Goal: Task Accomplishment & Management: Manage account settings

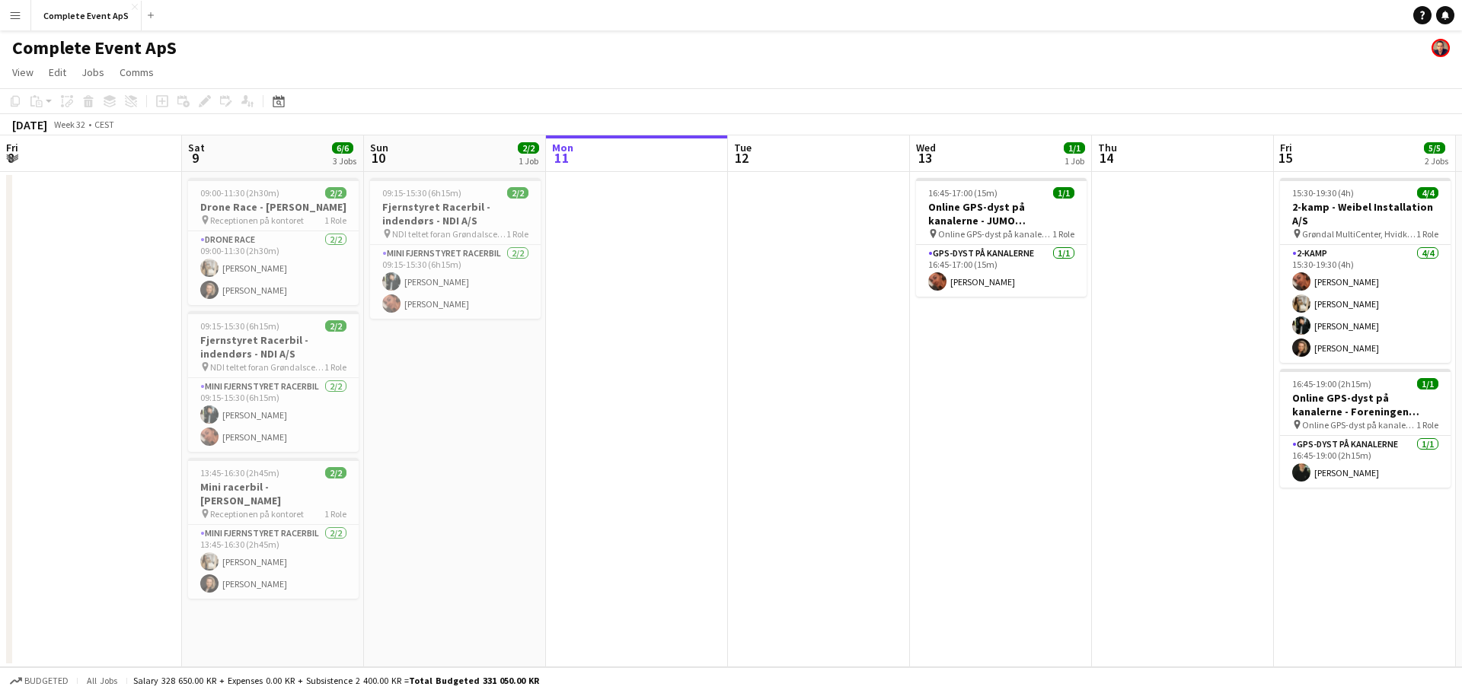
scroll to position [0, 364]
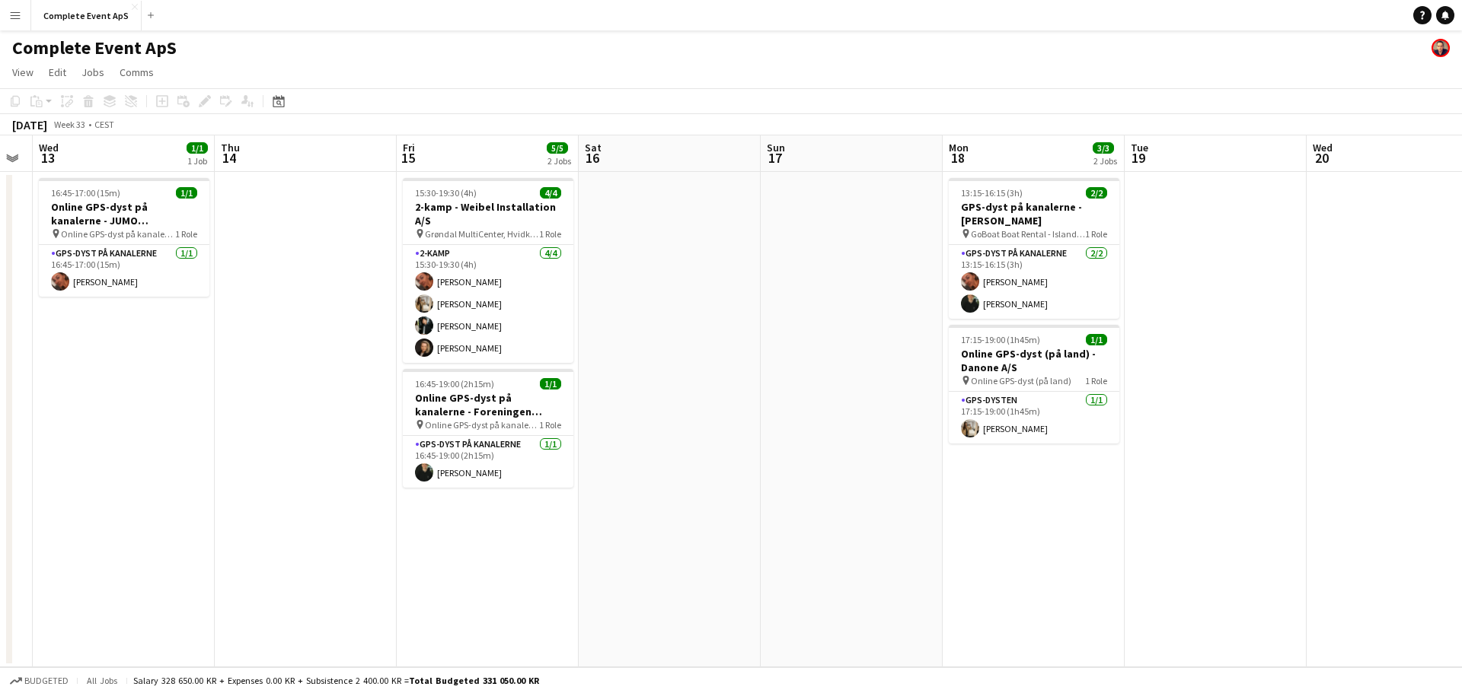
drag, startPoint x: 785, startPoint y: 342, endPoint x: 272, endPoint y: 305, distance: 514.4
click at [272, 305] on app-calendar-viewport "Sun 10 2/2 1 Job Mon 11 Tue 12 Wed 13 1/1 1 Job Thu 14 Fri 15 5/5 2 Jobs Sat 16…" at bounding box center [731, 401] width 1462 height 532
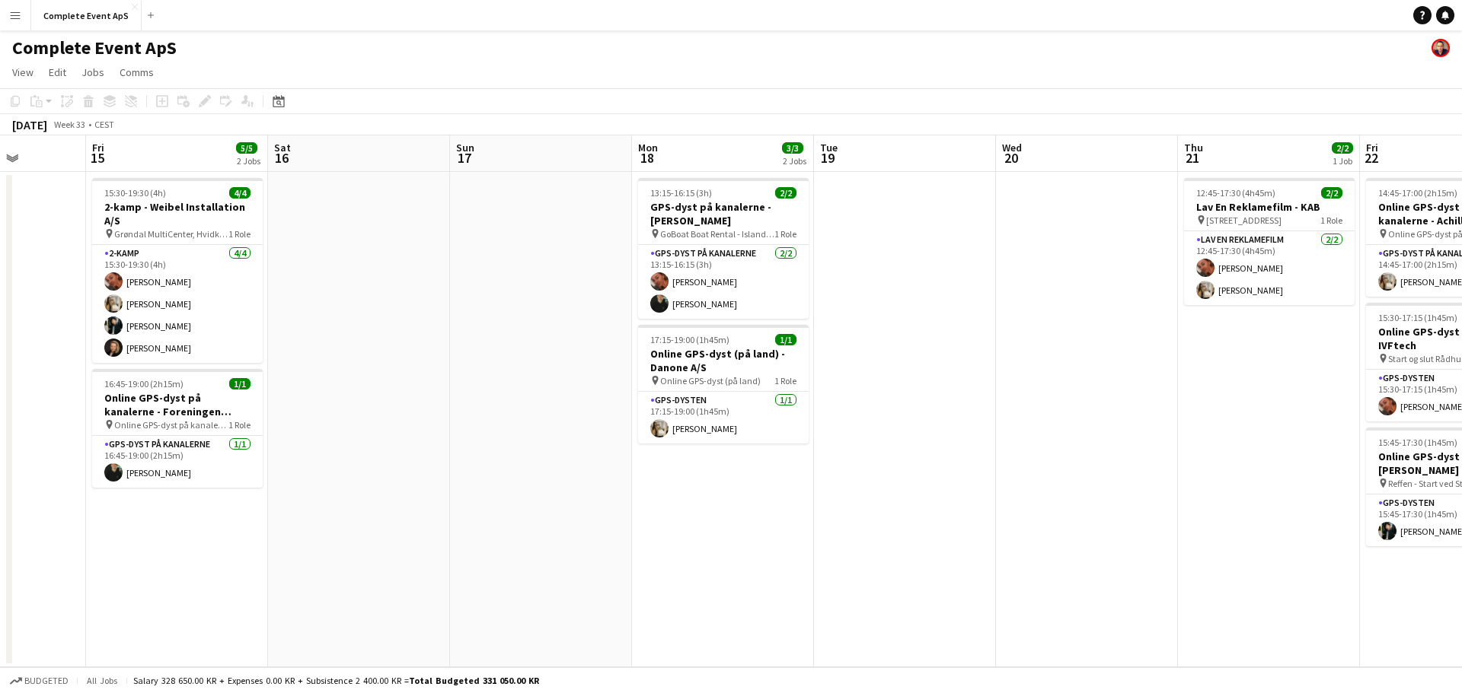
drag, startPoint x: 760, startPoint y: 382, endPoint x: 449, endPoint y: 349, distance: 312.4
click at [449, 349] on app-calendar-viewport "Tue 12 Wed 13 1/1 1 Job Thu 14 Fri 15 5/5 2 Jobs Sat 16 Sun 17 Mon 18 3/3 2 Job…" at bounding box center [731, 401] width 1462 height 532
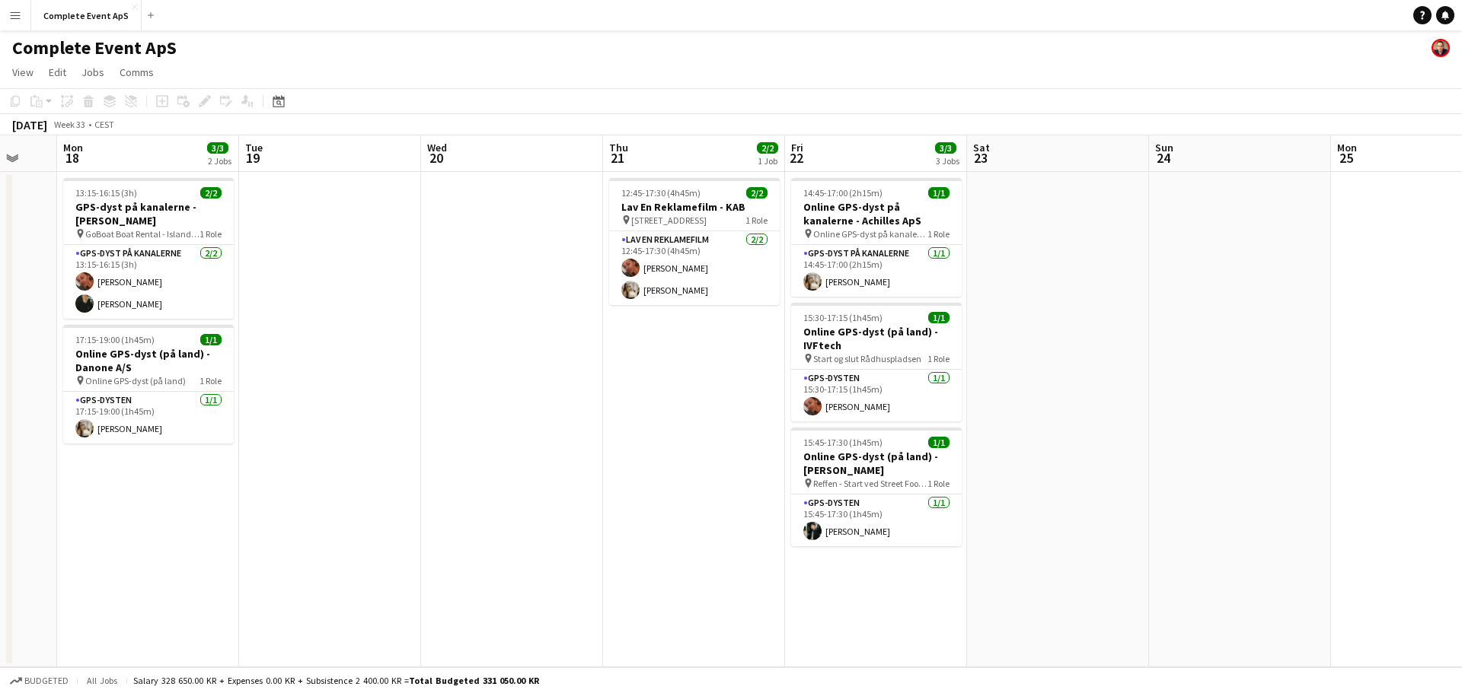
drag, startPoint x: 870, startPoint y: 412, endPoint x: 413, endPoint y: 368, distance: 459.6
click at [412, 368] on app-calendar-viewport "Thu 14 Fri 15 5/5 2 Jobs Sat 16 Sun 17 Mon 18 3/3 2 Jobs Tue 19 Wed 20 Thu 21 2…" at bounding box center [731, 401] width 1462 height 532
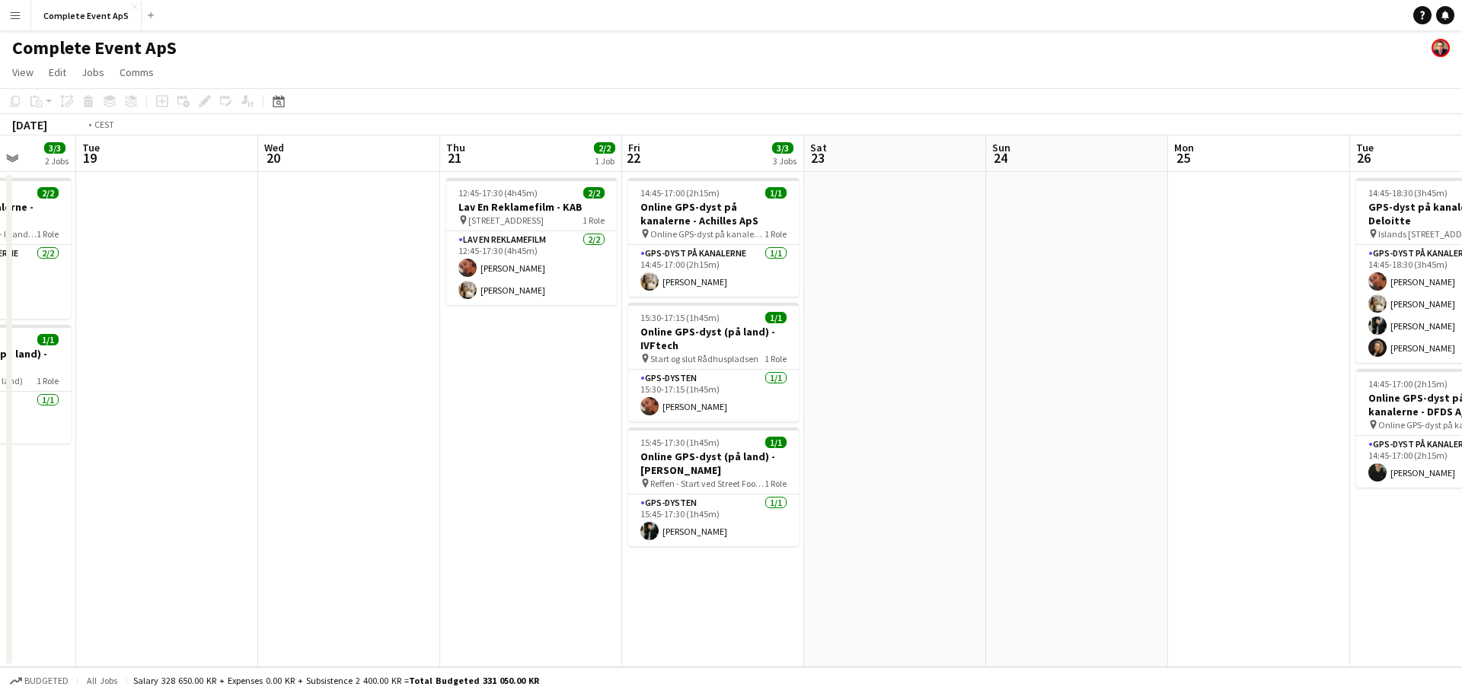
drag, startPoint x: 1071, startPoint y: 475, endPoint x: 260, endPoint y: 363, distance: 818.4
click at [260, 364] on app-calendar-viewport "Thu 14 Fri 15 5/5 2 Jobs Sat 16 Sun 17 Mon 18 3/3 2 Jobs Tue 19 Wed 20 Thu 21 2…" at bounding box center [731, 401] width 1462 height 532
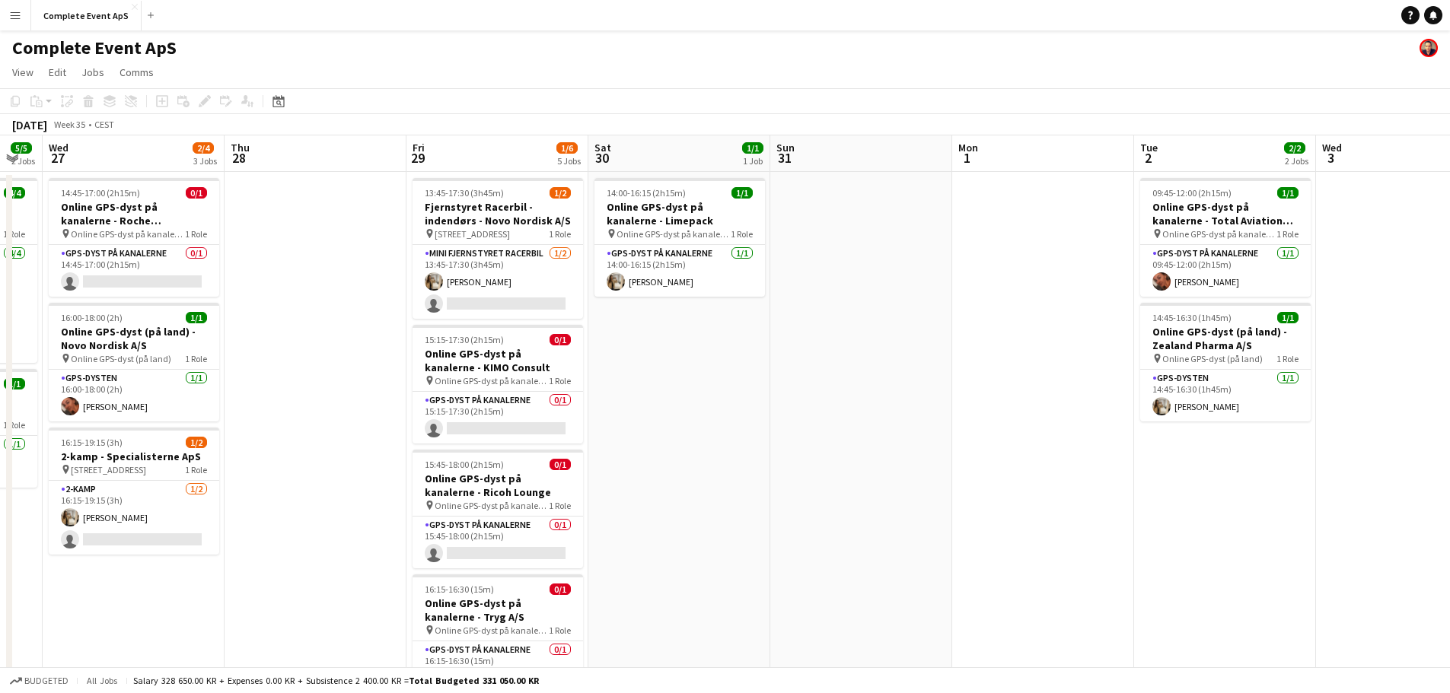
scroll to position [0, 418]
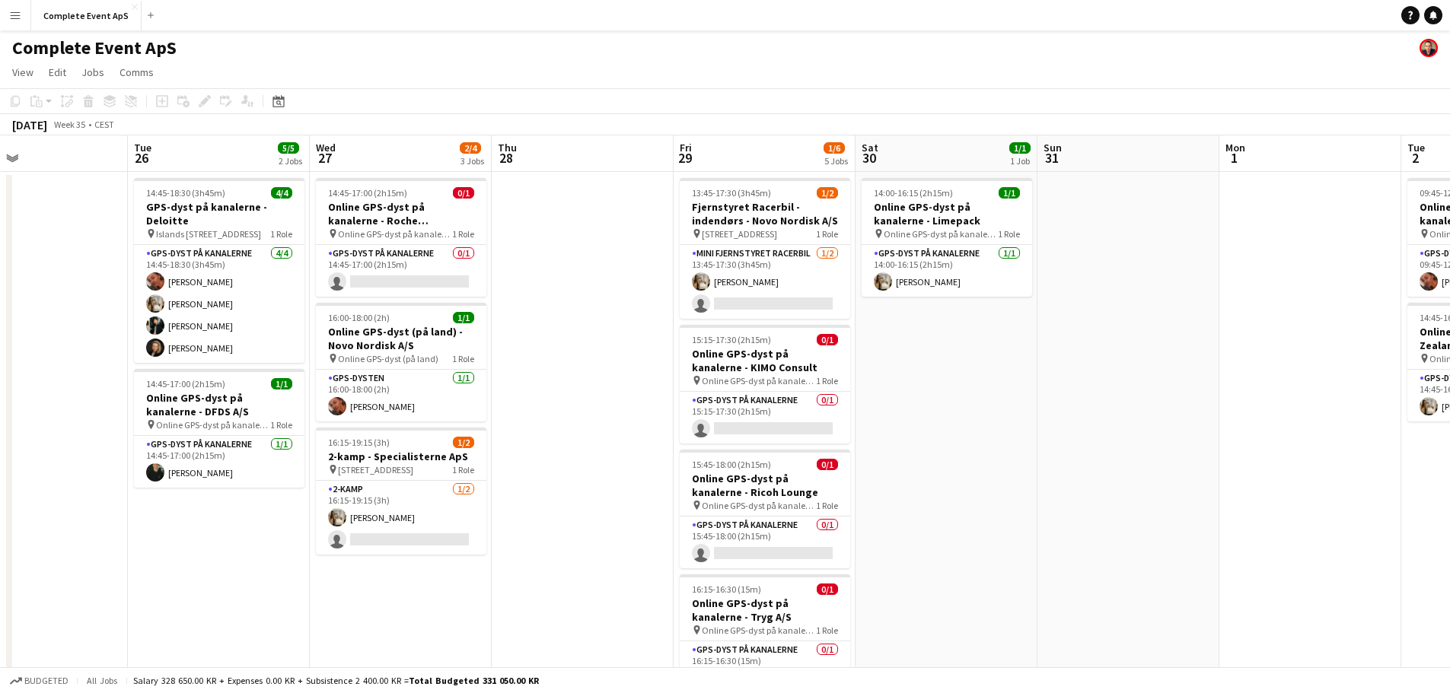
drag, startPoint x: 1121, startPoint y: 457, endPoint x: 561, endPoint y: 410, distance: 561.5
click at [561, 410] on app-calendar-viewport "Sat 23 Sun 24 Mon 25 Tue 26 5/5 2 Jobs Wed 27 2/4 3 Jobs Thu 28 Fri 29 1/6 5 Jo…" at bounding box center [725, 494] width 1450 height 719
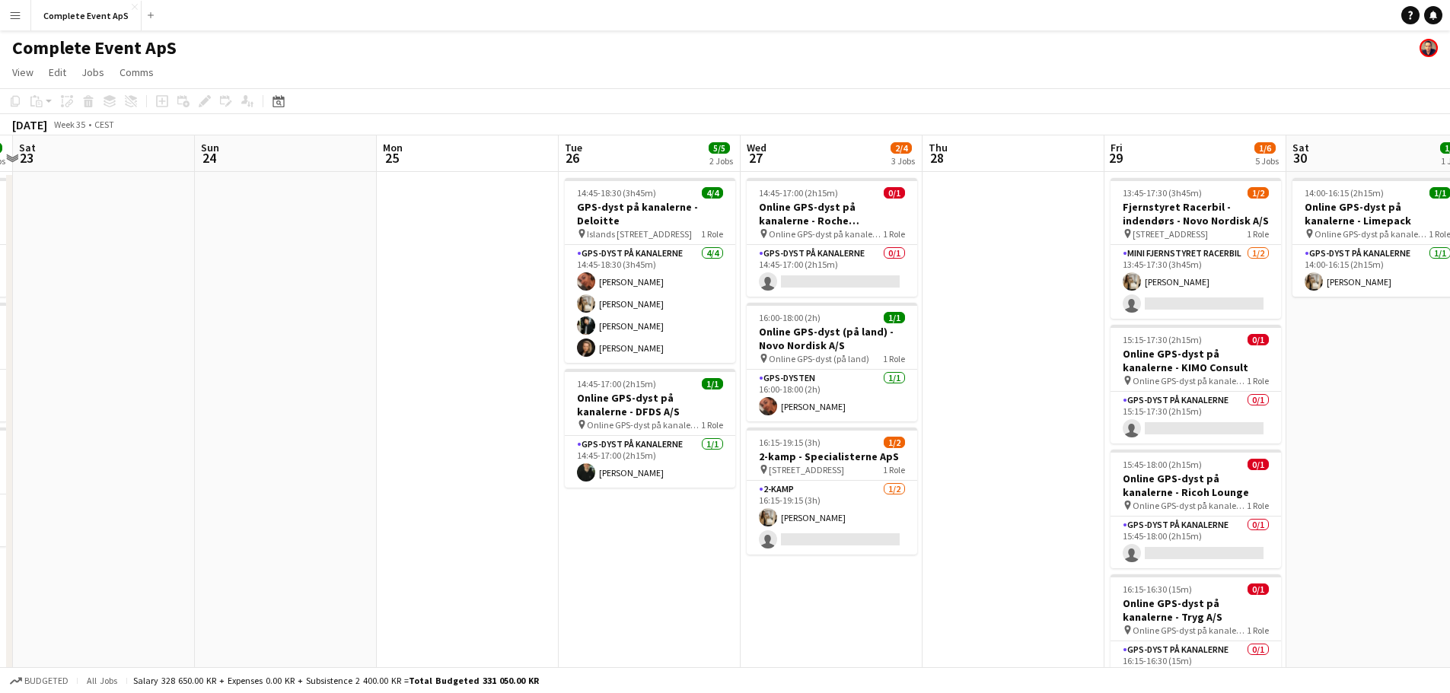
scroll to position [0, 420]
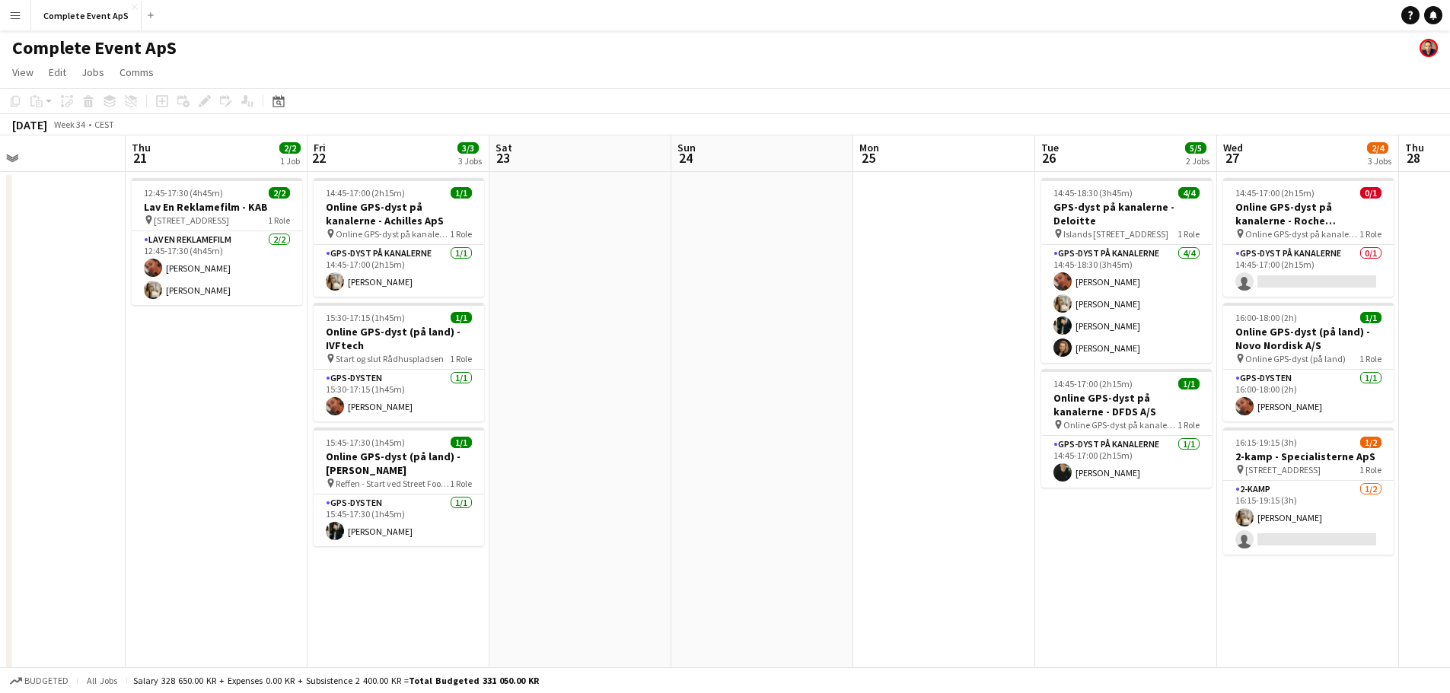
drag, startPoint x: 135, startPoint y: 543, endPoint x: 1042, endPoint y: 513, distance: 907.9
click at [1042, 513] on app-calendar-viewport "Mon 18 3/3 2 Jobs Tue 19 Wed 20 Thu 21 2/2 1 Job Fri 22 3/3 3 Jobs Sat 23 Sun 2…" at bounding box center [725, 494] width 1450 height 719
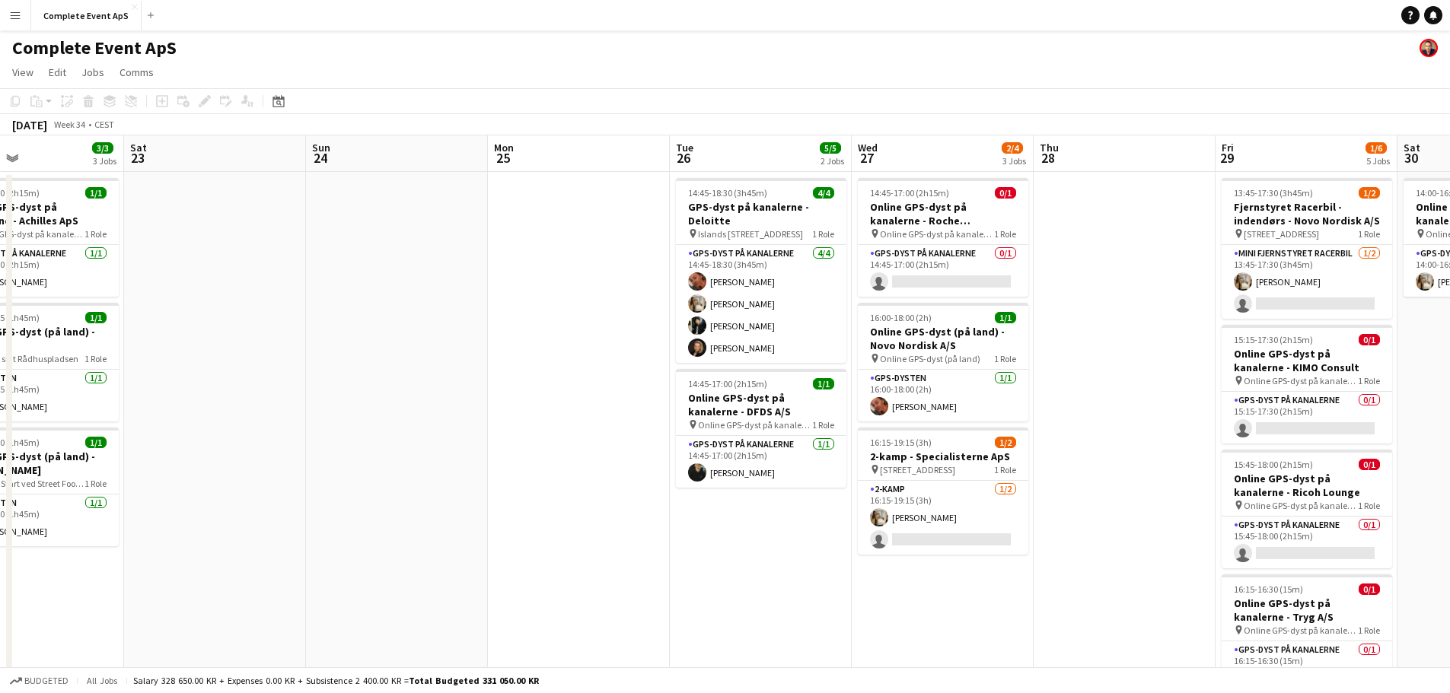
scroll to position [0, 520]
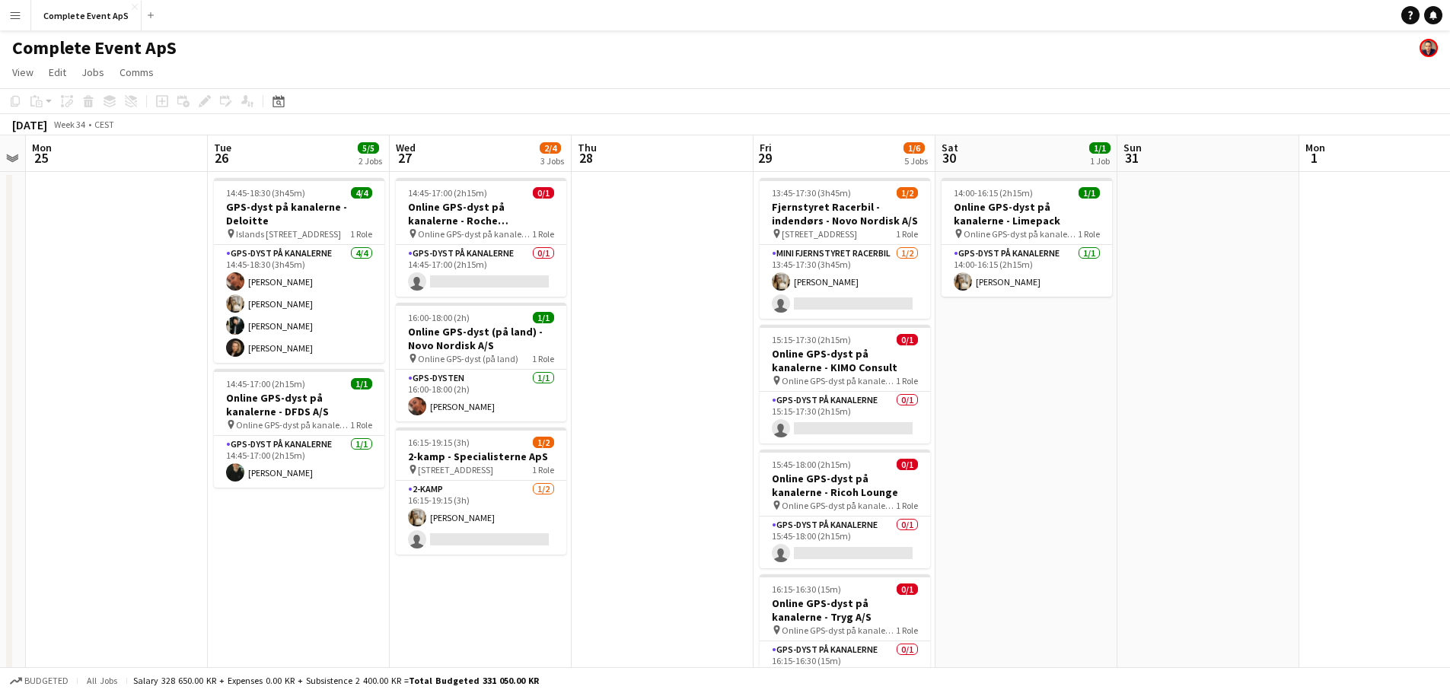
drag, startPoint x: 793, startPoint y: 411, endPoint x: 155, endPoint y: 335, distance: 642.4
click at [155, 335] on app-calendar-viewport "Fri 22 3/3 3 Jobs Sat 23 Sun 24 Mon 25 Tue 26 5/5 2 Jobs Wed 27 2/4 3 Jobs Thu …" at bounding box center [725, 494] width 1450 height 719
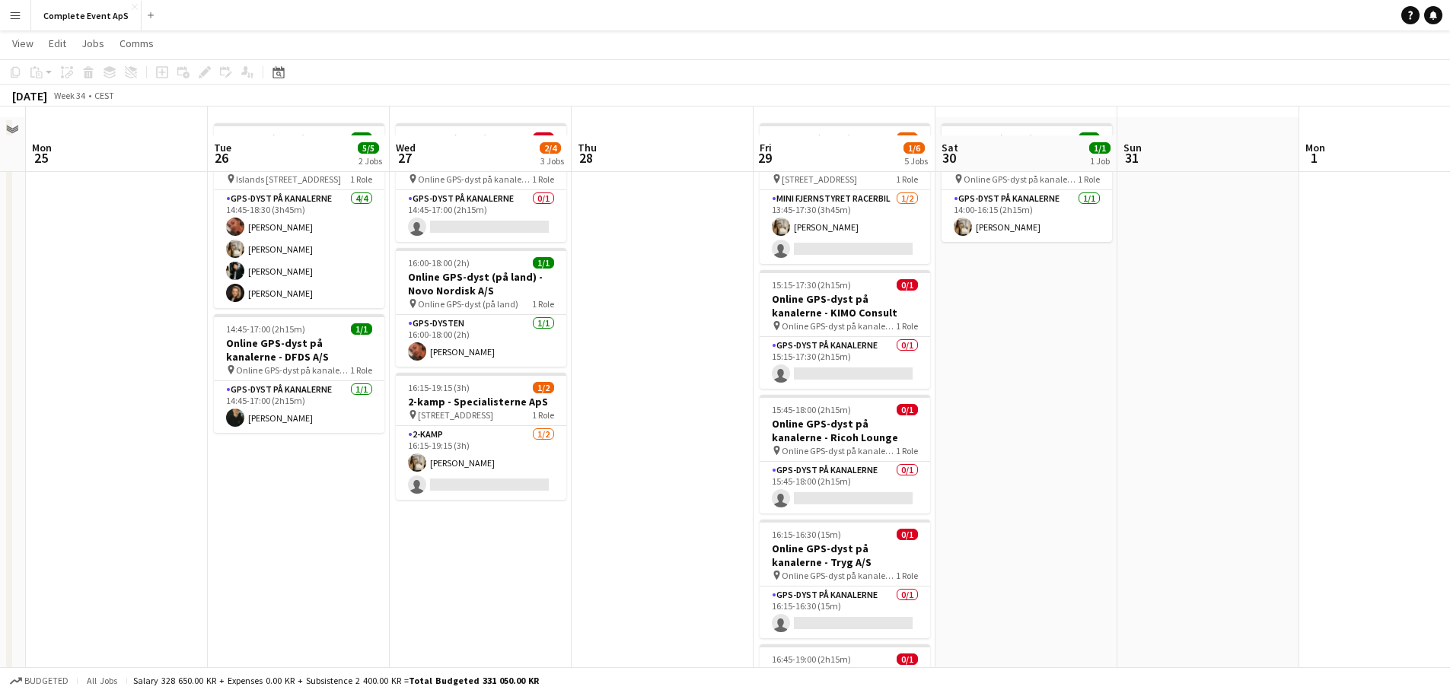
scroll to position [0, 0]
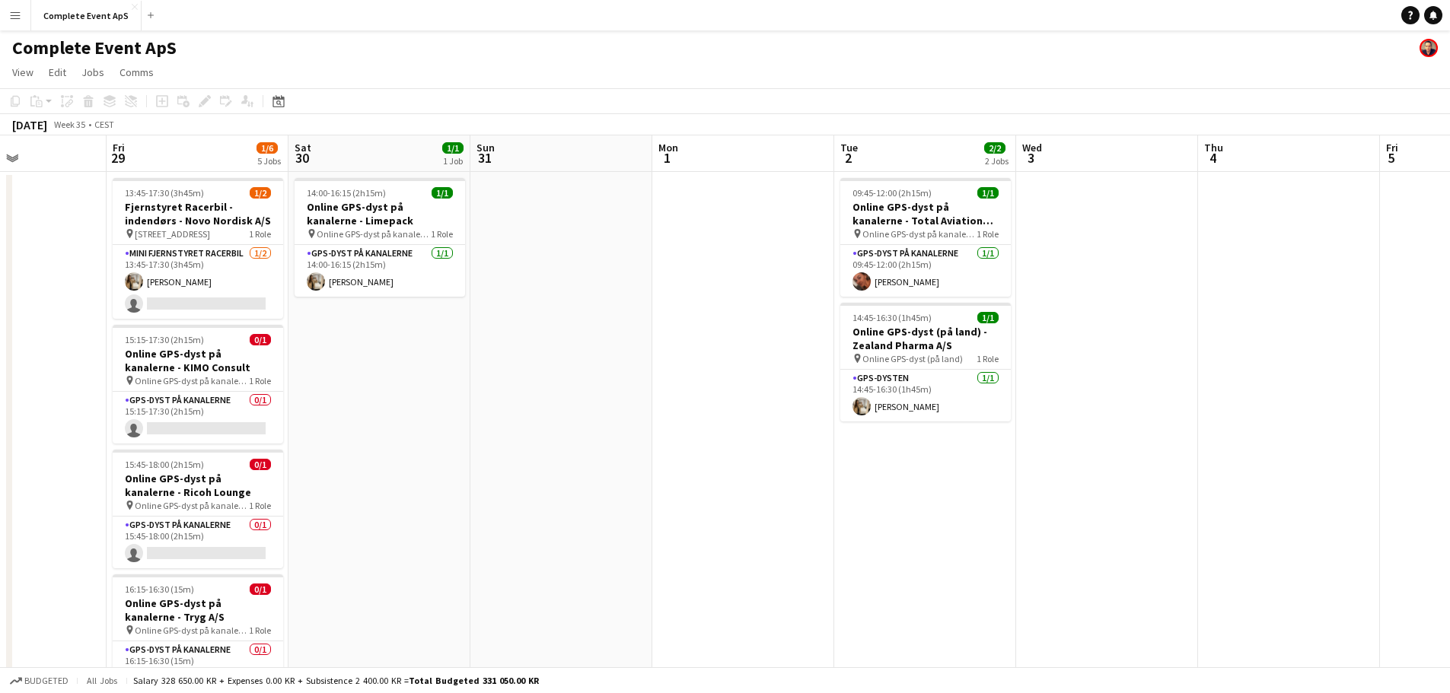
drag, startPoint x: 1109, startPoint y: 462, endPoint x: 455, endPoint y: 403, distance: 656.6
click at [455, 403] on app-calendar-viewport "Tue 26 5/5 2 Jobs Wed 27 2/4 3 Jobs Thu 28 Fri 29 1/6 5 Jobs Sat 30 1/1 1 Job S…" at bounding box center [725, 494] width 1450 height 719
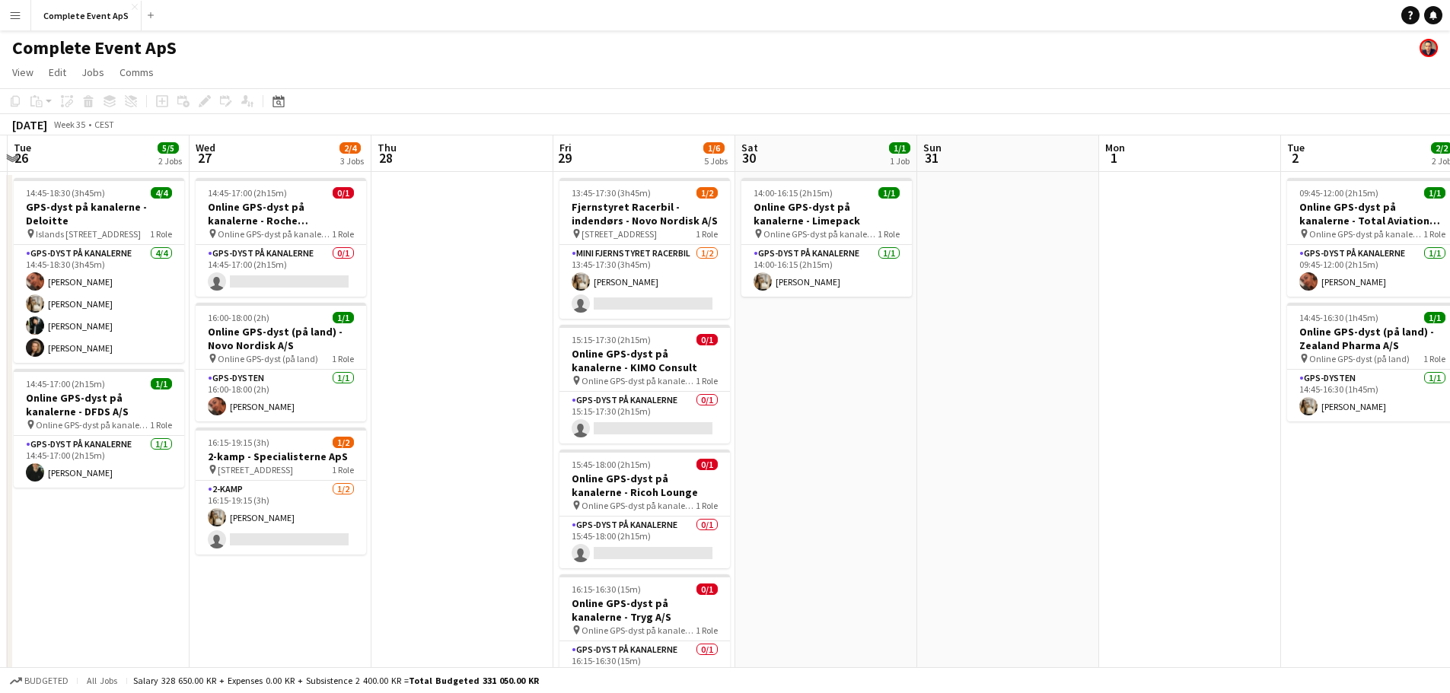
scroll to position [0, 457]
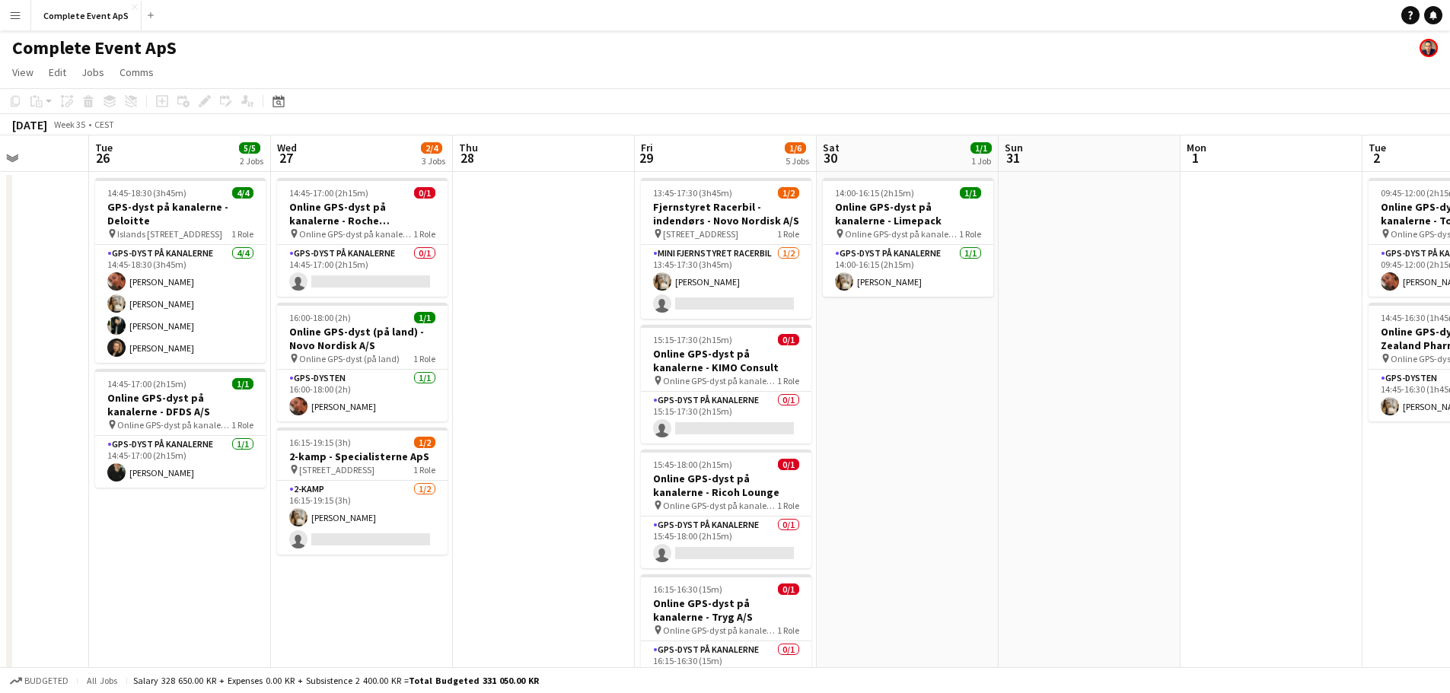
drag, startPoint x: 359, startPoint y: 435, endPoint x: 894, endPoint y: 498, distance: 538.8
click at [894, 498] on app-calendar-viewport "Sat 23 Sun 24 Mon 25 Tue 26 5/5 2 Jobs Wed 27 2/4 3 Jobs Thu 28 Fri 29 1/6 5 Jo…" at bounding box center [725, 494] width 1450 height 719
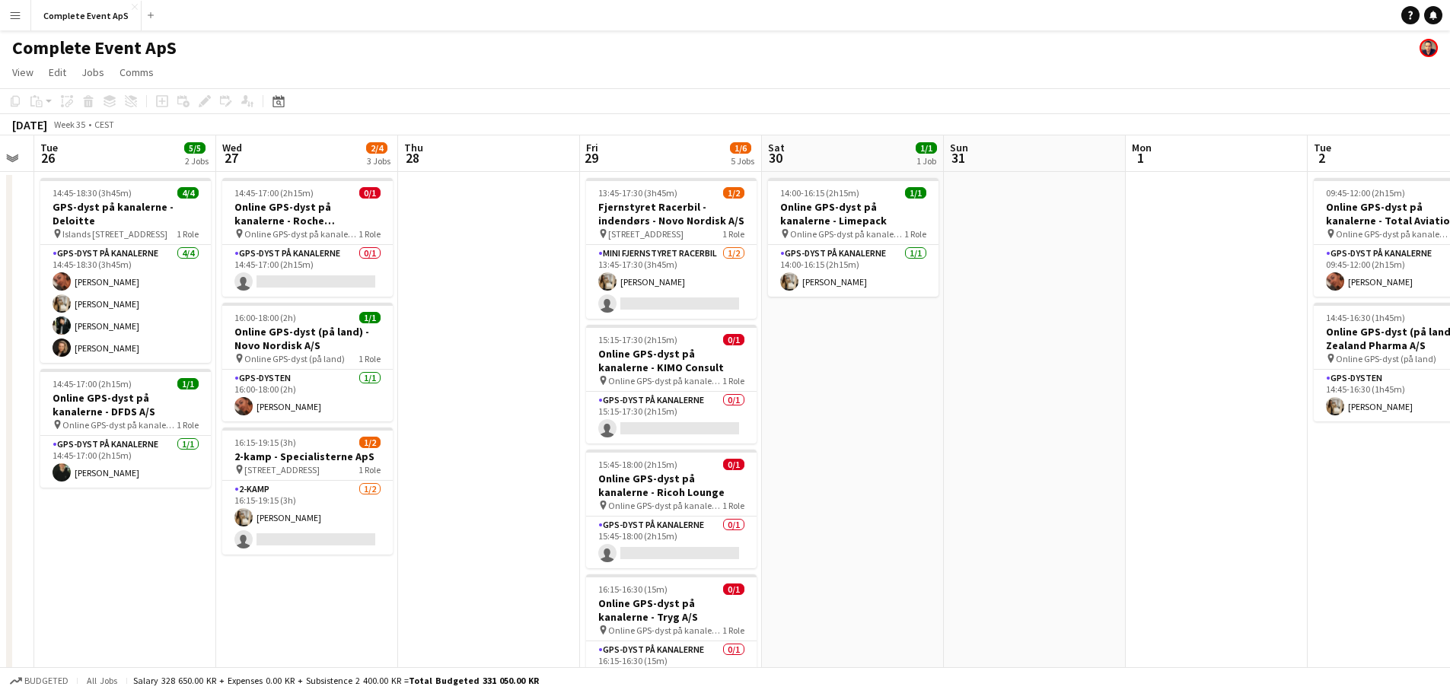
scroll to position [0, 518]
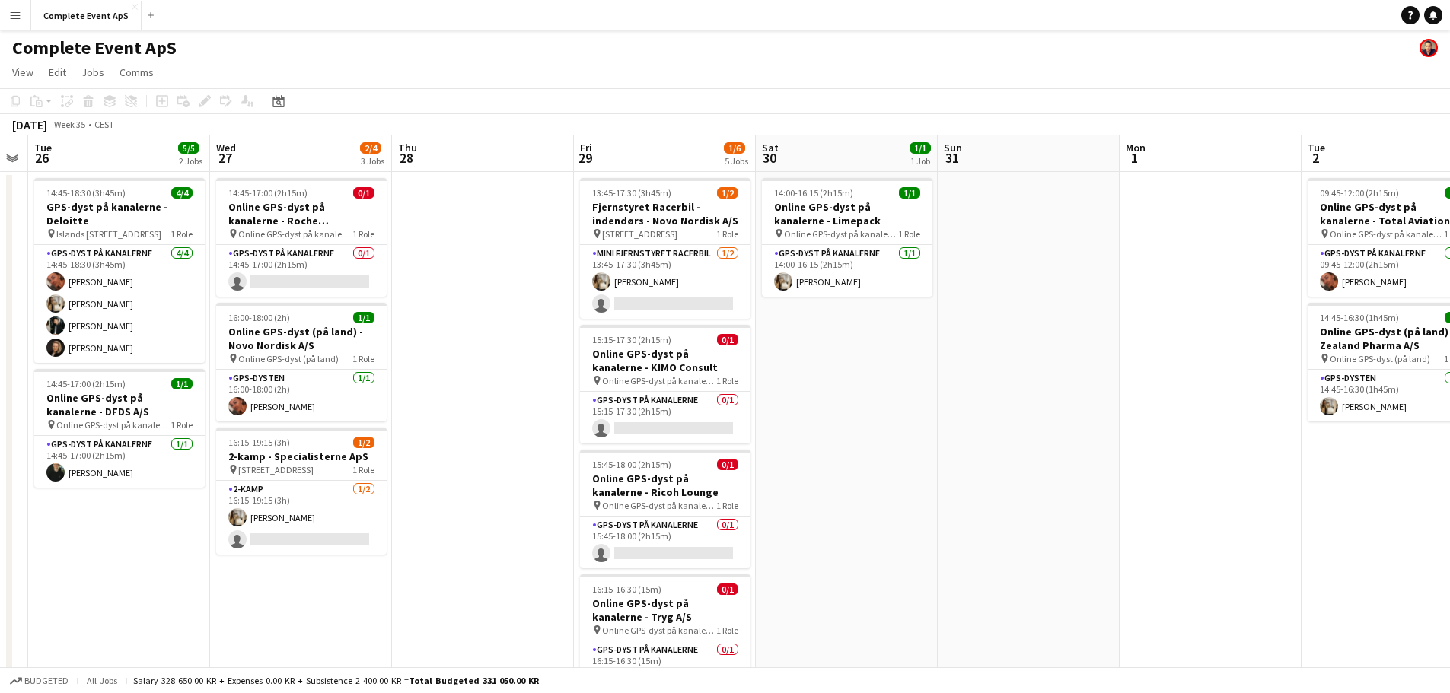
drag, startPoint x: 965, startPoint y: 367, endPoint x: 908, endPoint y: 362, distance: 57.3
click at [908, 362] on app-calendar-viewport "Sat 23 Sun 24 Mon 25 Tue 26 5/5 2 Jobs Wed 27 2/4 3 Jobs Thu 28 Fri 29 1/6 5 Jo…" at bounding box center [725, 494] width 1450 height 719
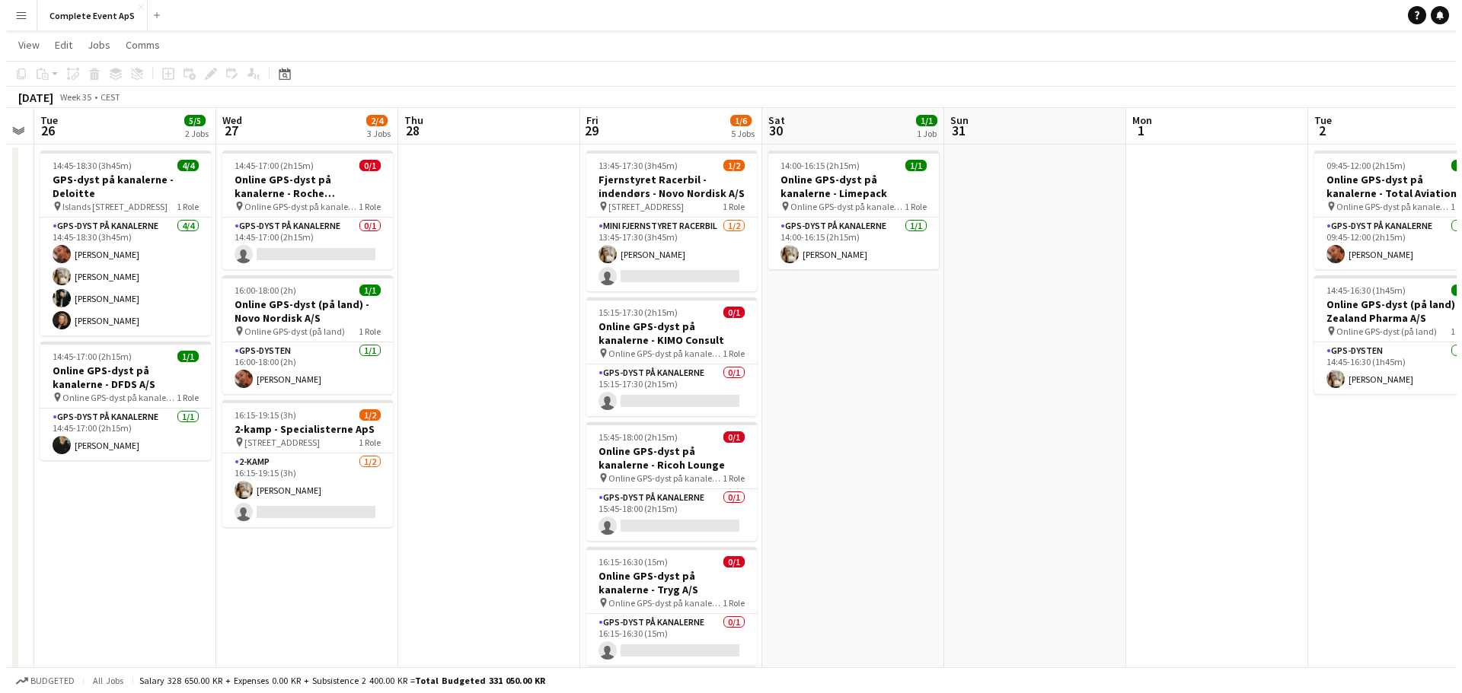
scroll to position [0, 0]
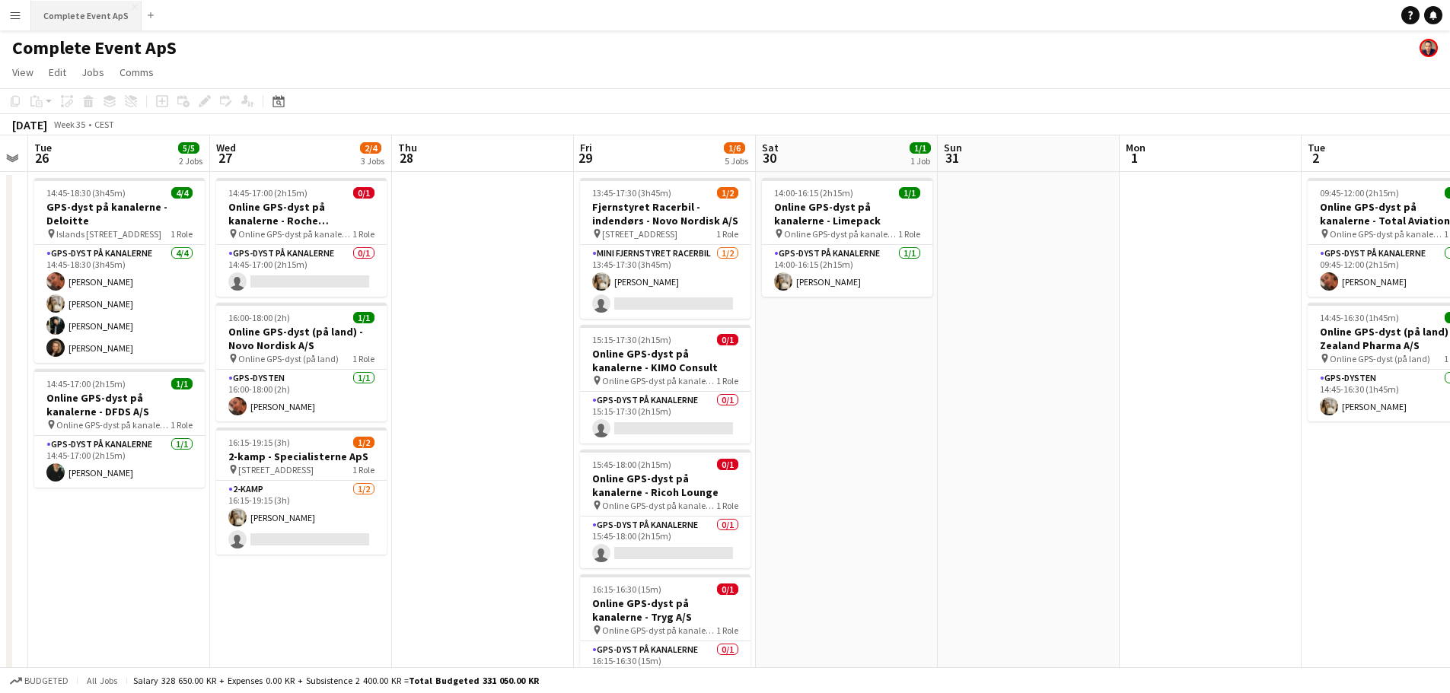
click at [71, 9] on button "Complete Event ApS Close" at bounding box center [86, 16] width 110 height 30
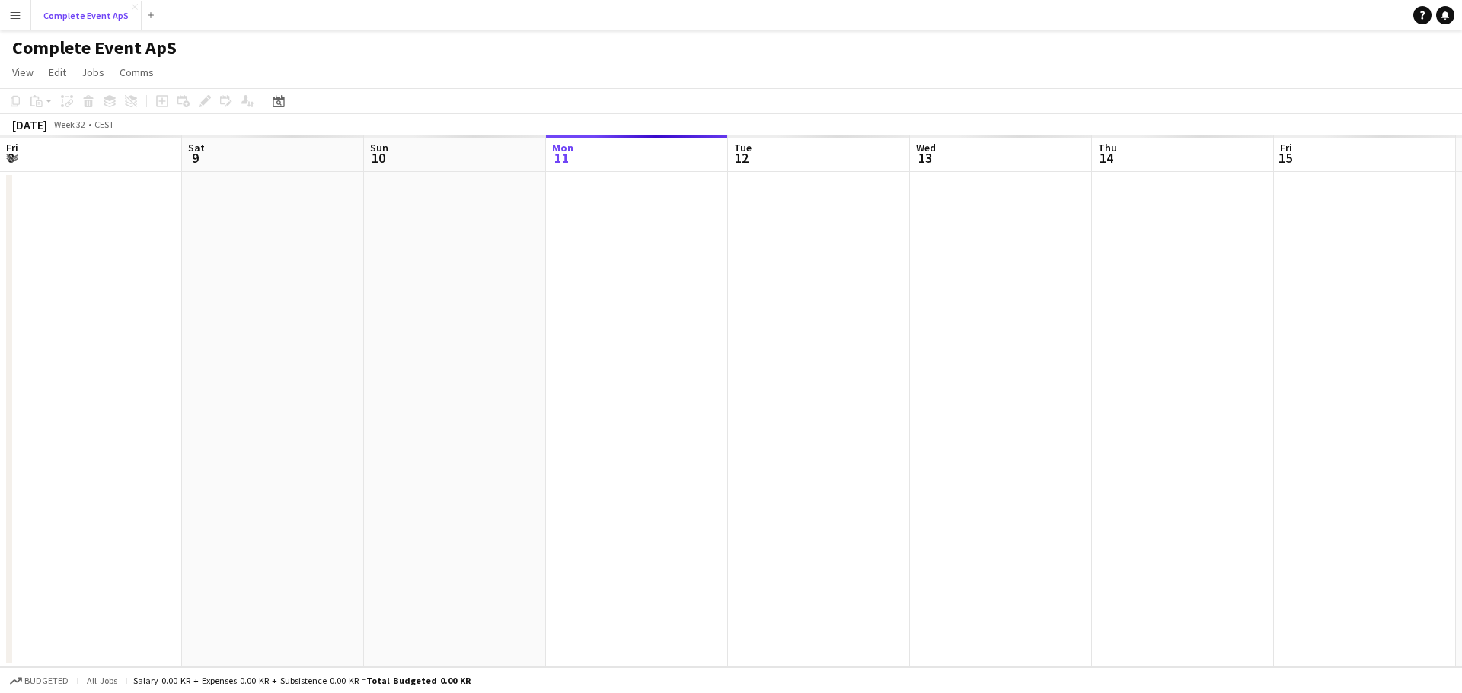
scroll to position [0, 364]
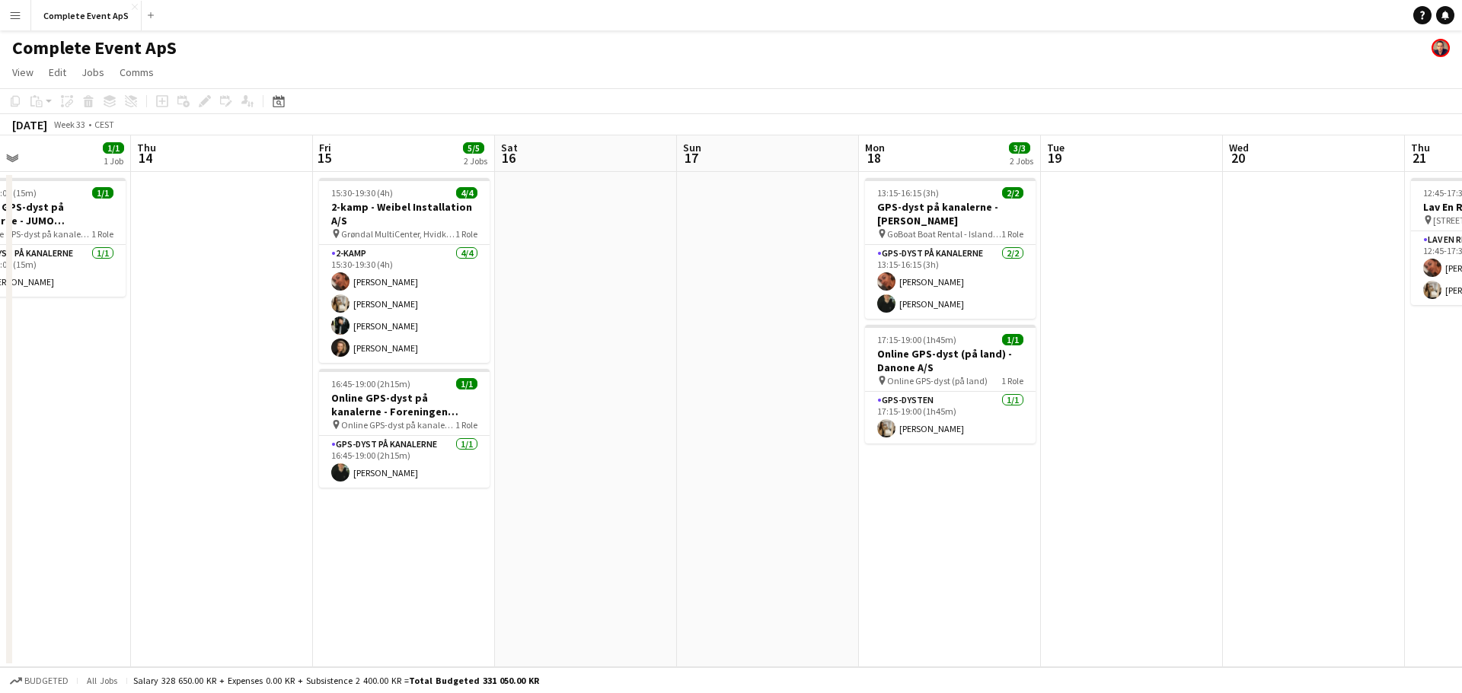
drag, startPoint x: 1200, startPoint y: 362, endPoint x: 57, endPoint y: 320, distance: 1143.4
click at [57, 320] on app-calendar-viewport "Sun 10 2/2 1 Job Mon 11 Tue 12 Wed 13 1/1 1 Job Thu 14 Fri 15 5/5 2 Jobs Sat 16…" at bounding box center [731, 401] width 1462 height 532
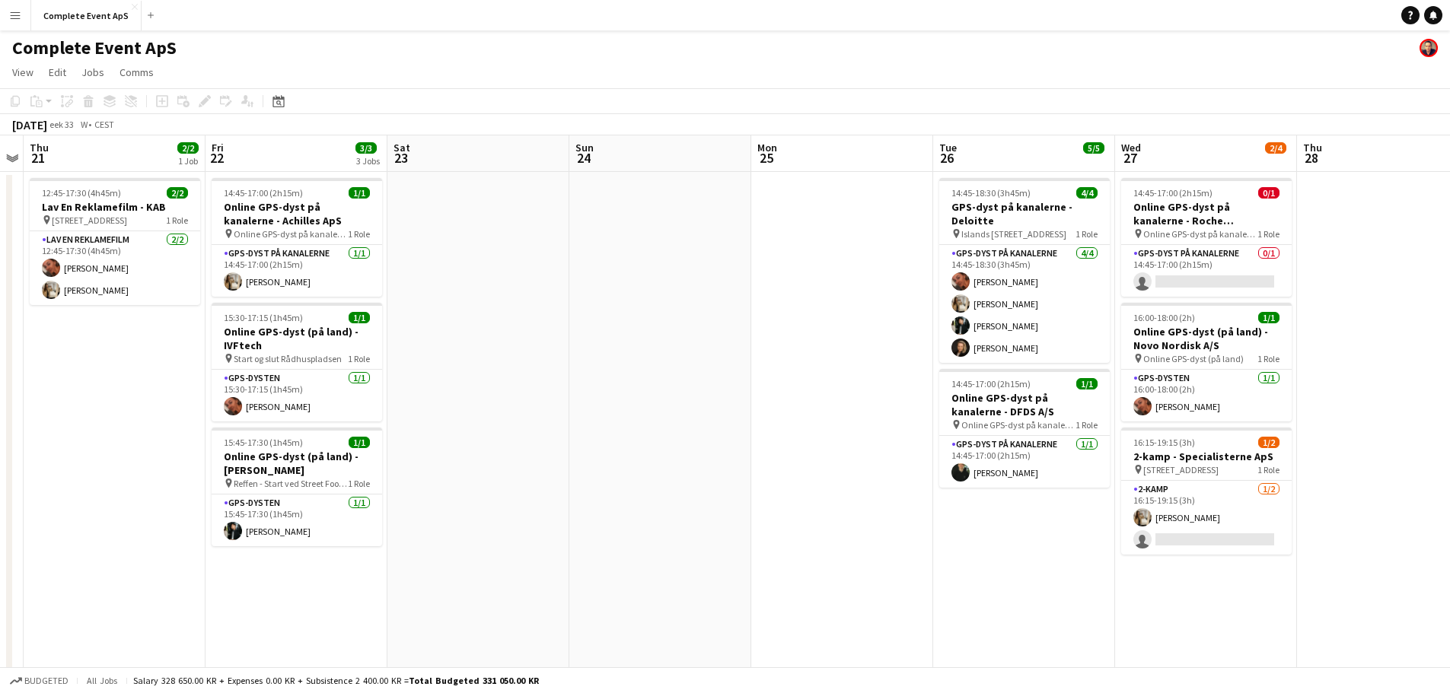
drag, startPoint x: 507, startPoint y: 416, endPoint x: 513, endPoint y: 382, distance: 34.0
click at [148, 361] on app-calendar-viewport "Mon 18 3/3 2 Jobs Tue 19 Wed 20 Thu 21 2/2 1 Job Fri 22 3/3 3 Jobs Sat 23 Sun 2…" at bounding box center [725, 494] width 1450 height 719
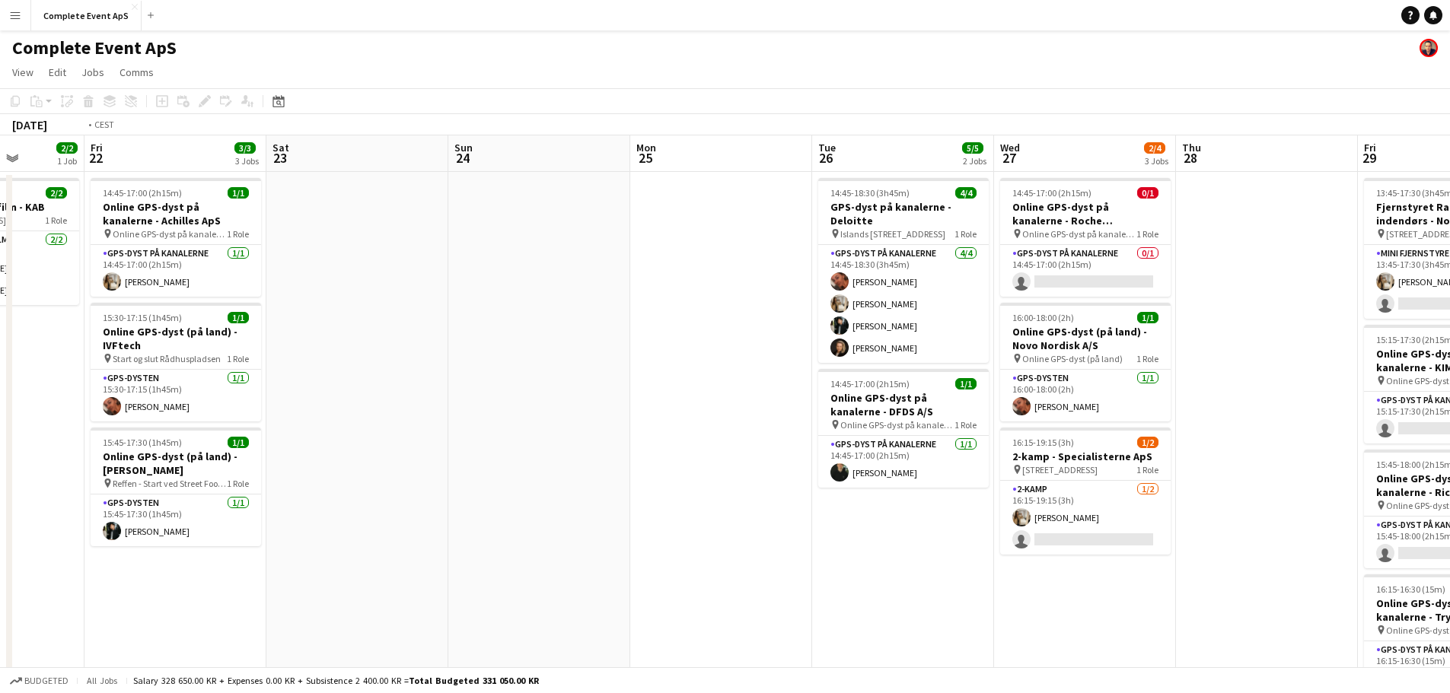
drag, startPoint x: 640, startPoint y: 391, endPoint x: 3, endPoint y: 308, distance: 642.5
click at [0, 314] on app-calendar-viewport "Tue 19 Wed 20 Thu 21 2/2 1 Job Fri 22 3/3 3 Jobs Sat 23 Sun 24 Mon 25 Tue 26 5/…" at bounding box center [725, 494] width 1450 height 719
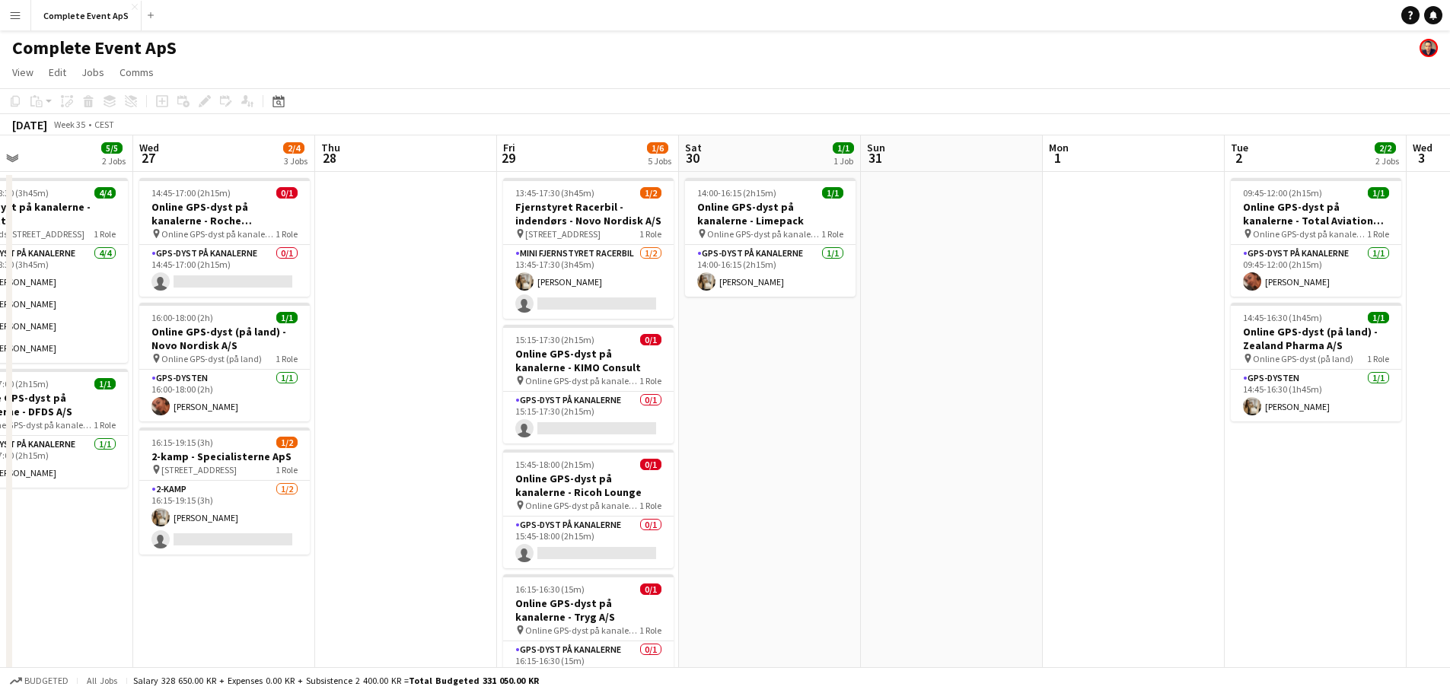
scroll to position [0, 433]
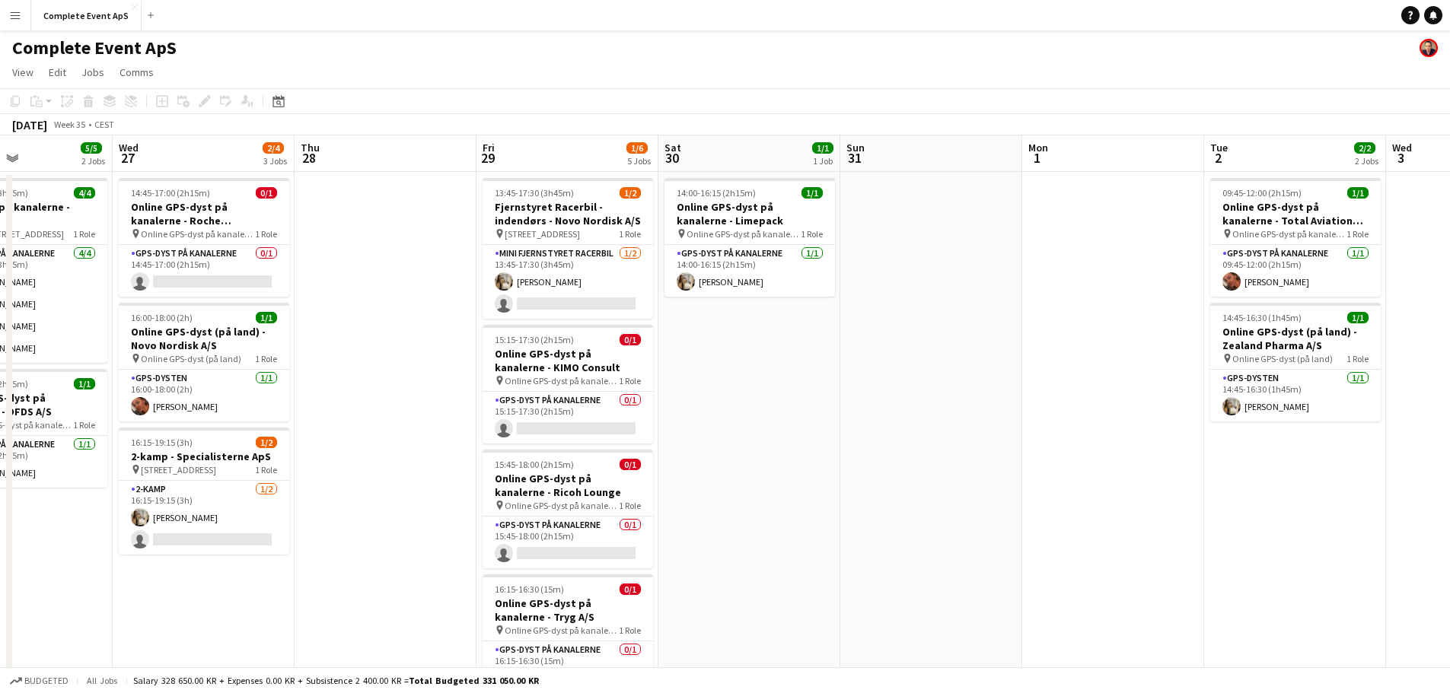
drag, startPoint x: 1038, startPoint y: 429, endPoint x: 808, endPoint y: 411, distance: 229.8
click at [808, 411] on app-calendar-viewport "Sun 24 Mon 25 Tue 26 5/5 2 Jobs Wed 27 2/4 3 Jobs Thu 28 Fri 29 1/6 5 Jobs Sat …" at bounding box center [725, 494] width 1450 height 719
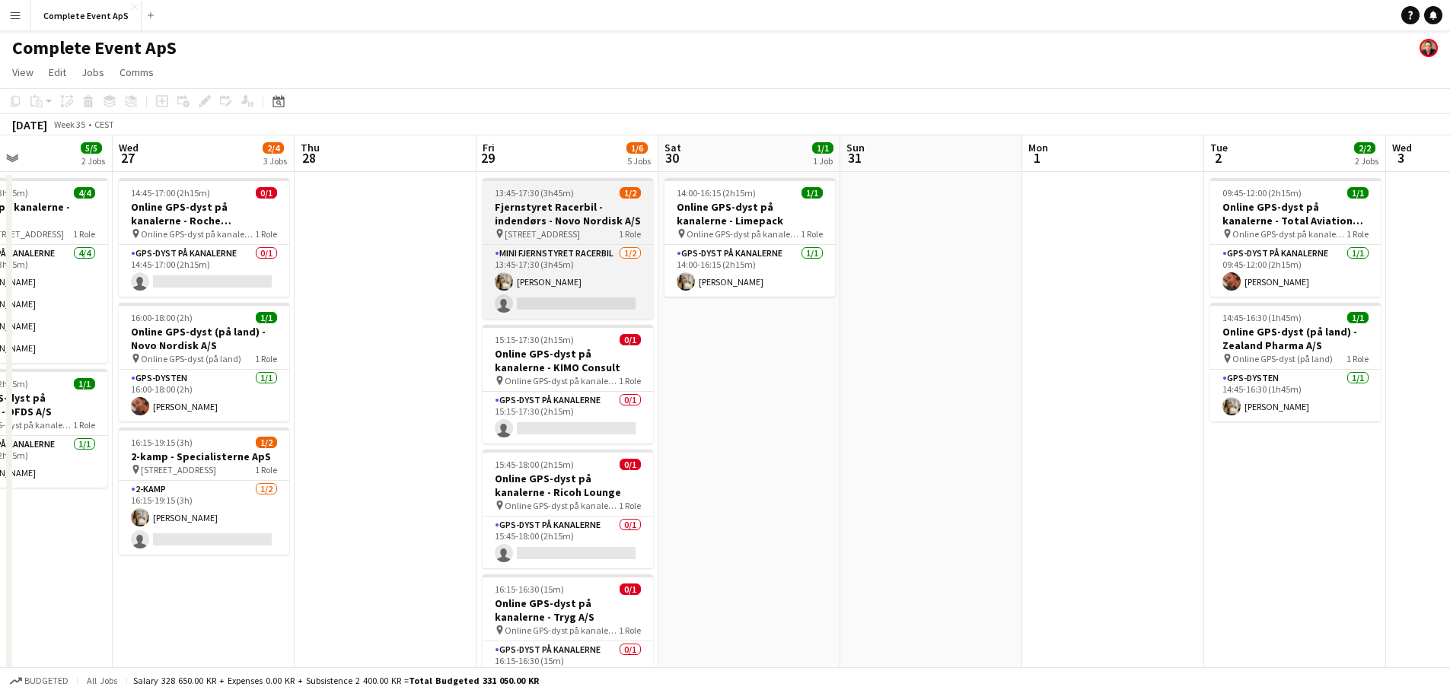
click at [596, 193] on div "13:45-17:30 (3h45m) 1/2" at bounding box center [568, 192] width 171 height 11
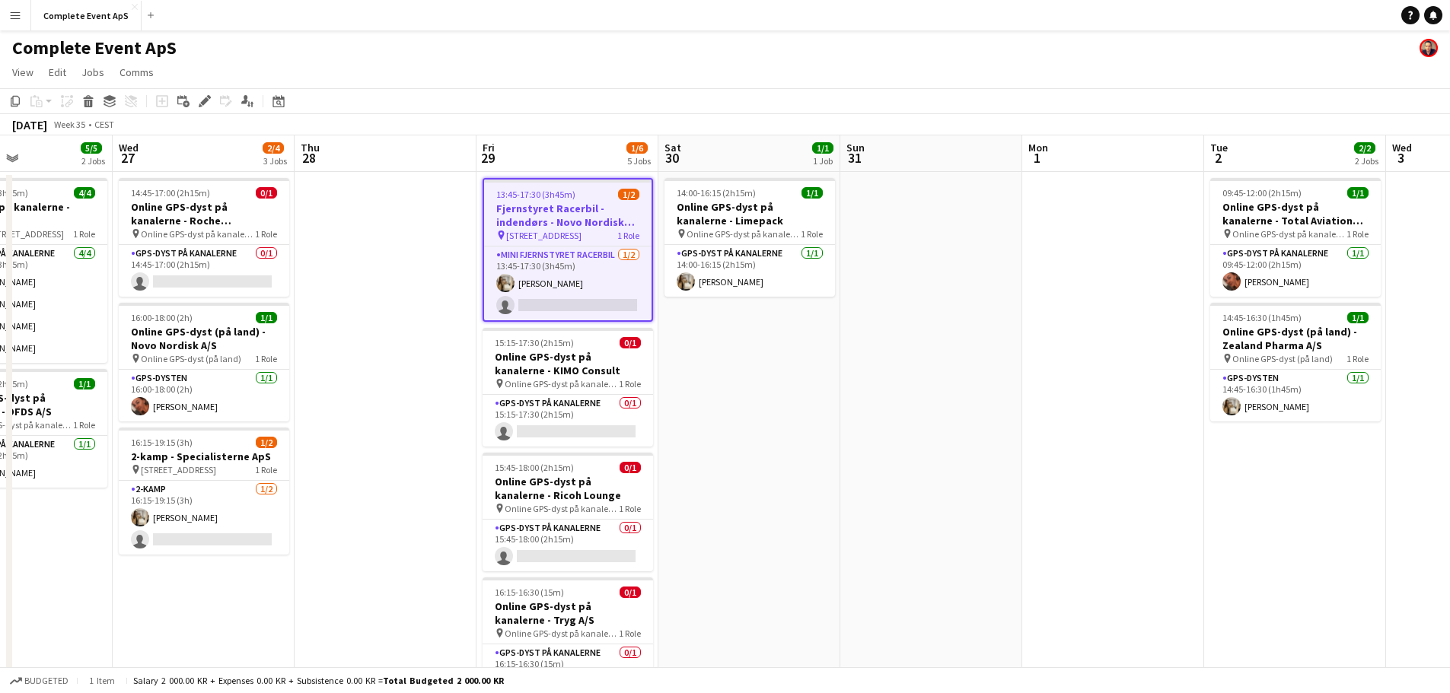
click at [596, 193] on div "13:45-17:30 (3h45m) 1/2" at bounding box center [567, 194] width 167 height 11
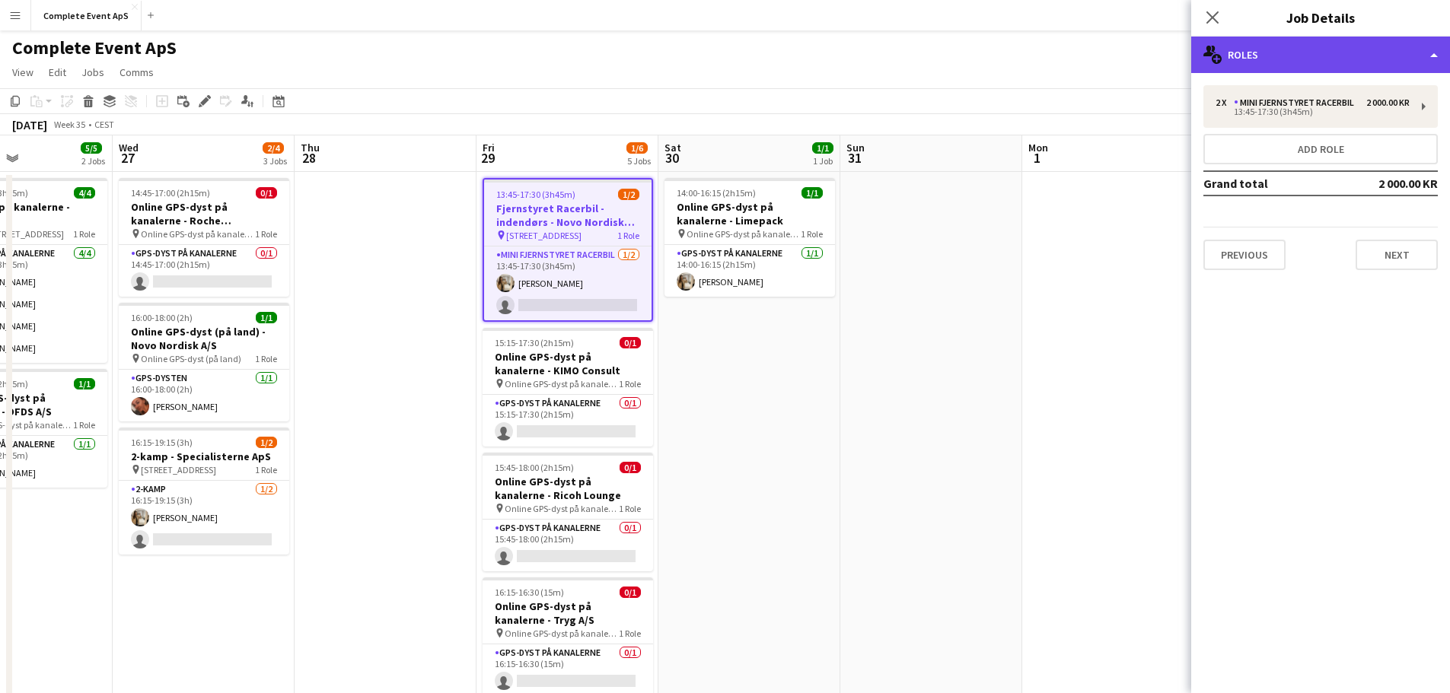
click at [1286, 50] on div "multiple-users-add Roles" at bounding box center [1320, 55] width 259 height 37
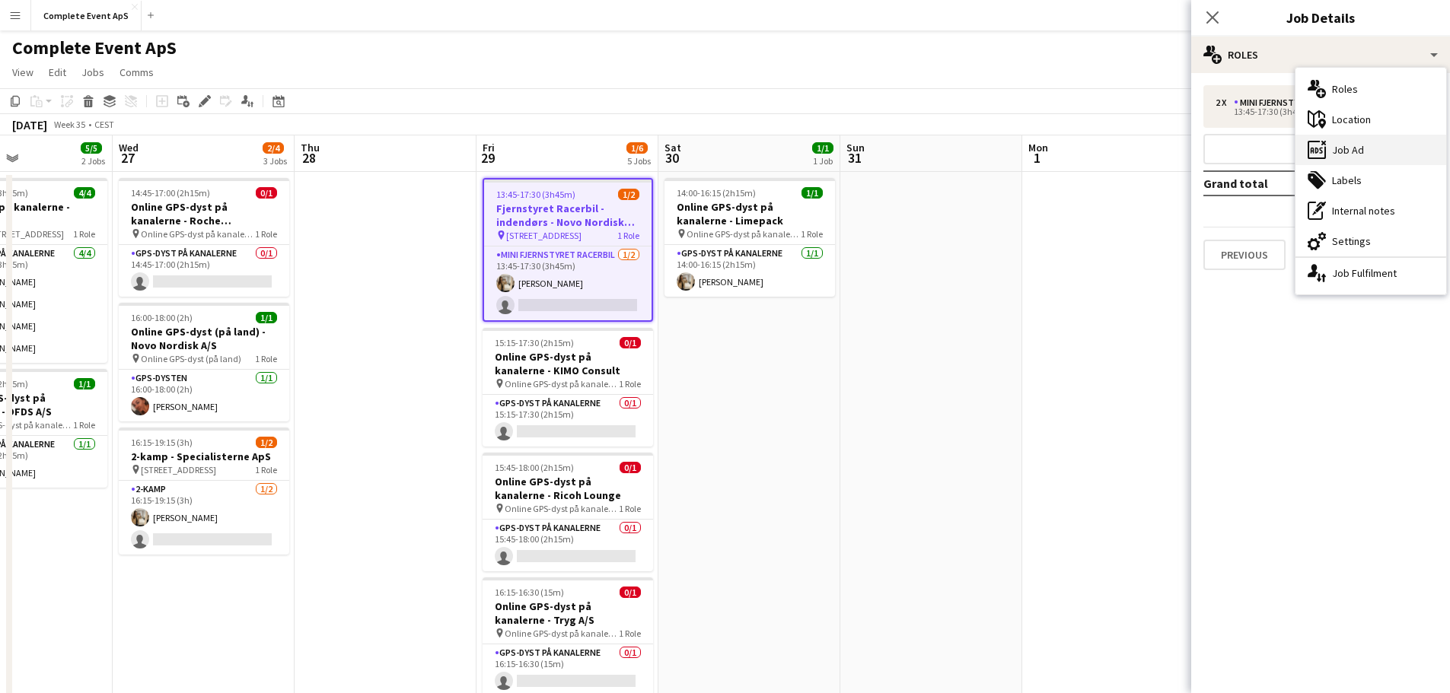
click at [1357, 154] on div "ads-window Job Ad" at bounding box center [1371, 150] width 151 height 30
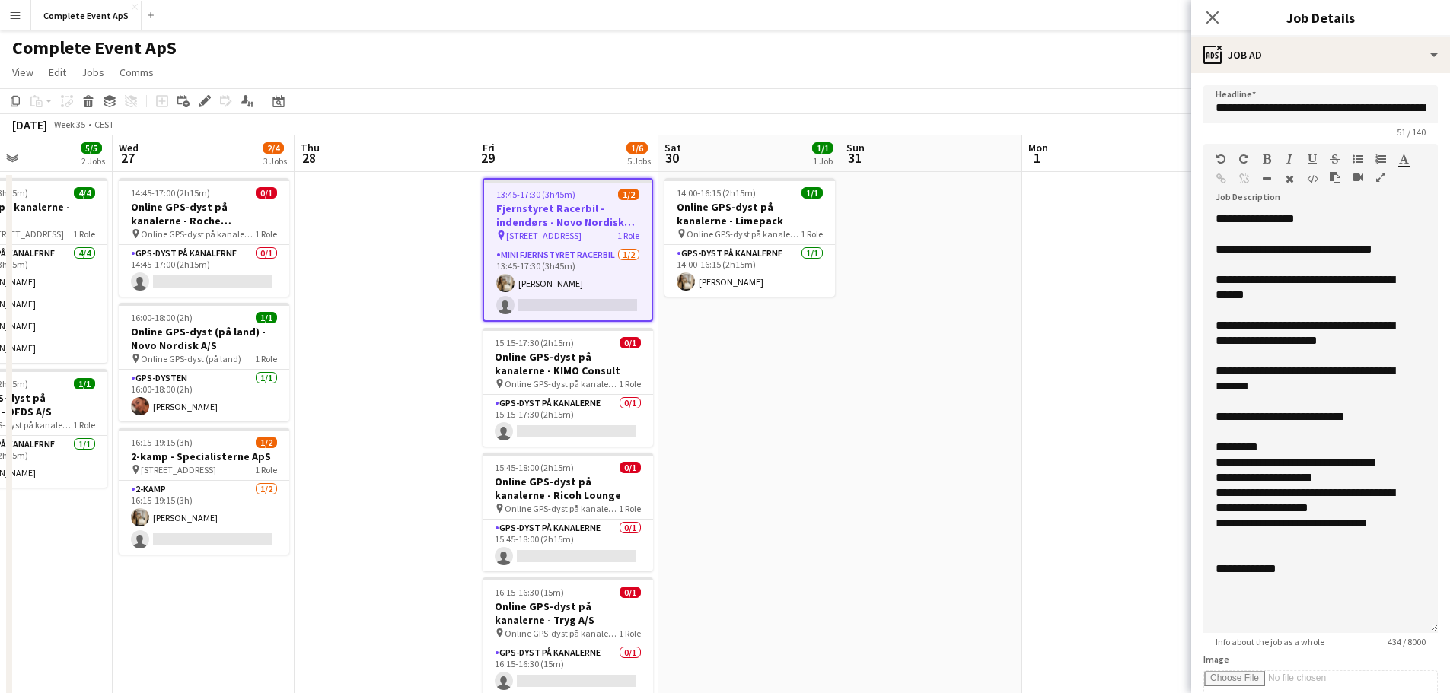
drag, startPoint x: 1411, startPoint y: 317, endPoint x: 1379, endPoint y: 647, distance: 331.9
click at [1379, 647] on app-form-group "**********" at bounding box center [1321, 396] width 234 height 504
drag, startPoint x: 1357, startPoint y: 225, endPoint x: 1190, endPoint y: 210, distance: 167.3
click at [1190, 210] on body "Menu Boards Boards Boards All jobs Status Workforce Workforce My Workforce Recr…" at bounding box center [725, 440] width 1450 height 881
click at [1277, 429] on div at bounding box center [1321, 432] width 210 height 15
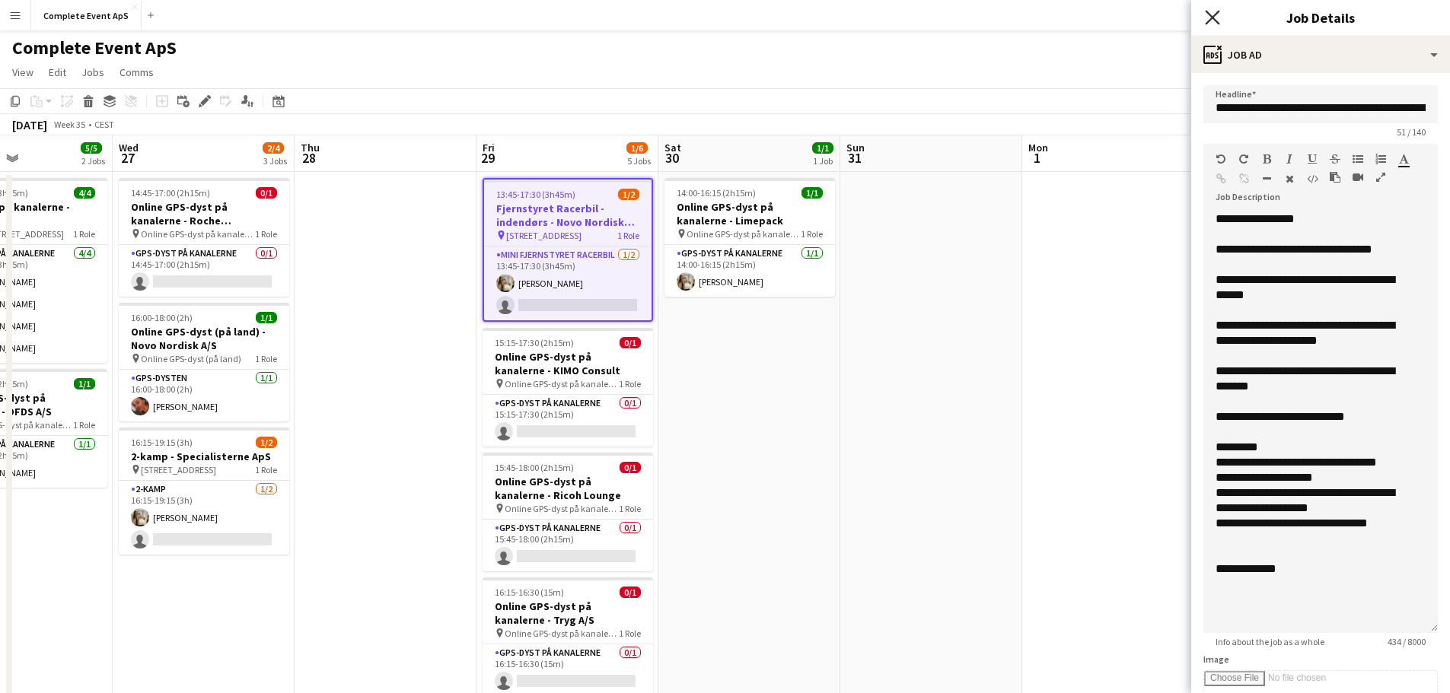
click at [1209, 21] on icon at bounding box center [1212, 17] width 14 height 14
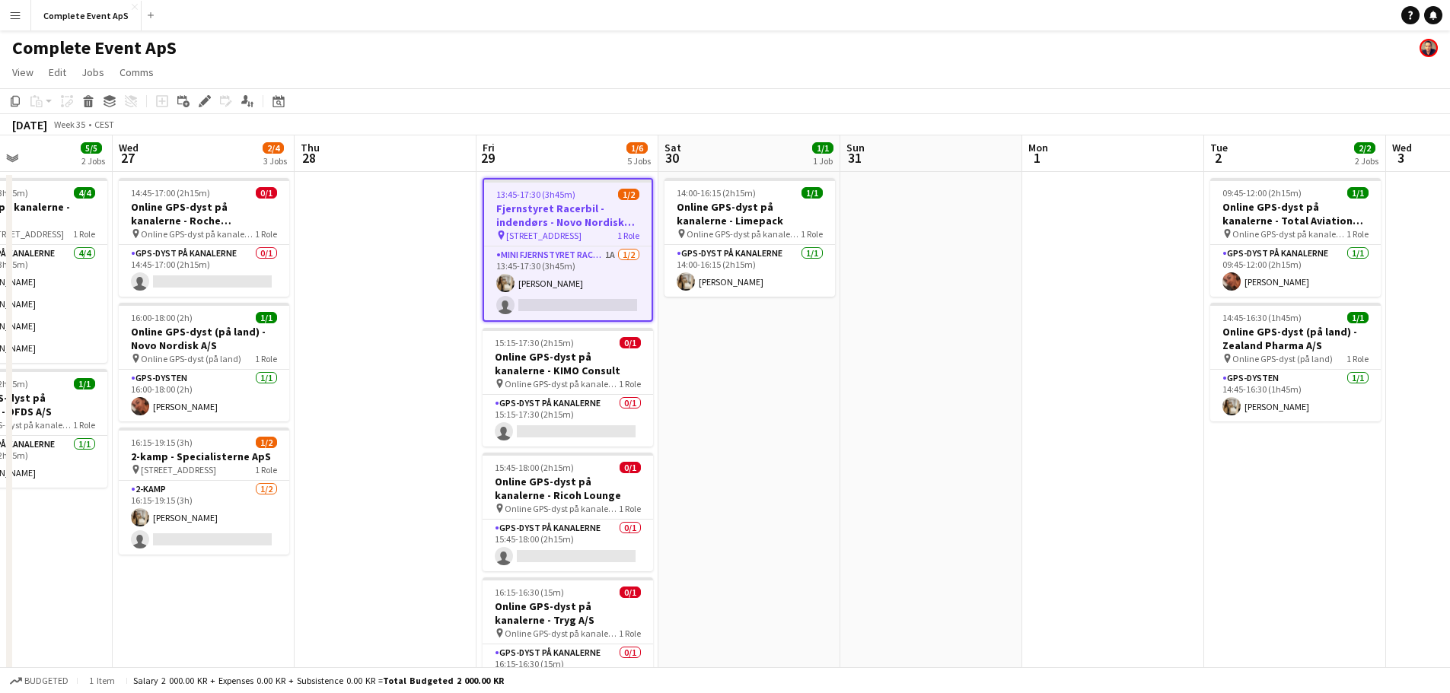
click at [950, 365] on app-date-cell at bounding box center [931, 513] width 182 height 683
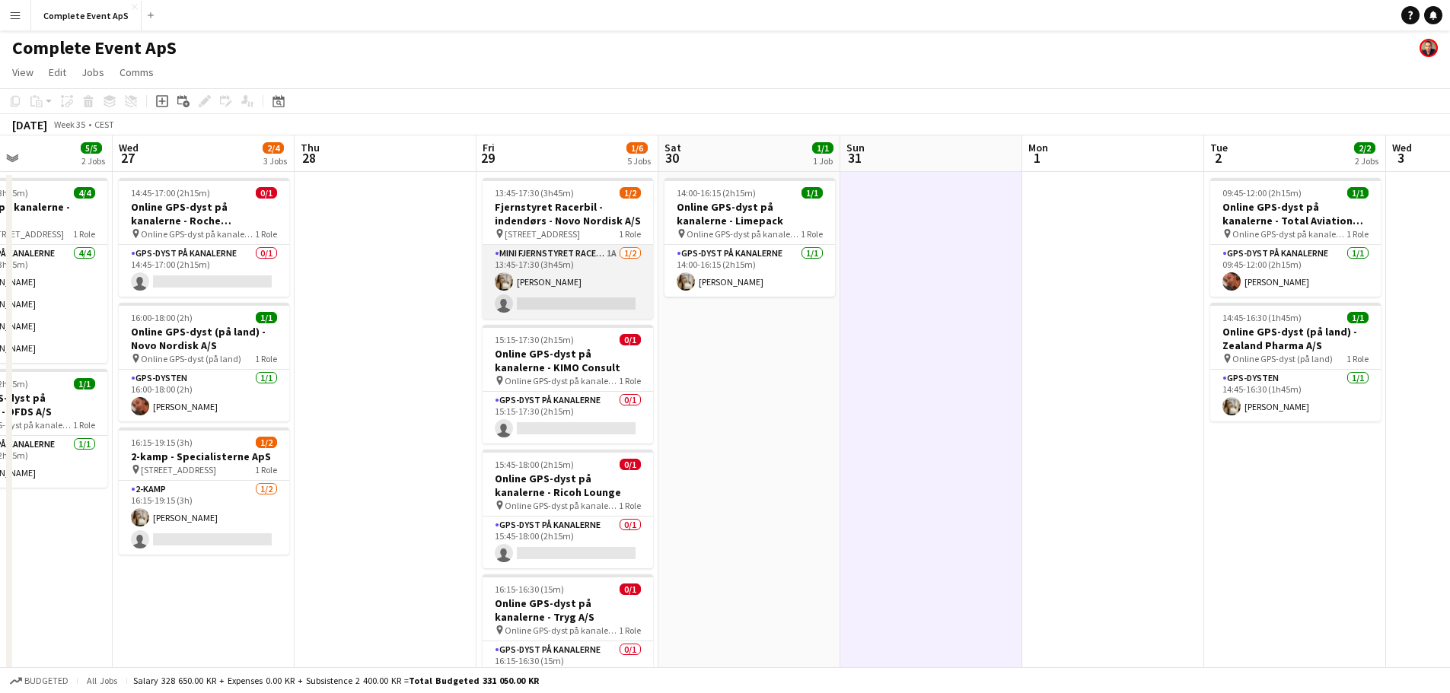
click at [605, 258] on app-card-role "Mini Fjernstyret Racerbil 1A [DATE] 13:45-17:30 (3h45m) [PERSON_NAME] single-ne…" at bounding box center [568, 282] width 171 height 74
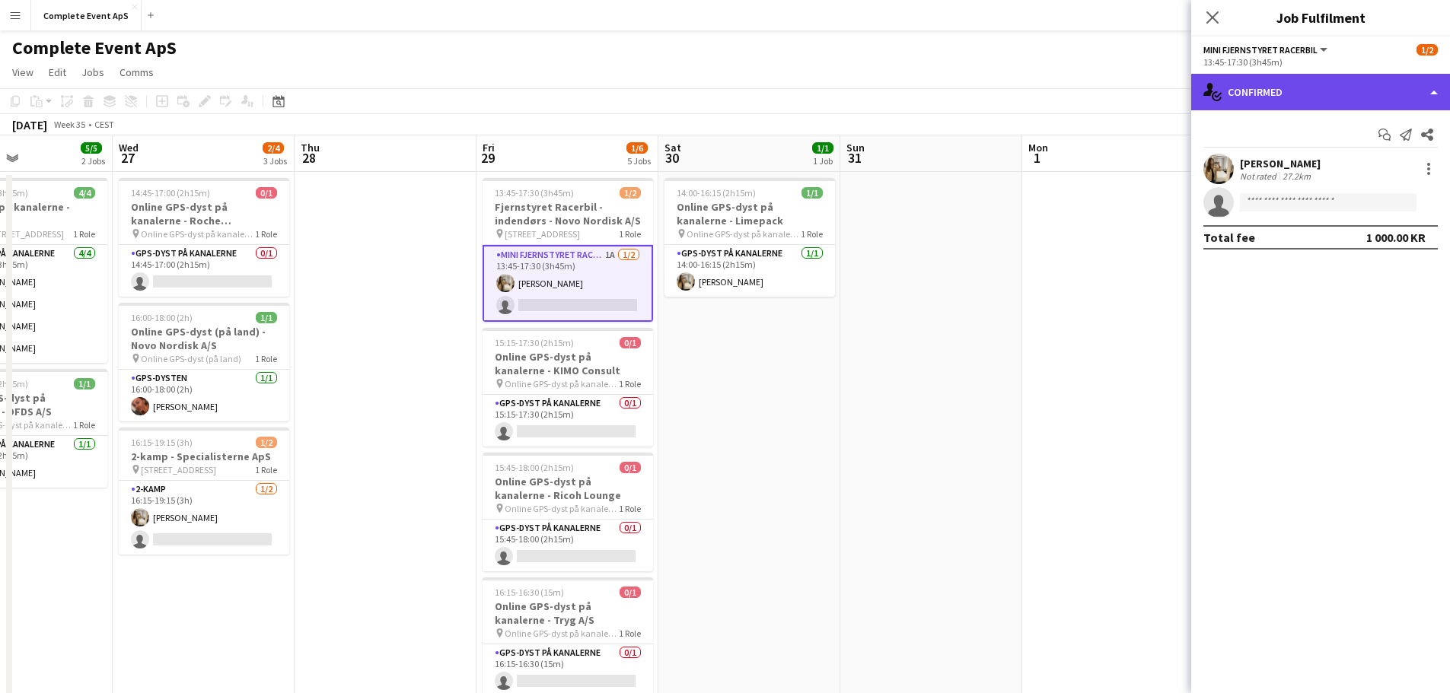
click at [1284, 84] on div "single-neutral-actions-check-2 Confirmed" at bounding box center [1320, 92] width 259 height 37
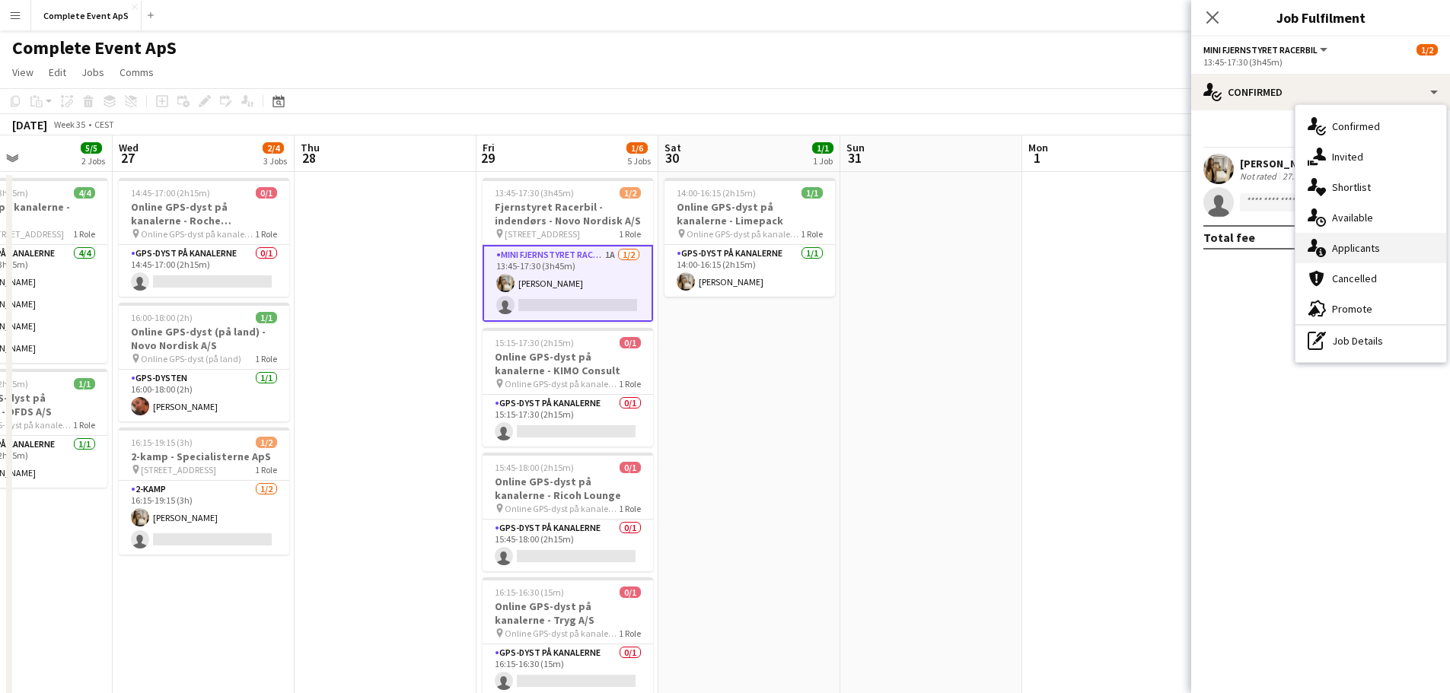
click at [1377, 249] on div "single-neutral-actions-information Applicants" at bounding box center [1371, 248] width 151 height 30
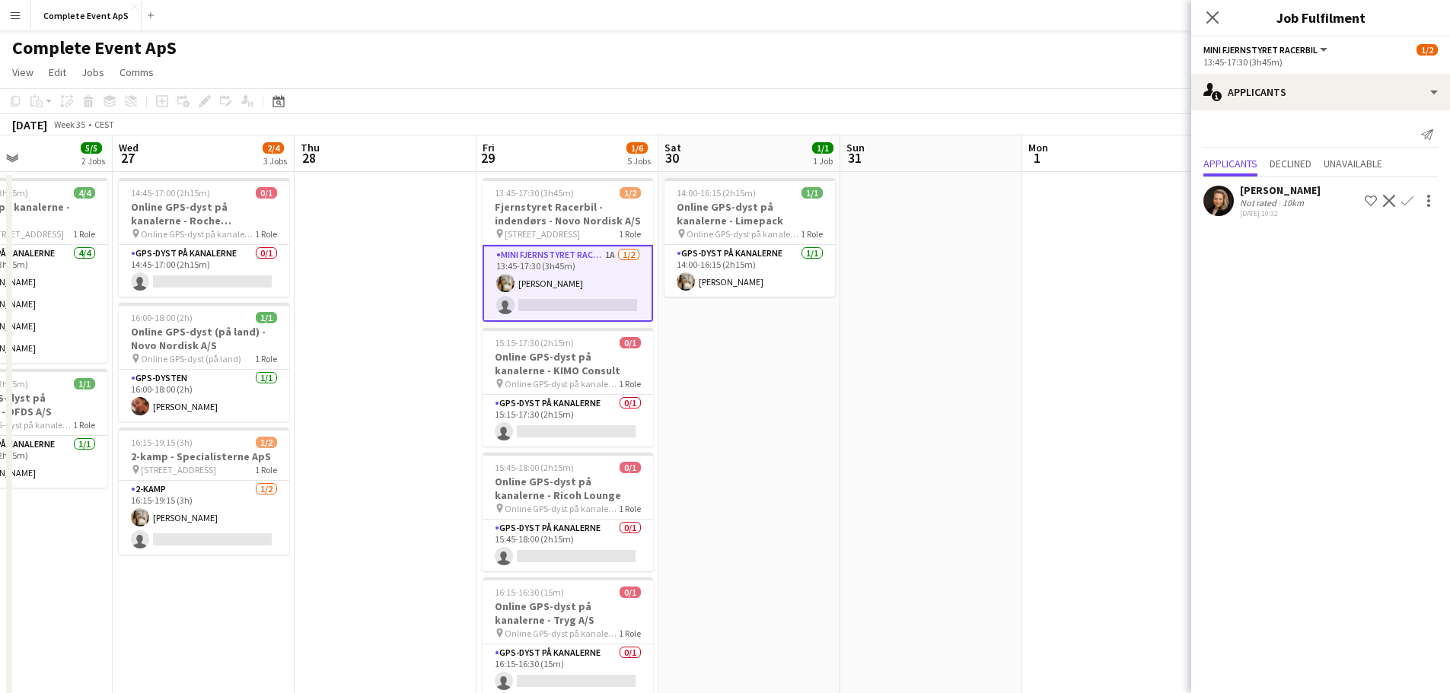
click at [1410, 200] on app-icon "Confirm" at bounding box center [1407, 201] width 12 height 12
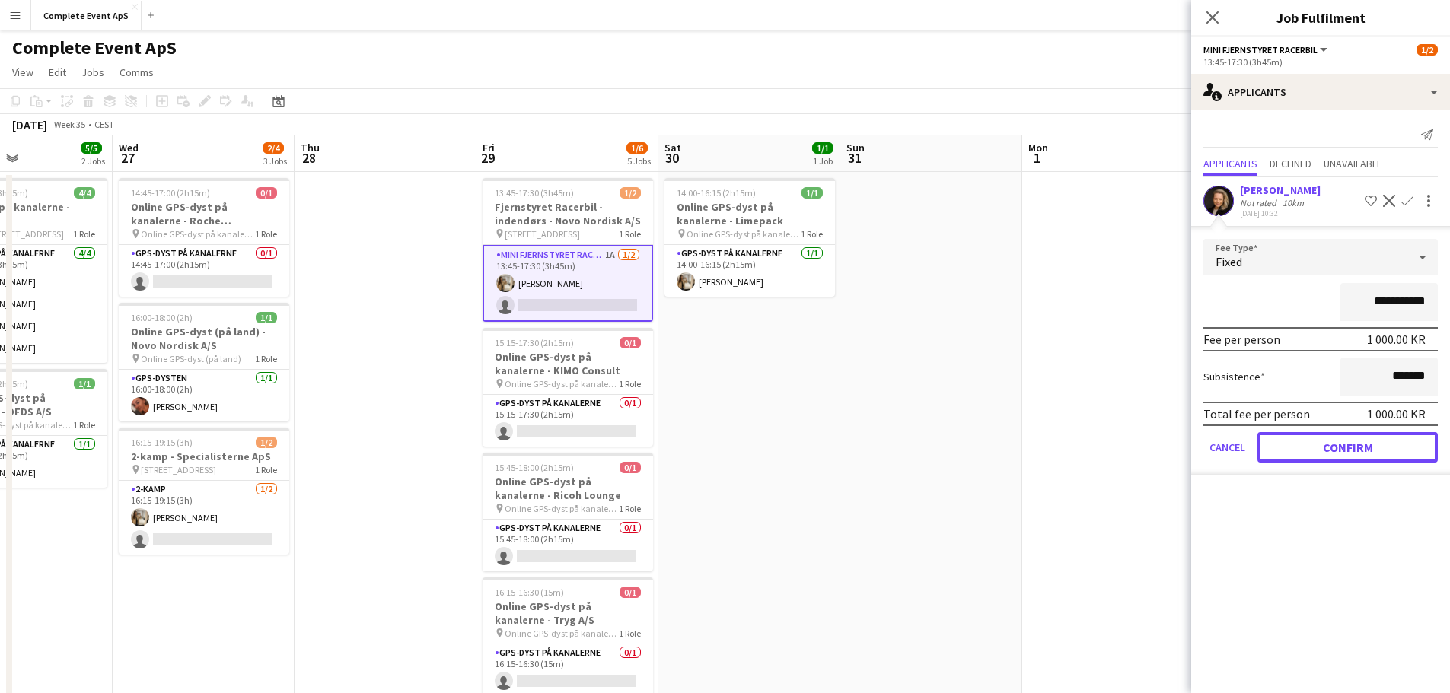
click at [1346, 449] on button "Confirm" at bounding box center [1348, 447] width 180 height 30
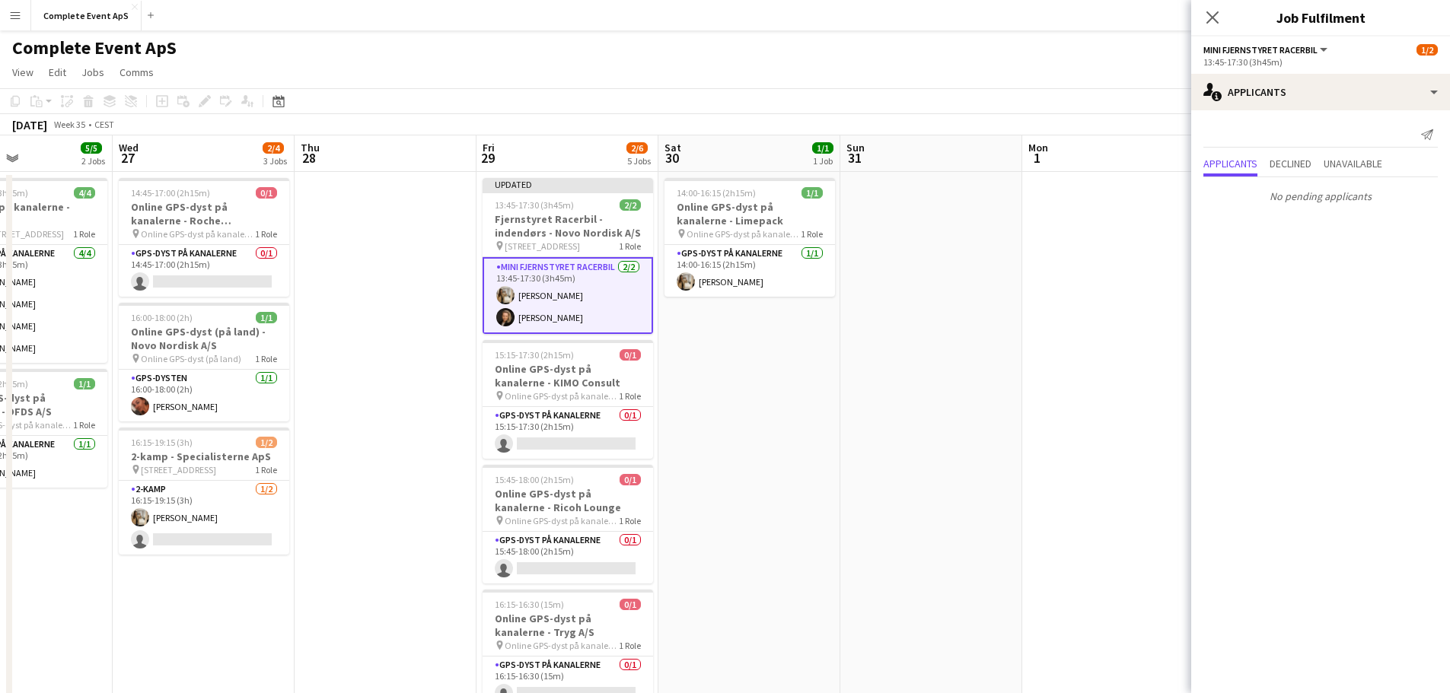
drag, startPoint x: 1009, startPoint y: 396, endPoint x: 1101, endPoint y: 324, distance: 117.1
click at [1009, 395] on app-date-cell at bounding box center [931, 513] width 182 height 683
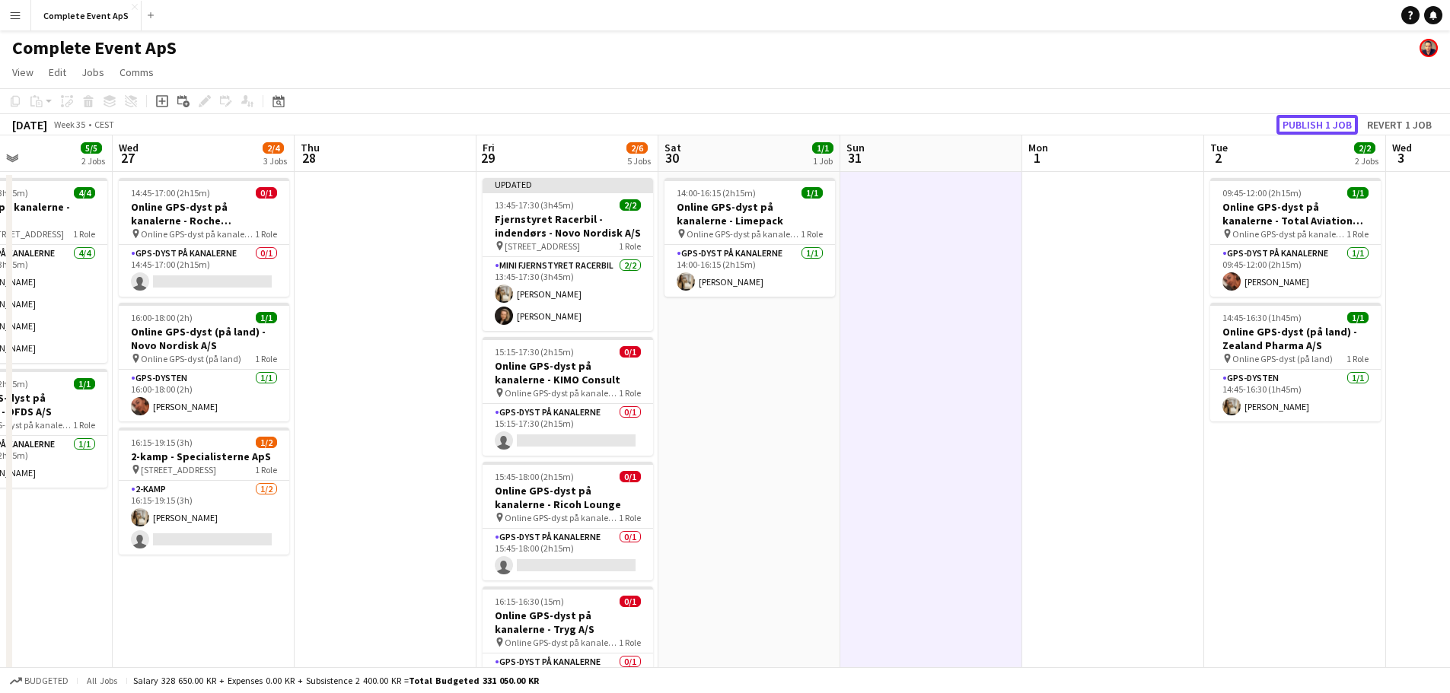
drag, startPoint x: 1300, startPoint y: 122, endPoint x: 1237, endPoint y: 145, distance: 67.2
click at [1301, 122] on button "Publish 1 job" at bounding box center [1317, 125] width 81 height 20
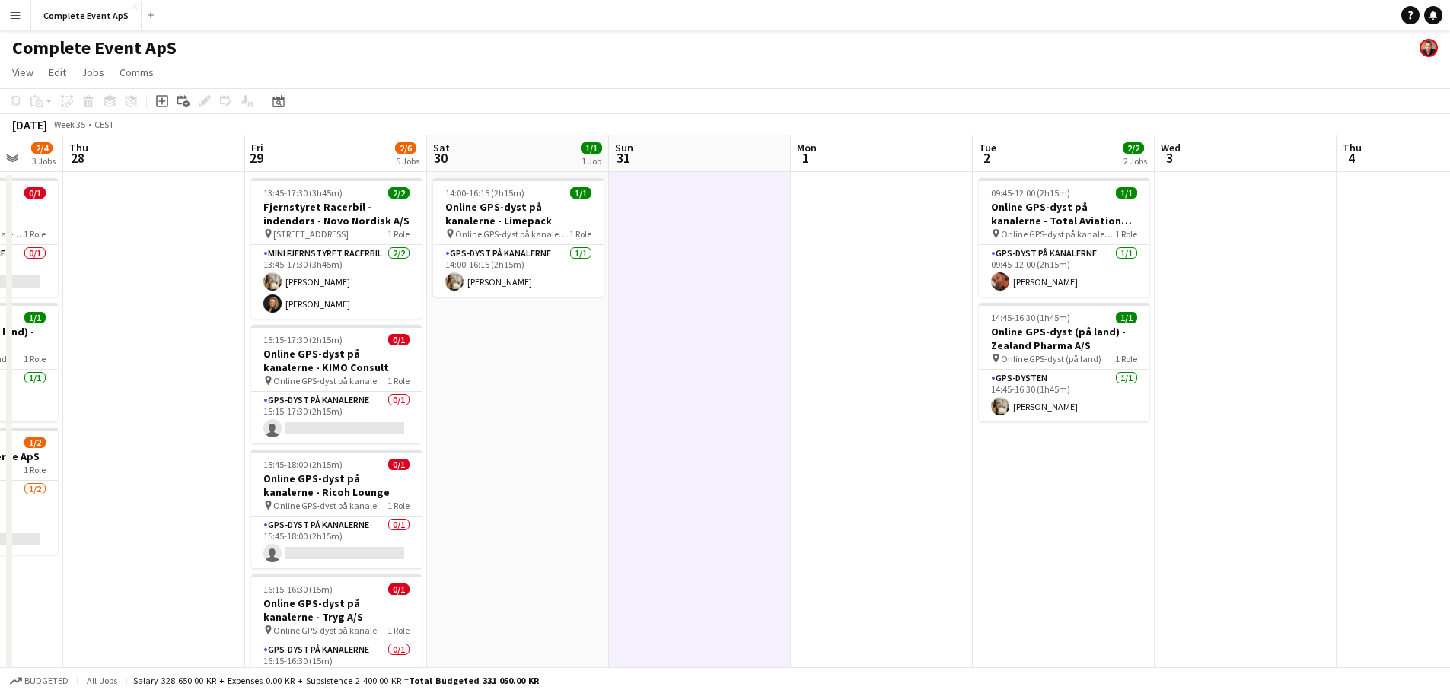
drag, startPoint x: 1097, startPoint y: 462, endPoint x: 323, endPoint y: 420, distance: 775.3
click at [335, 422] on app-calendar-viewport "Mon 25 Tue 26 5/5 2 Jobs Wed 27 2/4 3 Jobs Thu 28 Fri 29 2/6 5 Jobs Sat 30 1/1 …" at bounding box center [725, 494] width 1450 height 719
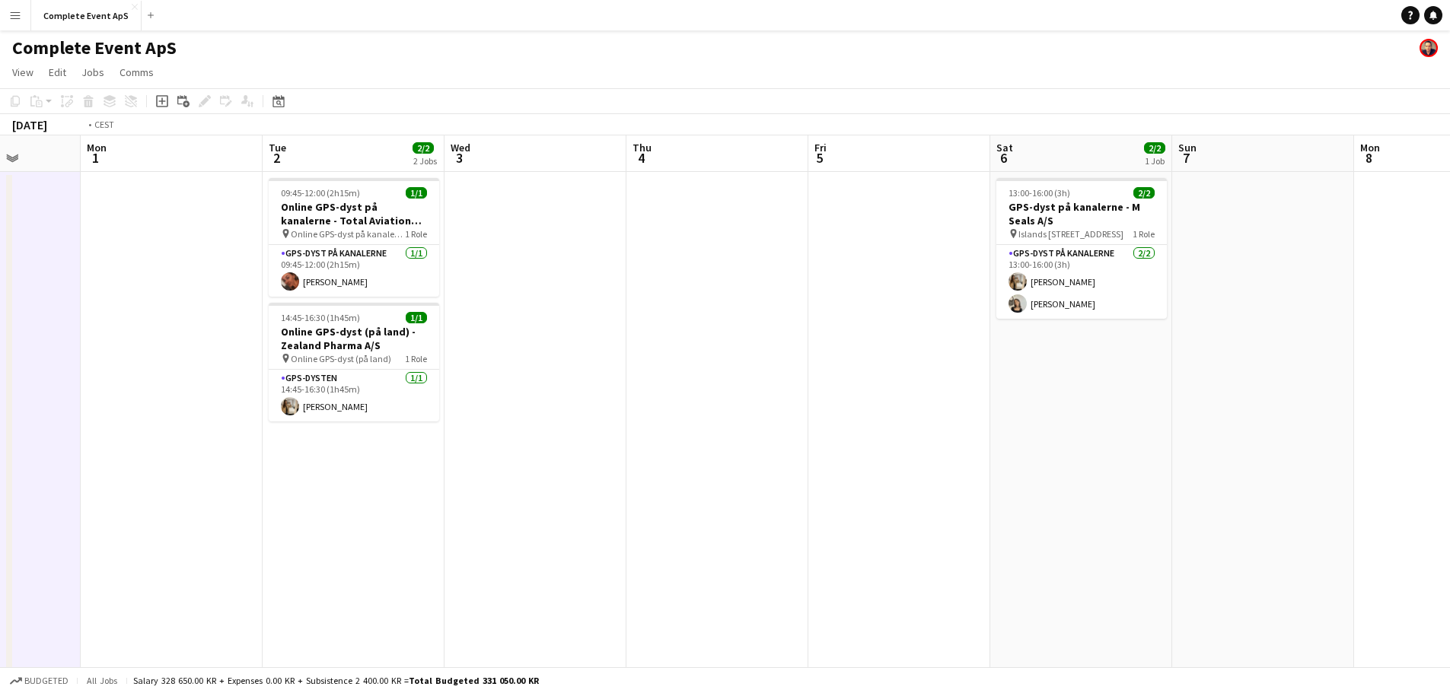
drag, startPoint x: 1092, startPoint y: 468, endPoint x: 555, endPoint y: 419, distance: 539.6
click at [563, 422] on app-calendar-viewport "Fri 29 2/6 5 Jobs Sat 30 1/1 1 Job Sun 31 Mon 1 Tue 2 2/2 2 Jobs Wed 3 Thu 4 Fr…" at bounding box center [725, 494] width 1450 height 719
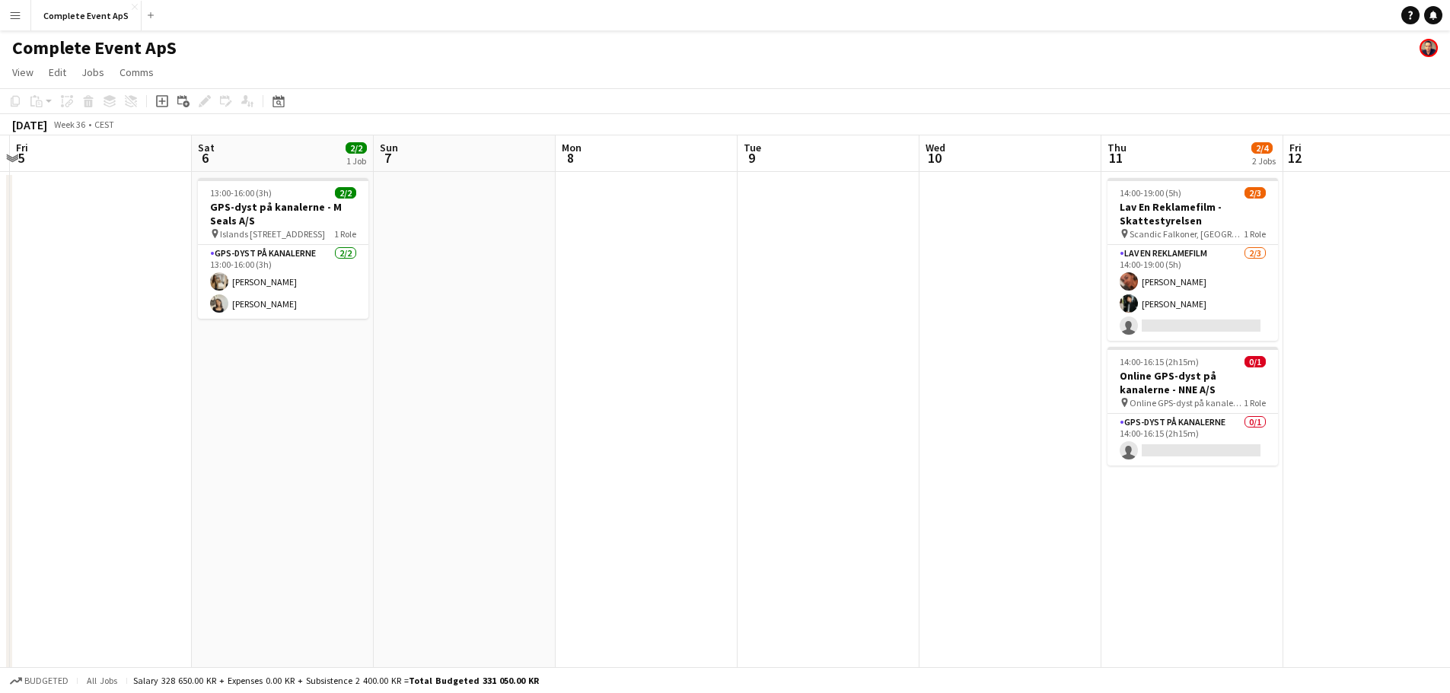
drag, startPoint x: 1098, startPoint y: 445, endPoint x: 331, endPoint y: 383, distance: 769.1
click at [350, 385] on app-calendar-viewport "Tue 2 2/2 2 Jobs Wed 3 Thu 4 Fri 5 Sat 6 2/2 1 Job Sun 7 Mon 8 Tue 9 Wed 10 Thu…" at bounding box center [725, 494] width 1450 height 719
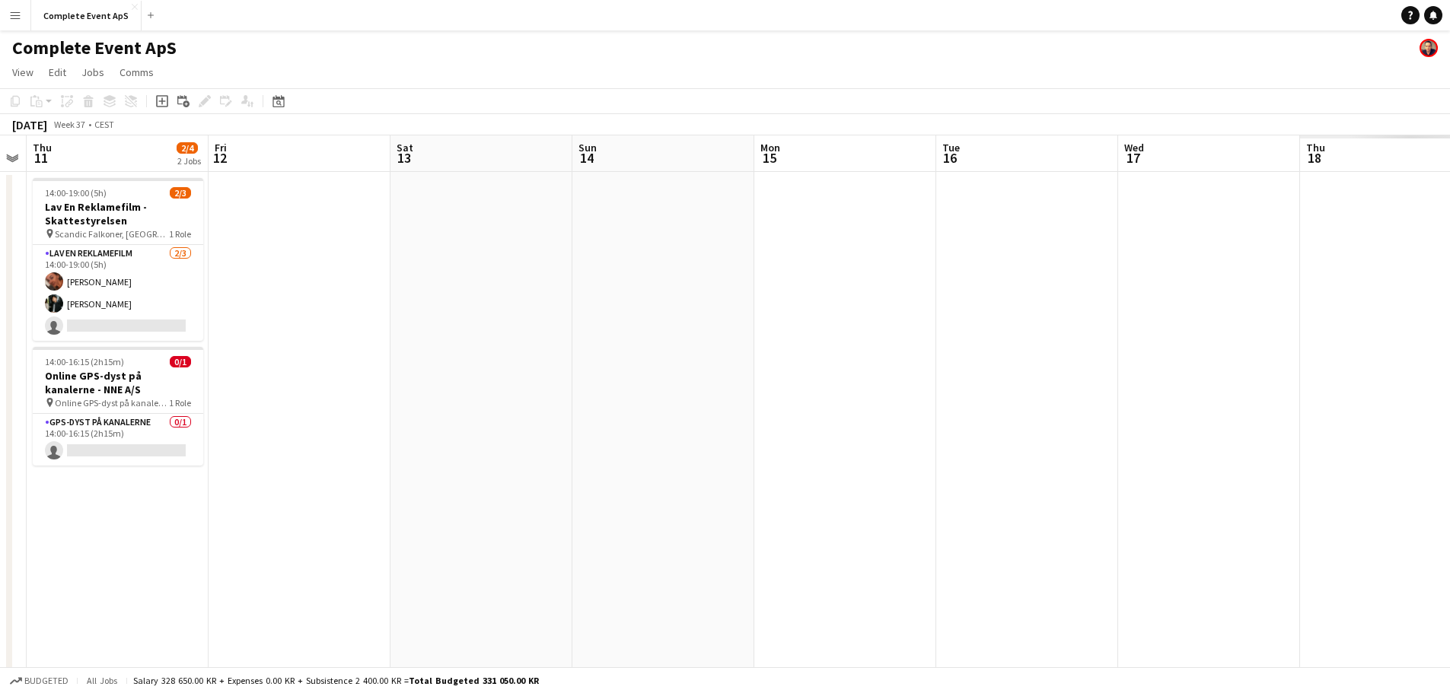
drag, startPoint x: 1151, startPoint y: 438, endPoint x: 738, endPoint y: 409, distance: 413.7
click at [282, 380] on app-calendar-viewport "Mon 8 Tue 9 Wed 10 Thu 11 2/4 2 Jobs Fri 12 Sat 13 Sun 14 Mon 15 Tue 16 Wed 17 …" at bounding box center [725, 494] width 1450 height 719
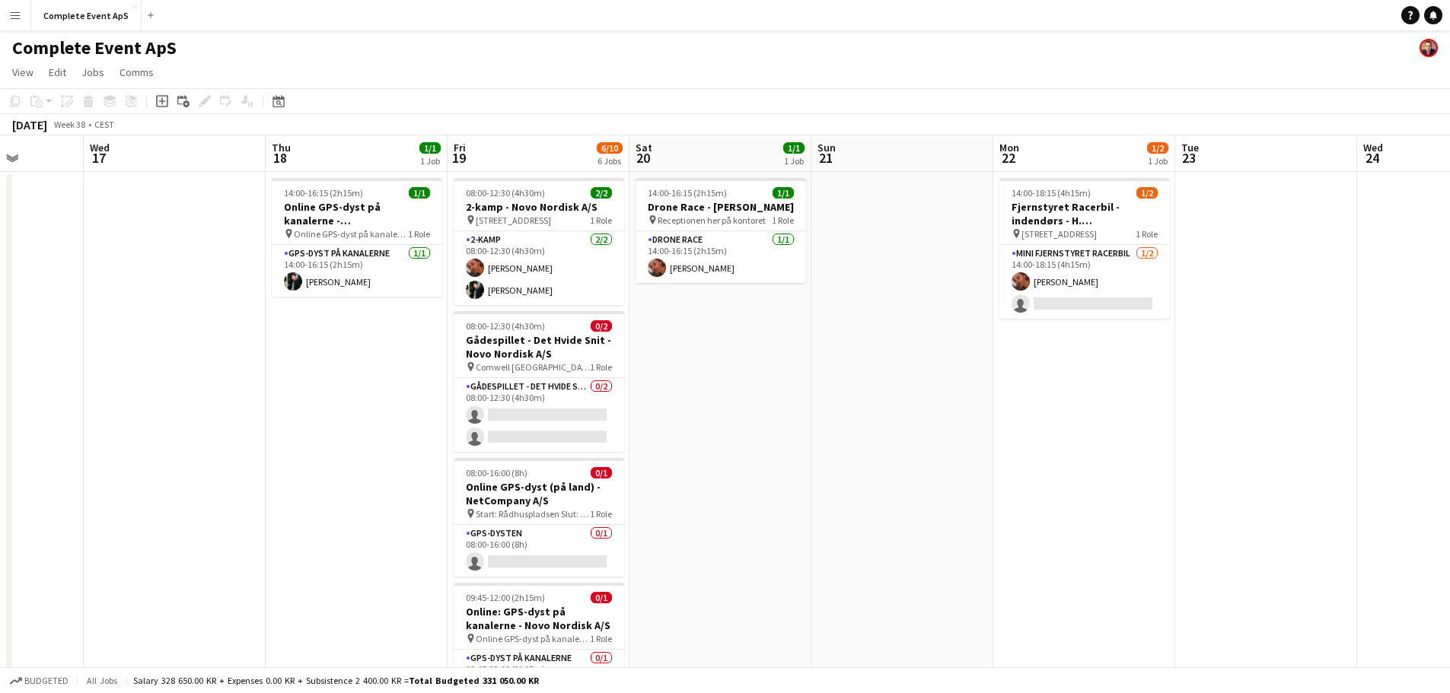
drag, startPoint x: 1090, startPoint y: 426, endPoint x: 285, endPoint y: 365, distance: 807.0
click at [293, 366] on app-calendar-viewport "Sun 14 Mon 15 Tue 16 Wed 17 Thu 18 1/1 1 Job Fri 19 6/10 6 Jobs Sat 20 1/1 1 Jo…" at bounding box center [725, 590] width 1450 height 911
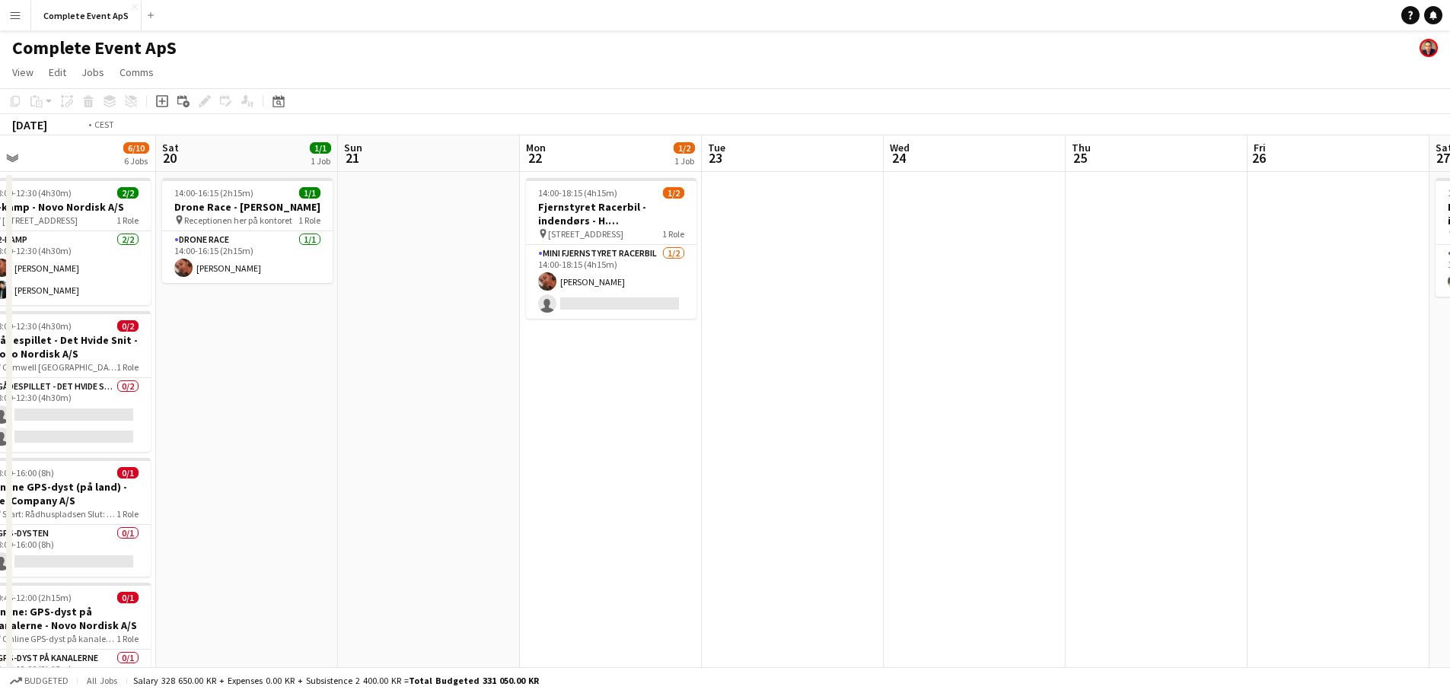
drag, startPoint x: 891, startPoint y: 464, endPoint x: 186, endPoint y: 369, distance: 711.9
click at [215, 374] on app-calendar-viewport "Wed 17 Thu 18 1/1 1 Job Fri 19 6/10 6 Jobs Sat 20 1/1 1 Job Sun 21 Mon 22 1/2 1…" at bounding box center [725, 590] width 1450 height 911
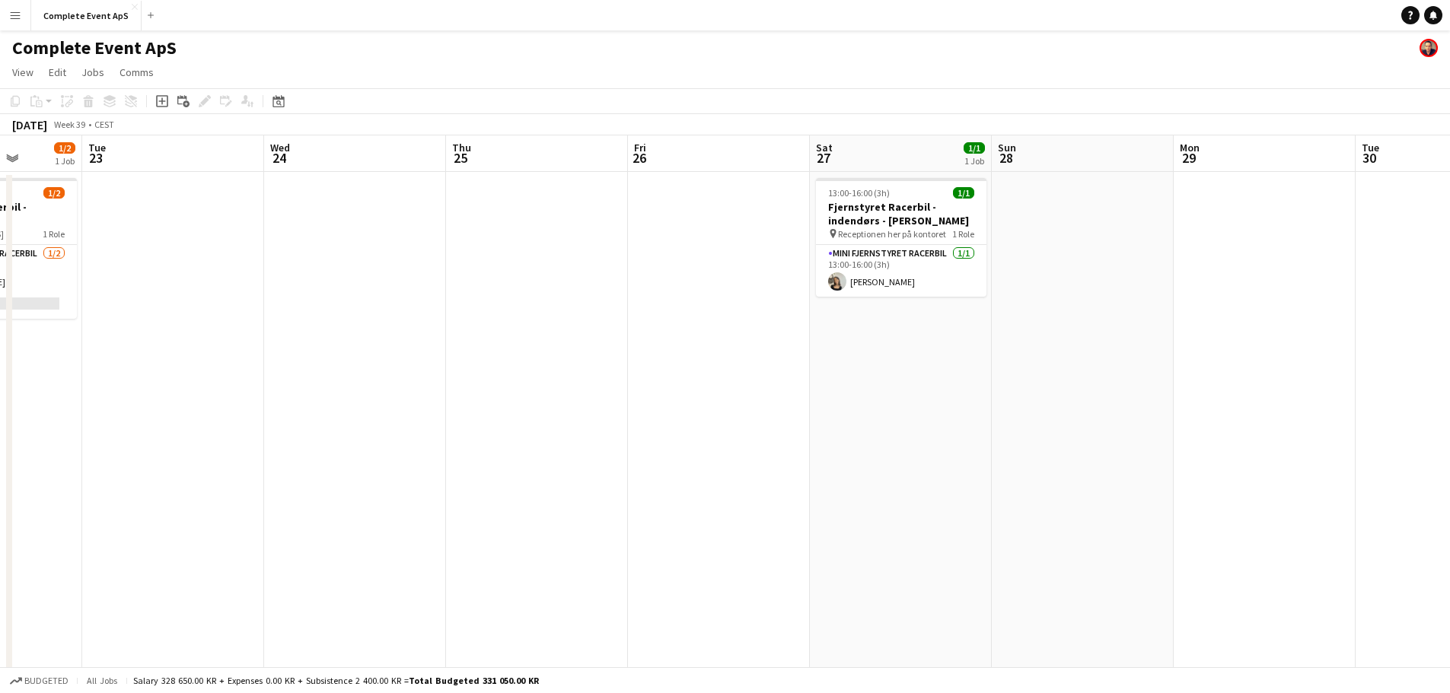
drag, startPoint x: 364, startPoint y: 355, endPoint x: 218, endPoint y: 334, distance: 147.6
click at [228, 337] on app-calendar-viewport "Sat 20 1/1 1 Job Sun 21 Mon 22 1/2 1 Job Tue 23 Wed 24 Thu 25 Fri 26 Sat 27 1/1…" at bounding box center [725, 590] width 1450 height 911
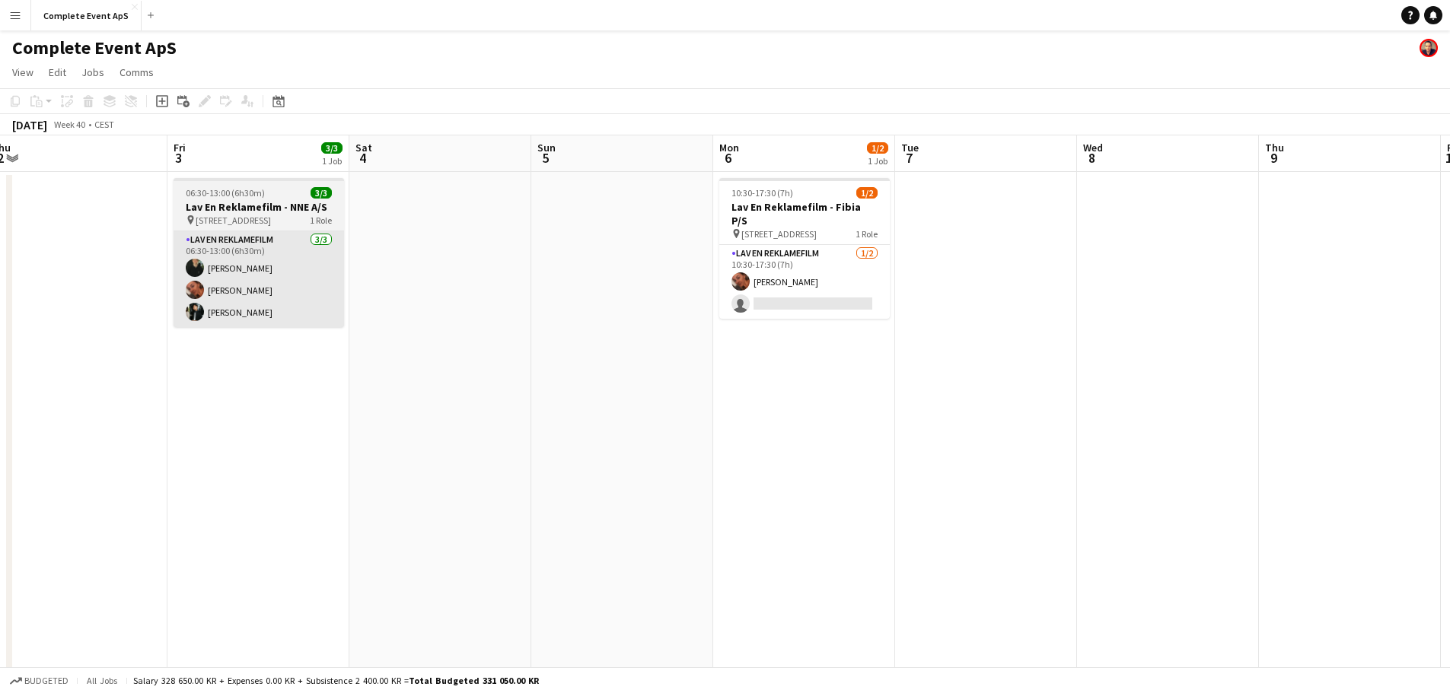
drag, startPoint x: 965, startPoint y: 369, endPoint x: 156, endPoint y: 301, distance: 812.0
click at [195, 308] on app-calendar-viewport "Mon 29 Tue 30 Wed 1 Thu 2 Fri 3 3/3 1 Job Sat 4 Sun 5 Mon 6 1/2 1 Job Tue 7 Wed…" at bounding box center [725, 590] width 1450 height 911
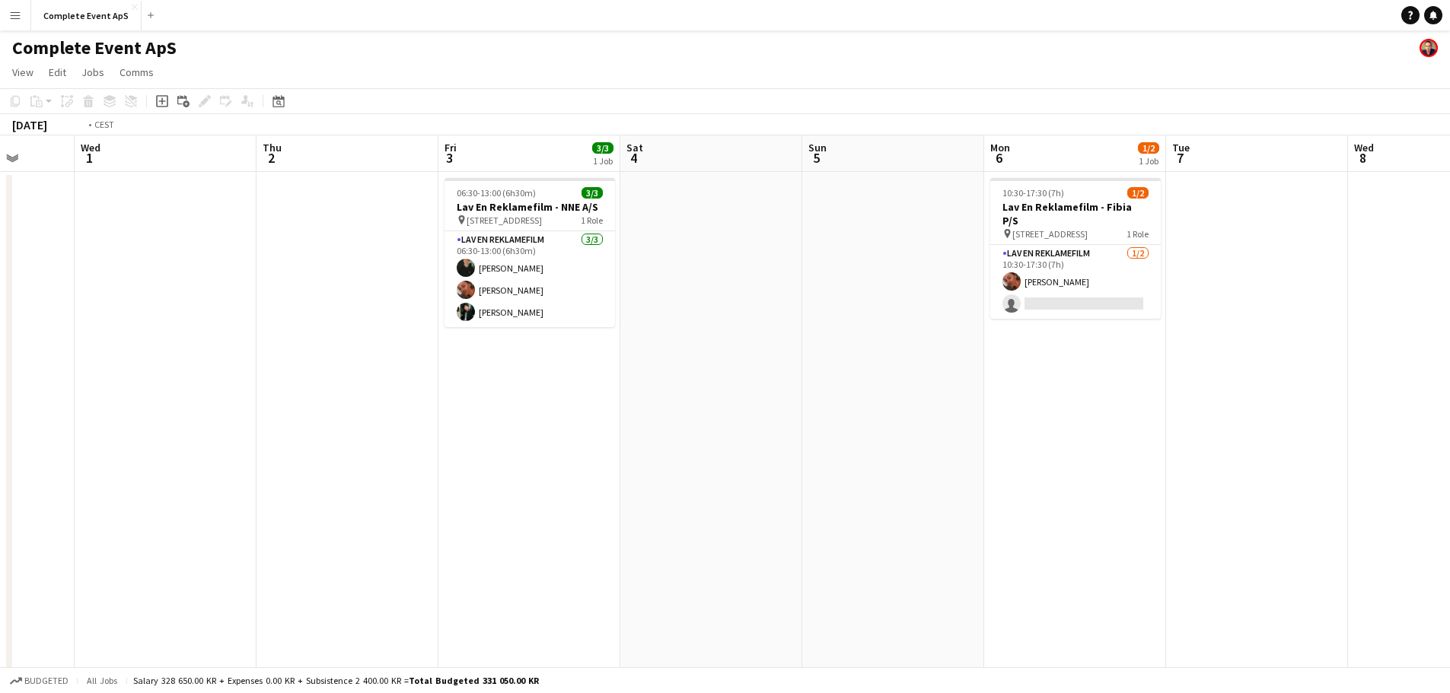
drag, startPoint x: 783, startPoint y: 463, endPoint x: 1342, endPoint y: 422, distance: 561.0
click at [1310, 428] on app-calendar-viewport "Mon 29 Tue 30 Wed 1 Thu 2 Fri 3 3/3 1 Job Sat 4 Sun 5 Mon 6 1/2 1 Job Tue 7 Wed…" at bounding box center [725, 590] width 1450 height 911
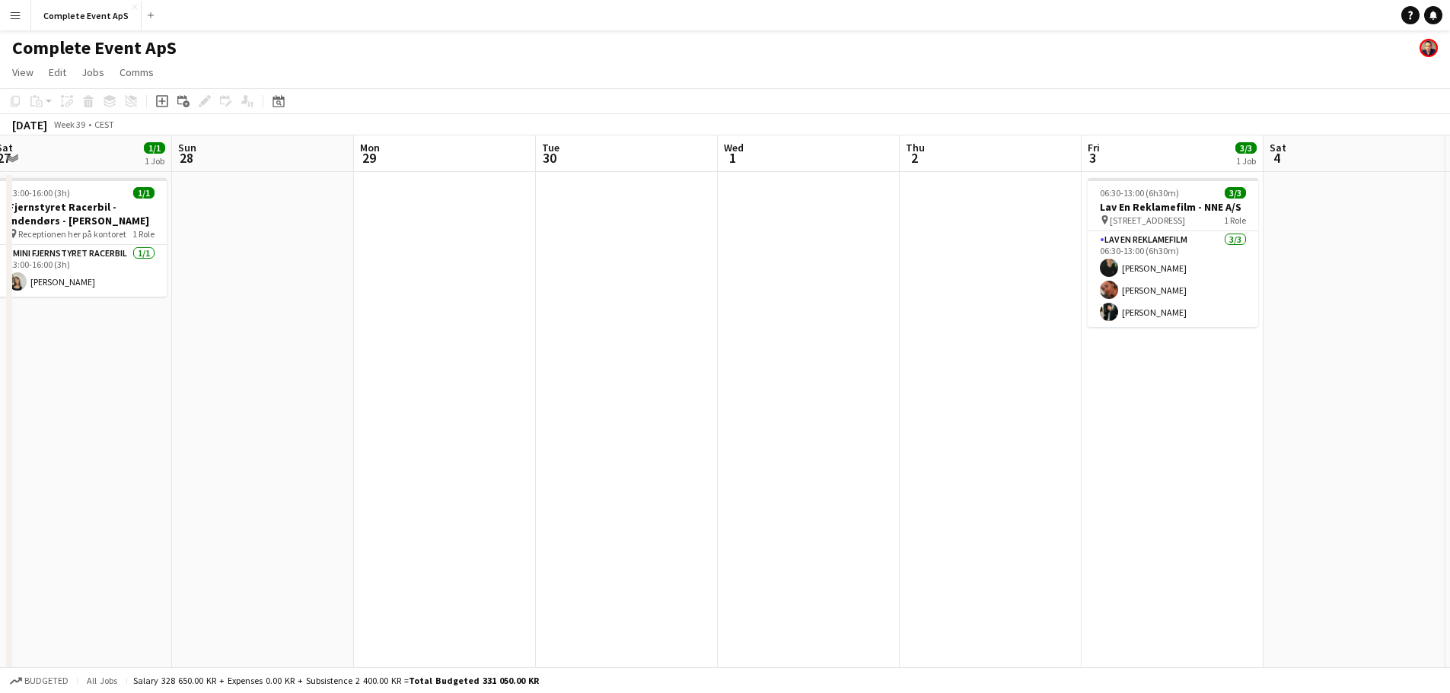
drag, startPoint x: 213, startPoint y: 405, endPoint x: 1073, endPoint y: 417, distance: 860.3
click at [1016, 424] on app-calendar-viewport "Thu 25 Fri 26 Sat 27 1/1 1 Job Sun 28 Mon 29 Tue 30 Wed 1 Thu 2 Fri 3 3/3 1 Job…" at bounding box center [725, 590] width 1450 height 911
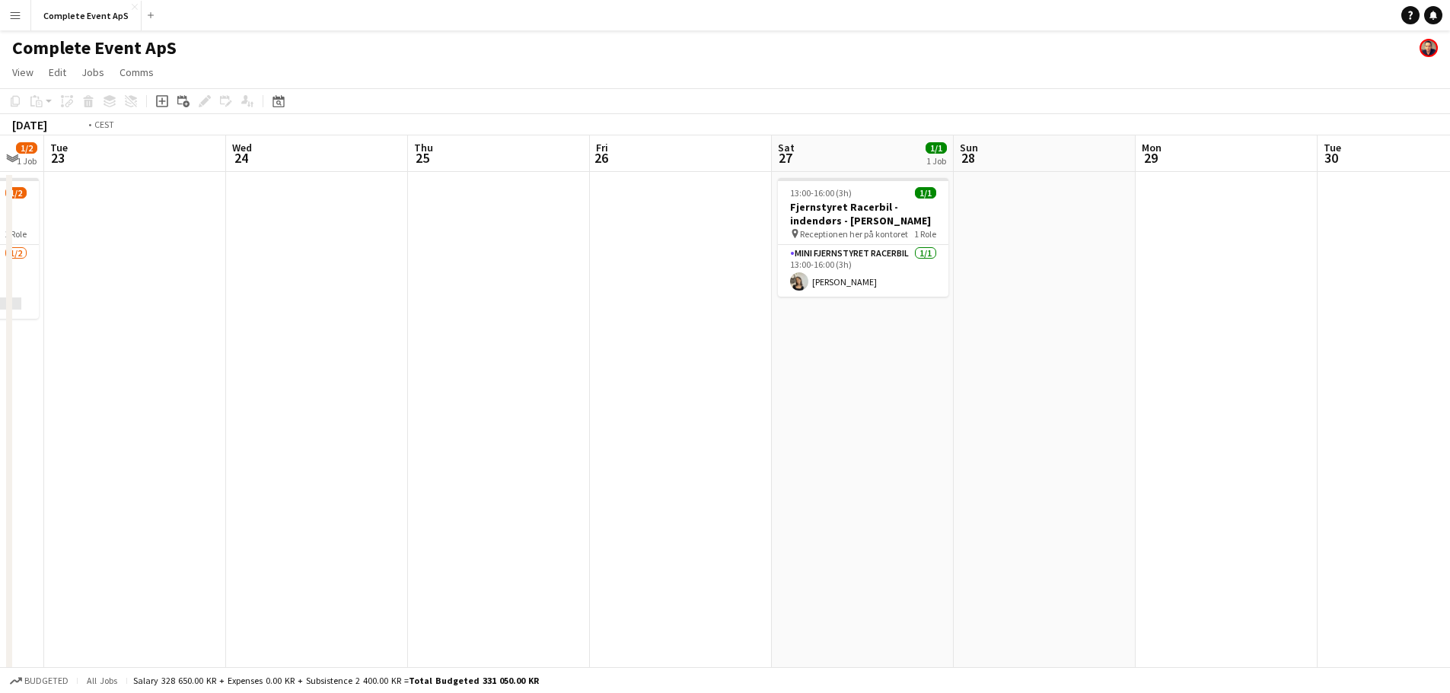
drag, startPoint x: 103, startPoint y: 406, endPoint x: 1073, endPoint y: 445, distance: 971.3
click at [1041, 448] on app-calendar-viewport "Sun 21 Mon 22 1/2 1 Job Tue 23 Wed 24 Thu 25 Fri 26 Sat 27 1/1 1 Job Sun 28 Mon…" at bounding box center [725, 590] width 1450 height 911
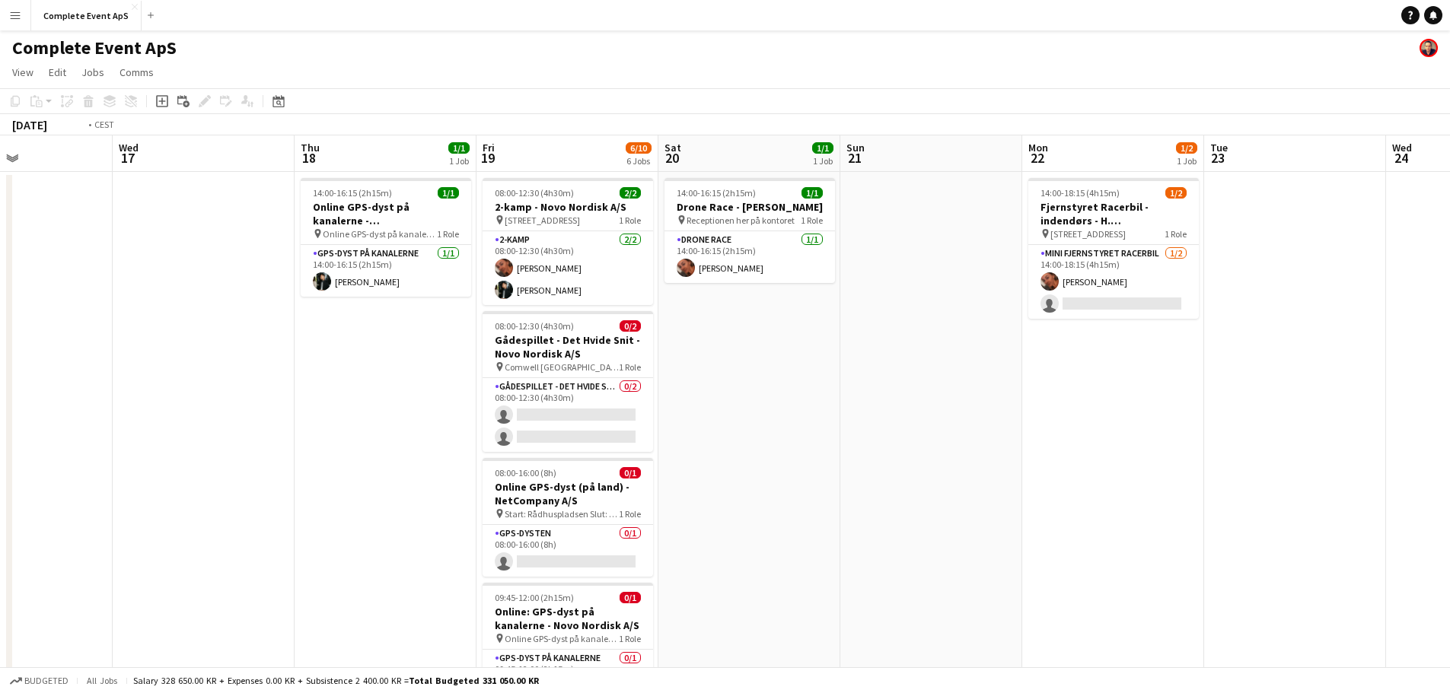
drag, startPoint x: 5, startPoint y: 431, endPoint x: 955, endPoint y: 448, distance: 950.9
click at [923, 454] on app-calendar-viewport "Mon 15 Tue 16 Wed 17 Thu 18 1/1 1 Job Fri 19 6/10 6 Jobs Sat 20 1/1 1 Job Sun 2…" at bounding box center [725, 590] width 1450 height 911
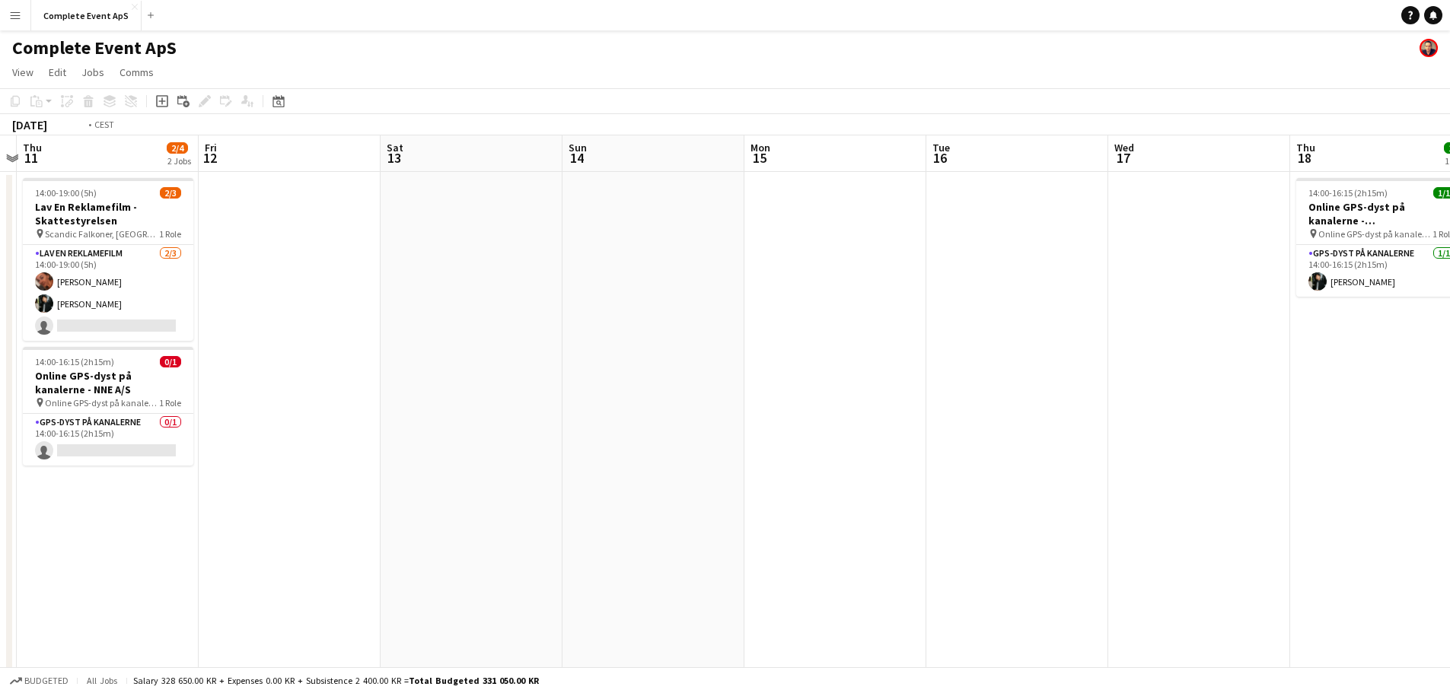
drag, startPoint x: 96, startPoint y: 435, endPoint x: 923, endPoint y: 471, distance: 827.5
click at [1018, 482] on app-calendar-viewport "Mon 8 Tue 9 Wed 10 Thu 11 2/4 2 Jobs Fri 12 Sat 13 Sun 14 Mon 15 Tue 16 Wed 17 …" at bounding box center [725, 590] width 1450 height 911
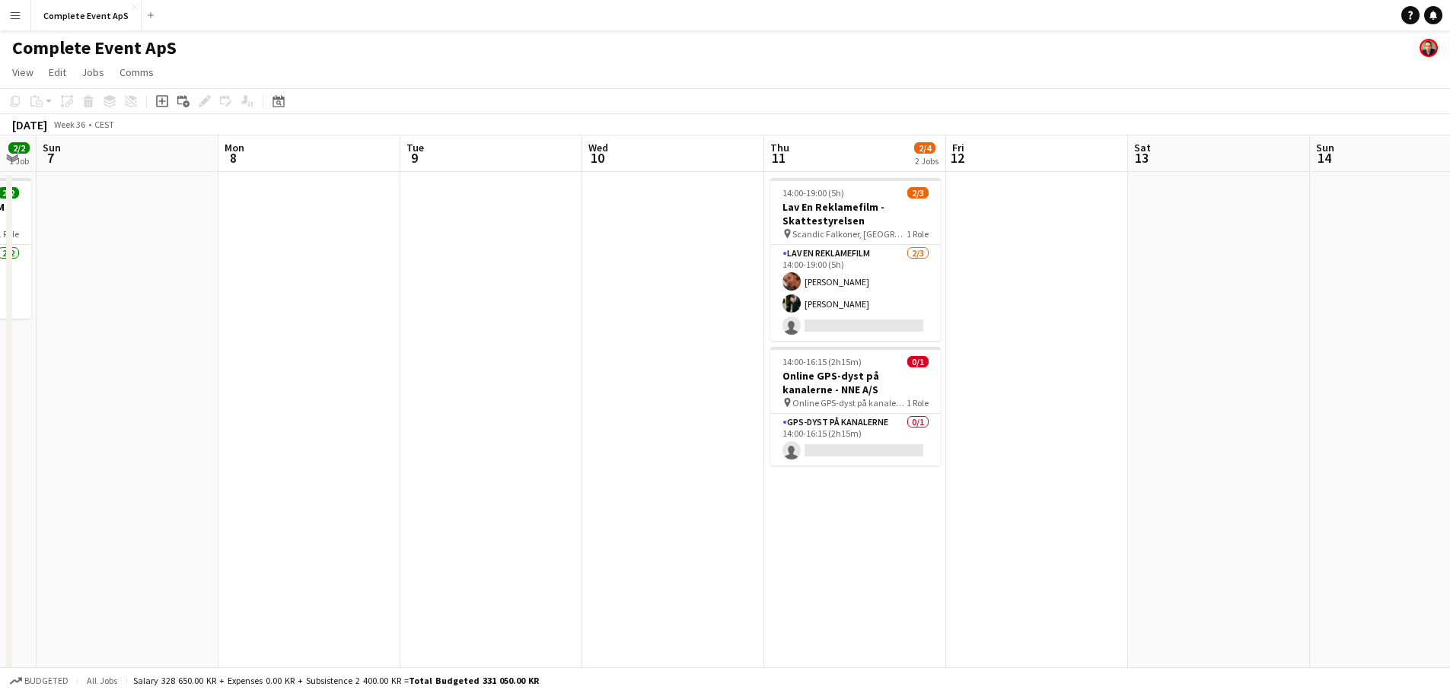
drag, startPoint x: 301, startPoint y: 449, endPoint x: 1061, endPoint y: 479, distance: 761.1
click at [1019, 479] on app-calendar-viewport "Fri 5 Sat 6 2/2 1 Job Sun 7 Mon 8 Tue 9 Wed 10 Thu 11 2/4 2 Jobs Fri 12 Sat 13 …" at bounding box center [725, 590] width 1450 height 911
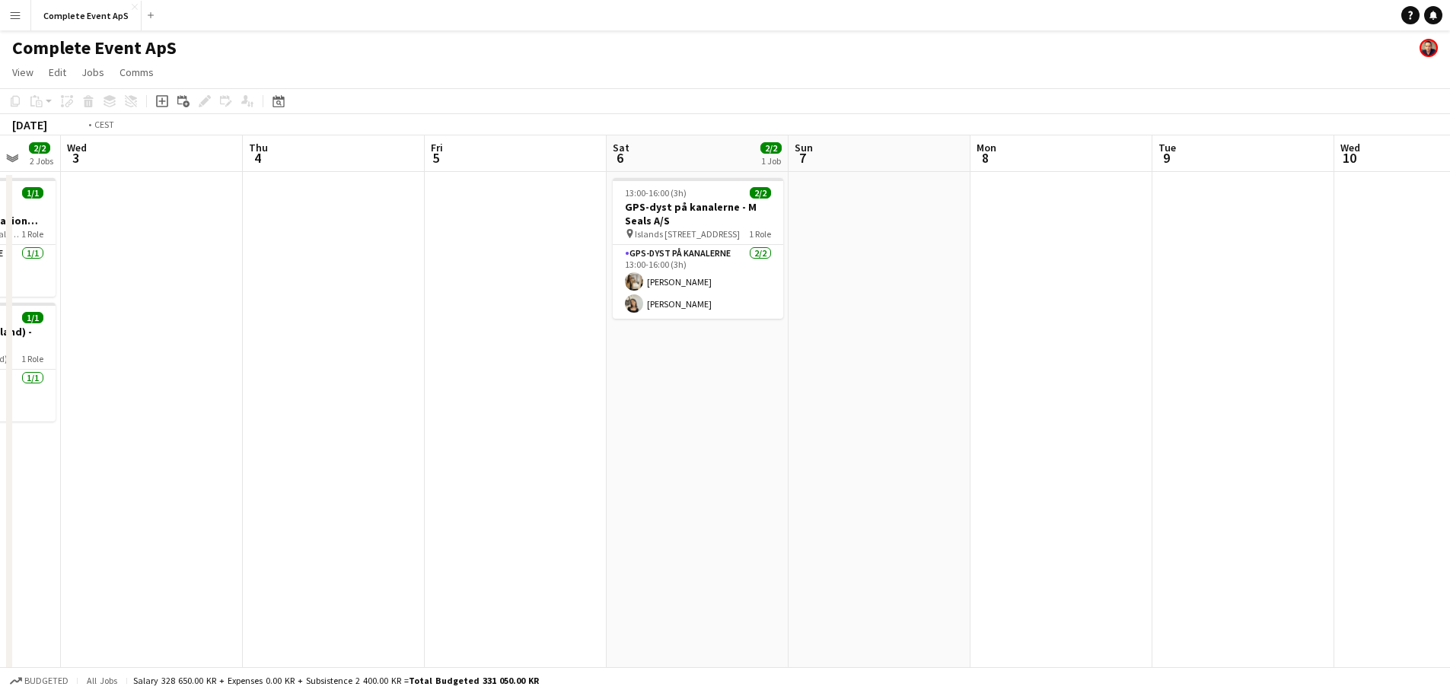
drag, startPoint x: 206, startPoint y: 439, endPoint x: 943, endPoint y: 477, distance: 737.8
click at [936, 477] on app-calendar-viewport "Mon 1 Tue 2 2/2 2 Jobs Wed 3 Thu 4 Fri 5 Sat 6 2/2 1 Job Sun 7 Mon 8 Tue 9 Wed …" at bounding box center [725, 590] width 1450 height 911
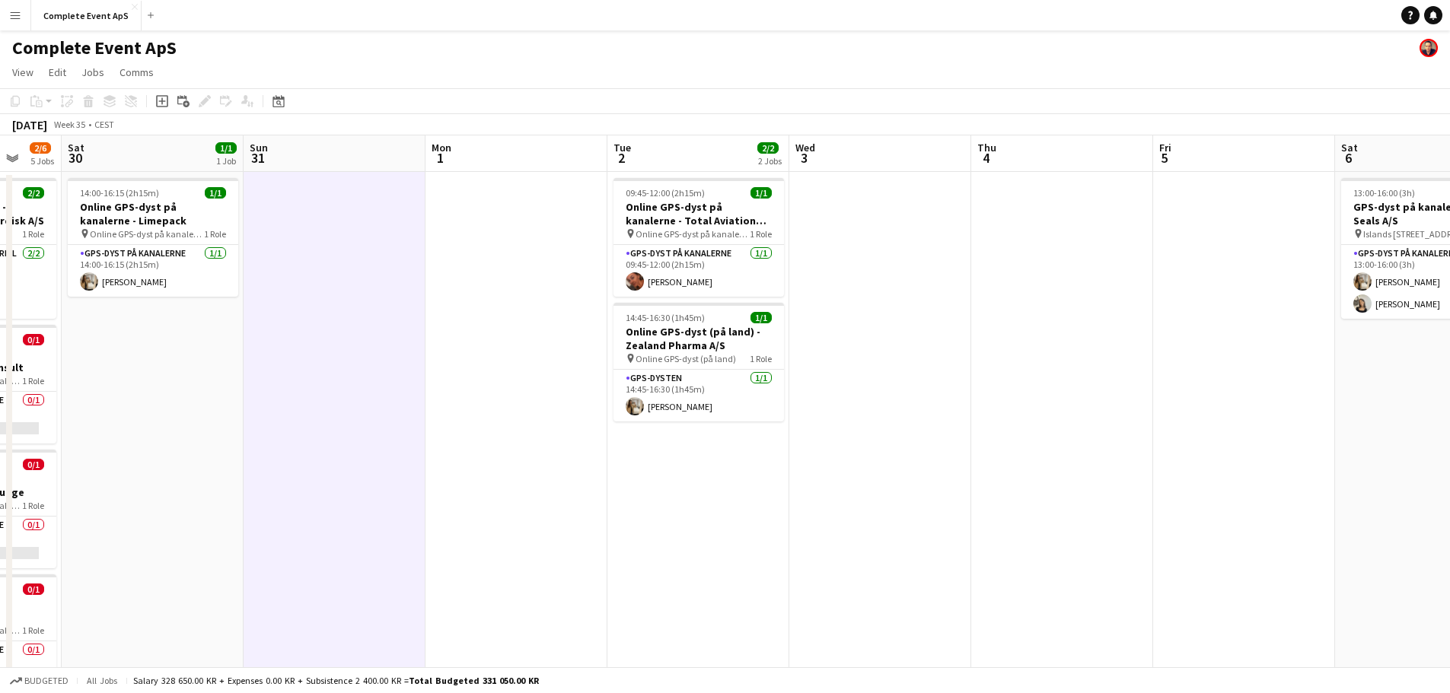
drag, startPoint x: 199, startPoint y: 454, endPoint x: 881, endPoint y: 482, distance: 682.6
click at [856, 482] on app-calendar-viewport "Wed 27 2/4 3 Jobs Thu 28 Fri 29 2/6 5 Jobs Sat 30 1/1 1 Job Sun 31 Mon 1 Tue 2 …" at bounding box center [725, 590] width 1450 height 911
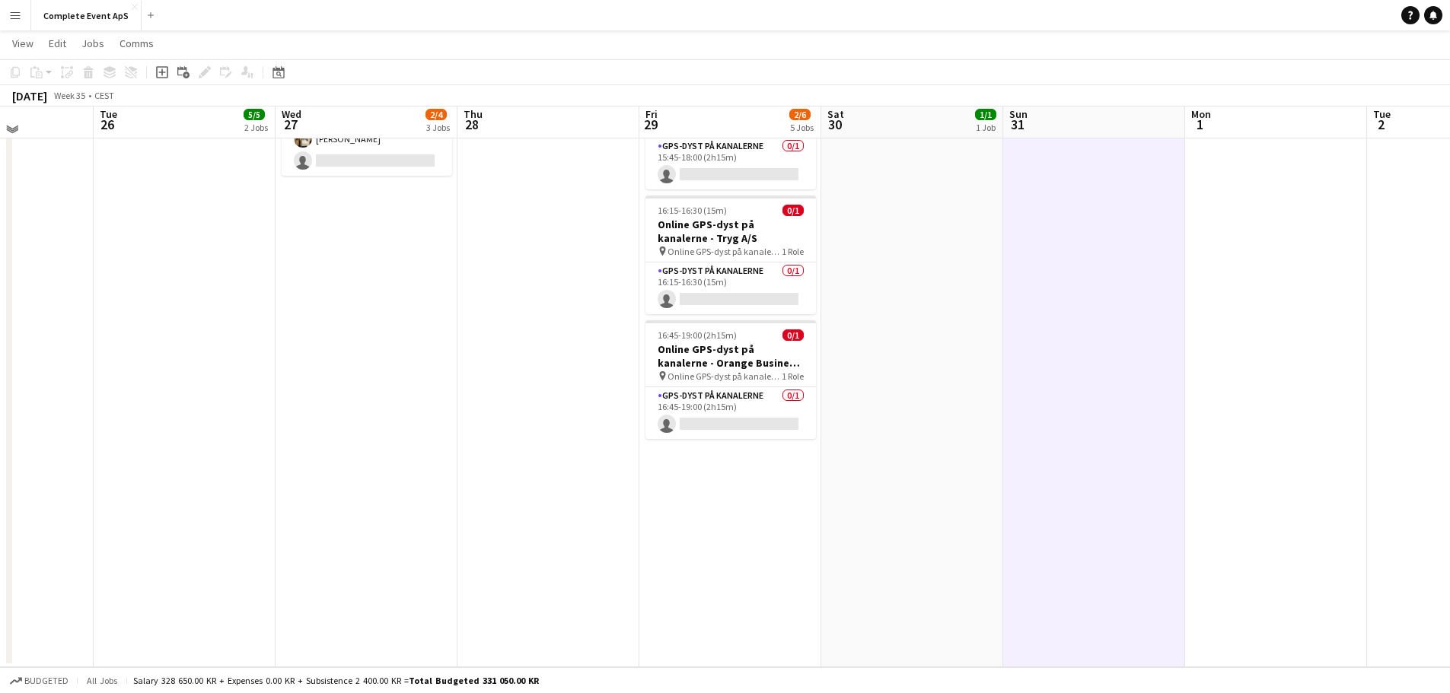
scroll to position [0, 0]
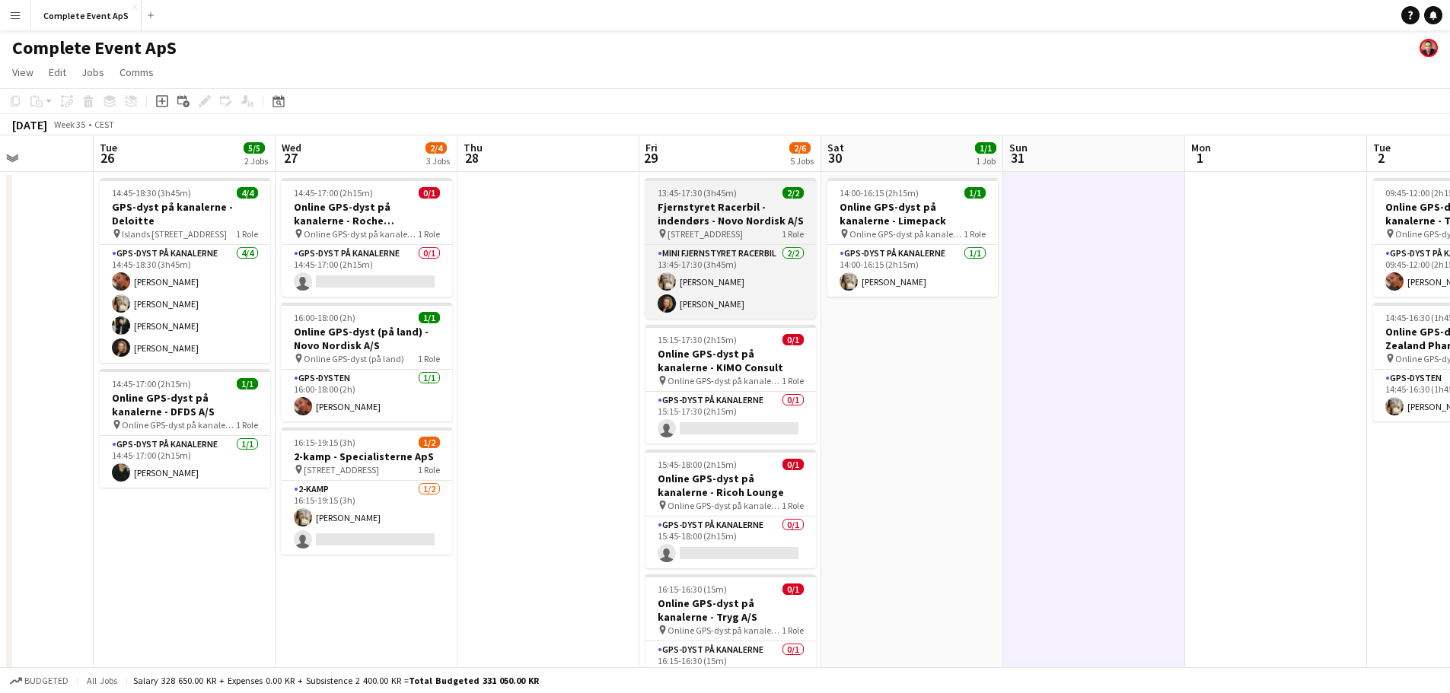
click at [747, 194] on div "13:45-17:30 (3h45m) 2/2" at bounding box center [731, 192] width 171 height 11
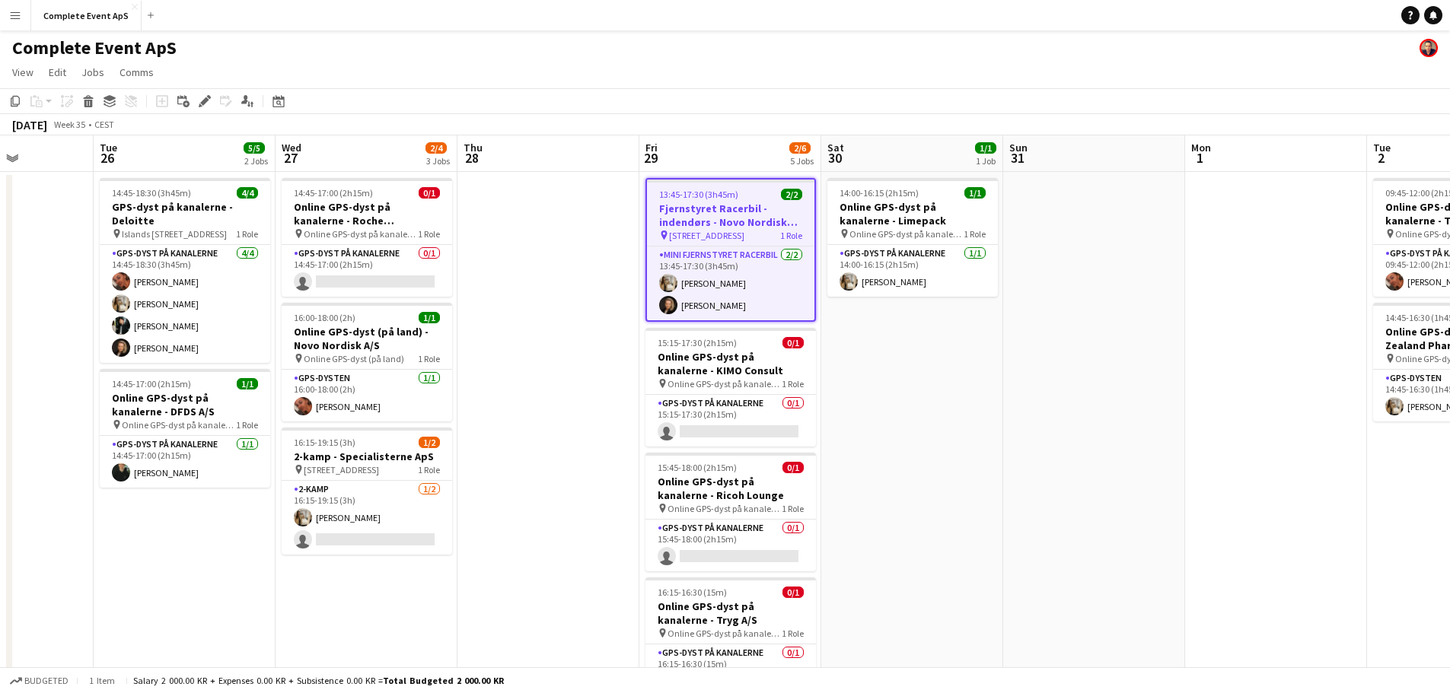
click at [747, 194] on div "13:45-17:30 (3h45m) 2/2" at bounding box center [730, 194] width 167 height 11
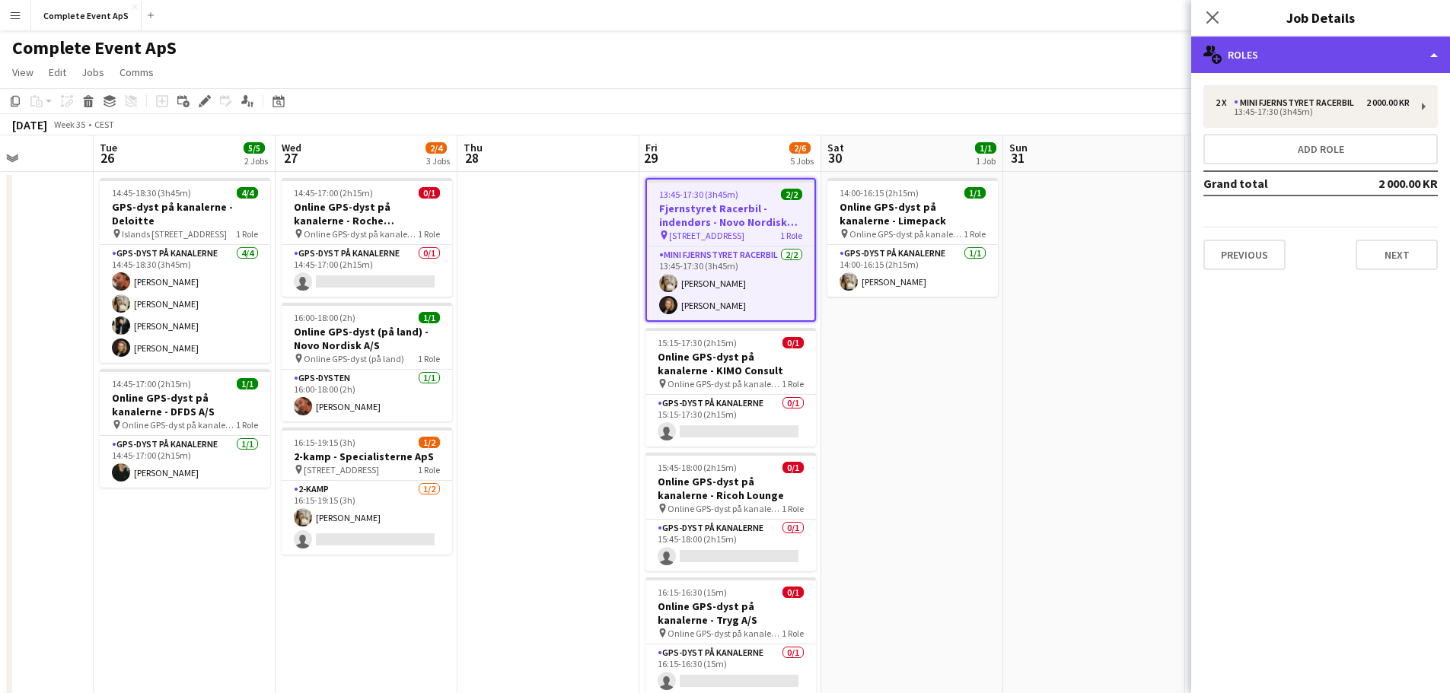
click at [1293, 55] on div "multiple-users-add Roles" at bounding box center [1320, 55] width 259 height 37
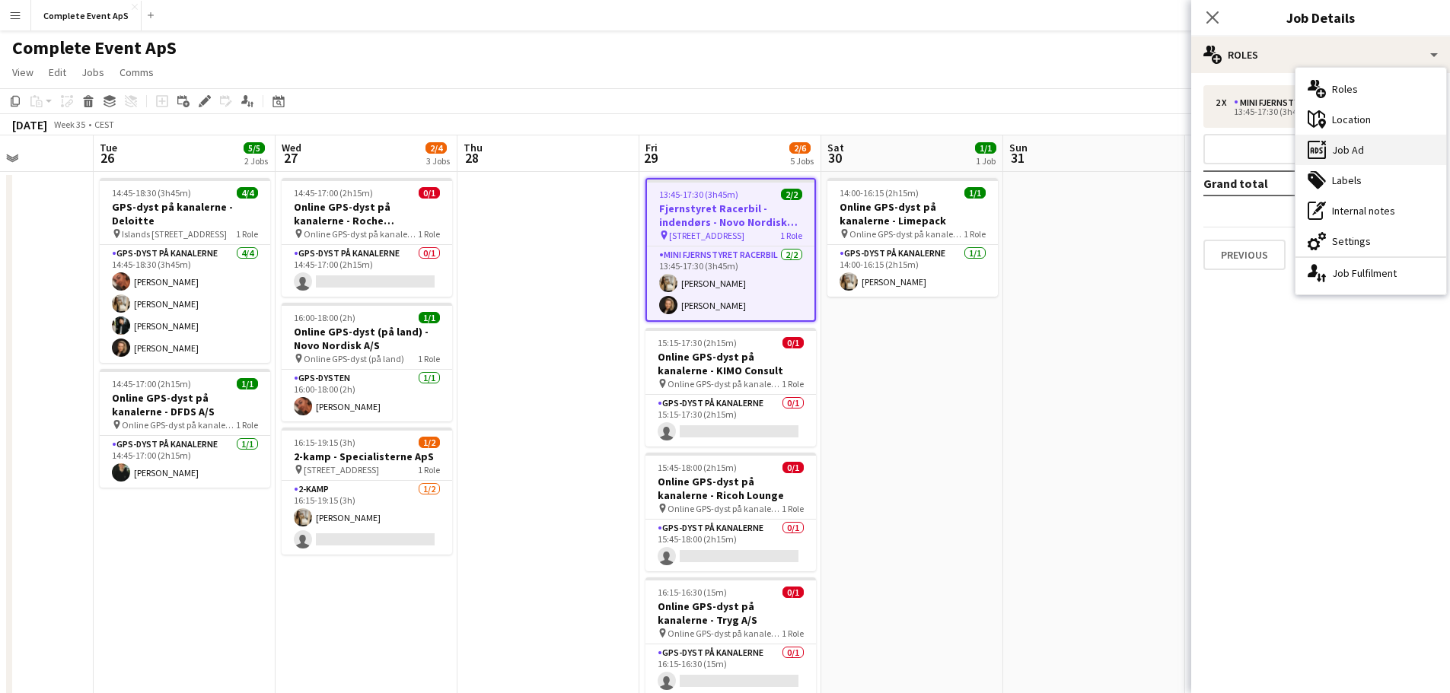
click at [1366, 148] on div "ads-window Job Ad" at bounding box center [1371, 150] width 151 height 30
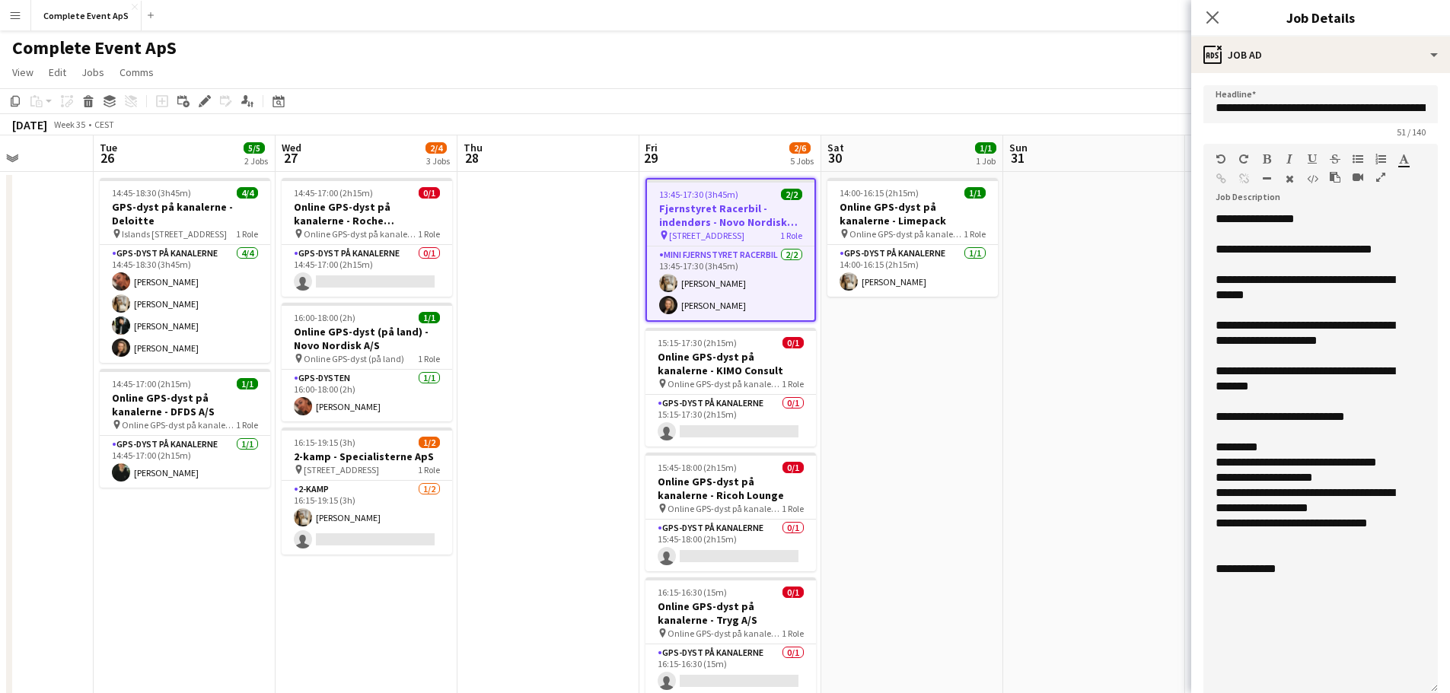
drag, startPoint x: 1419, startPoint y: 294, endPoint x: 1438, endPoint y: 684, distance: 391.0
click at [1438, 684] on form "**********" at bounding box center [1320, 608] width 259 height 1046
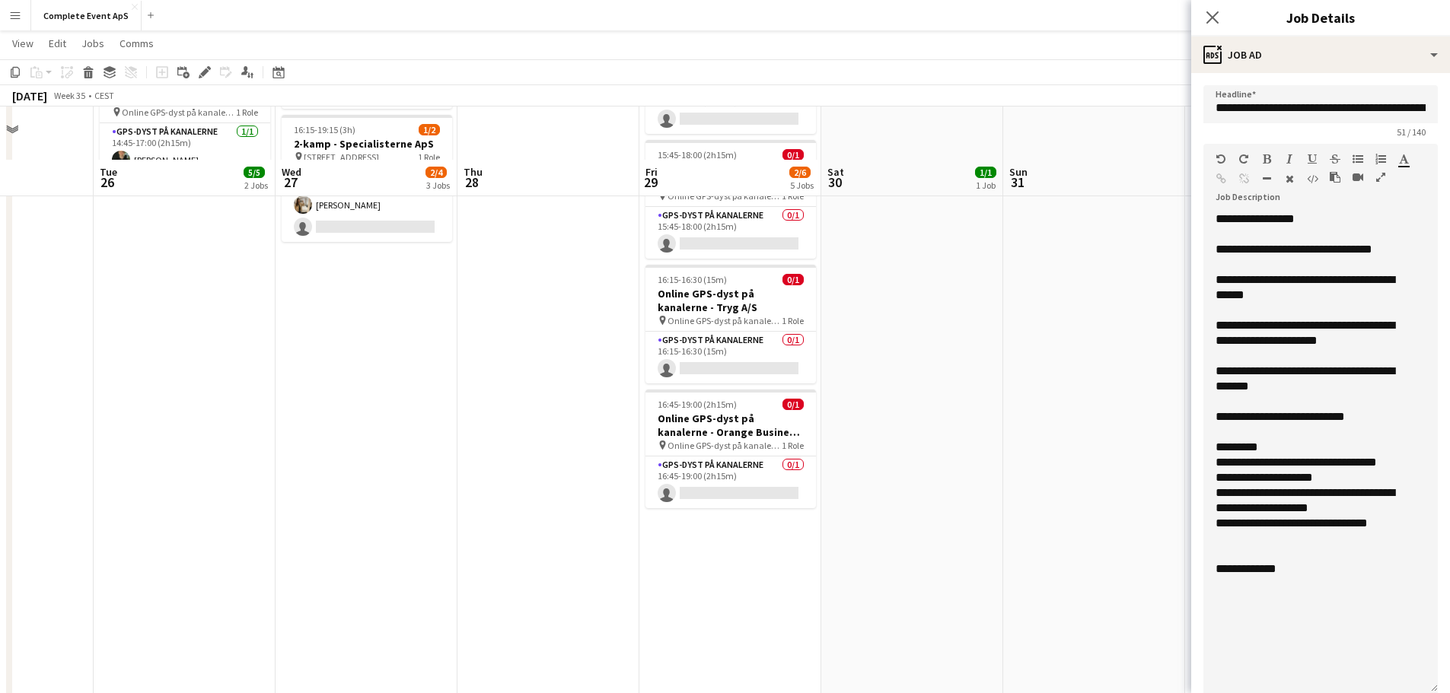
scroll to position [225, 0]
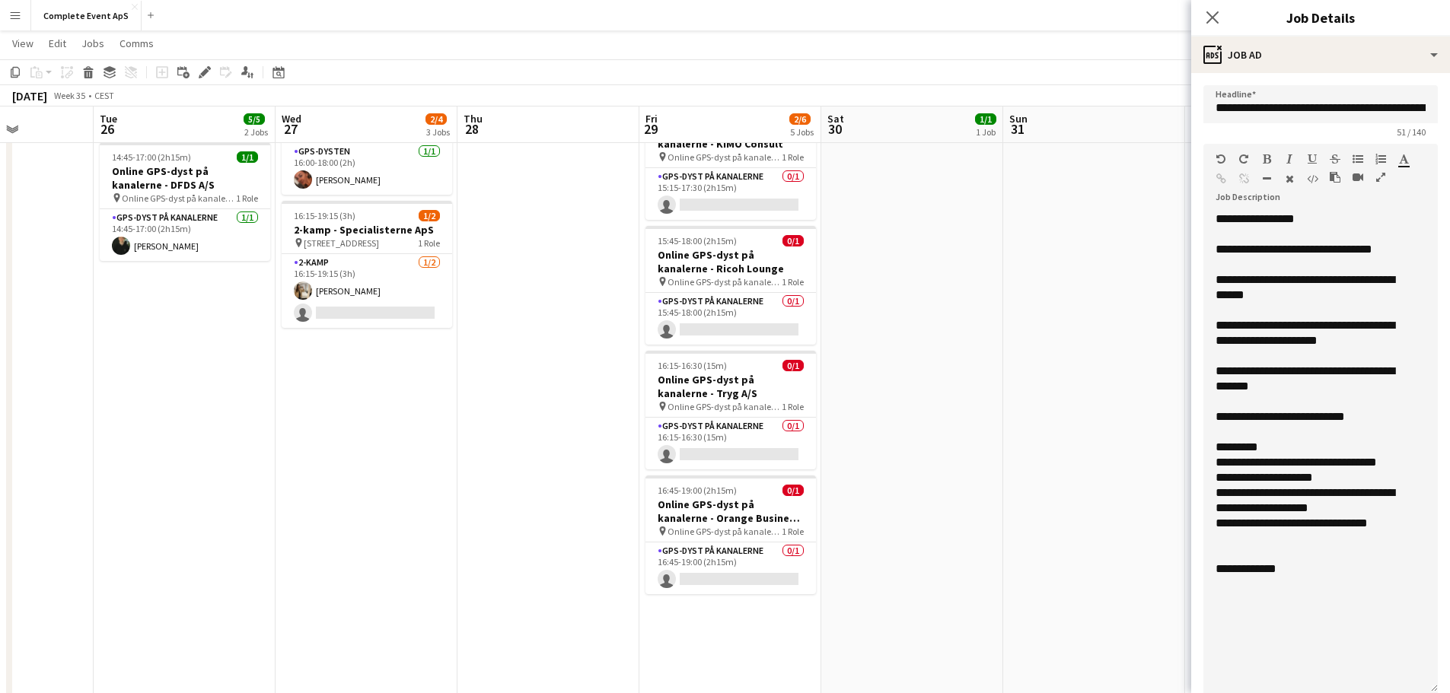
click at [929, 295] on app-date-cell "14:00-16:15 (2h15m) 1/1 Online GPS-dyst på kanalerne - Limepack pin Online GPS-…" at bounding box center [912, 382] width 182 height 875
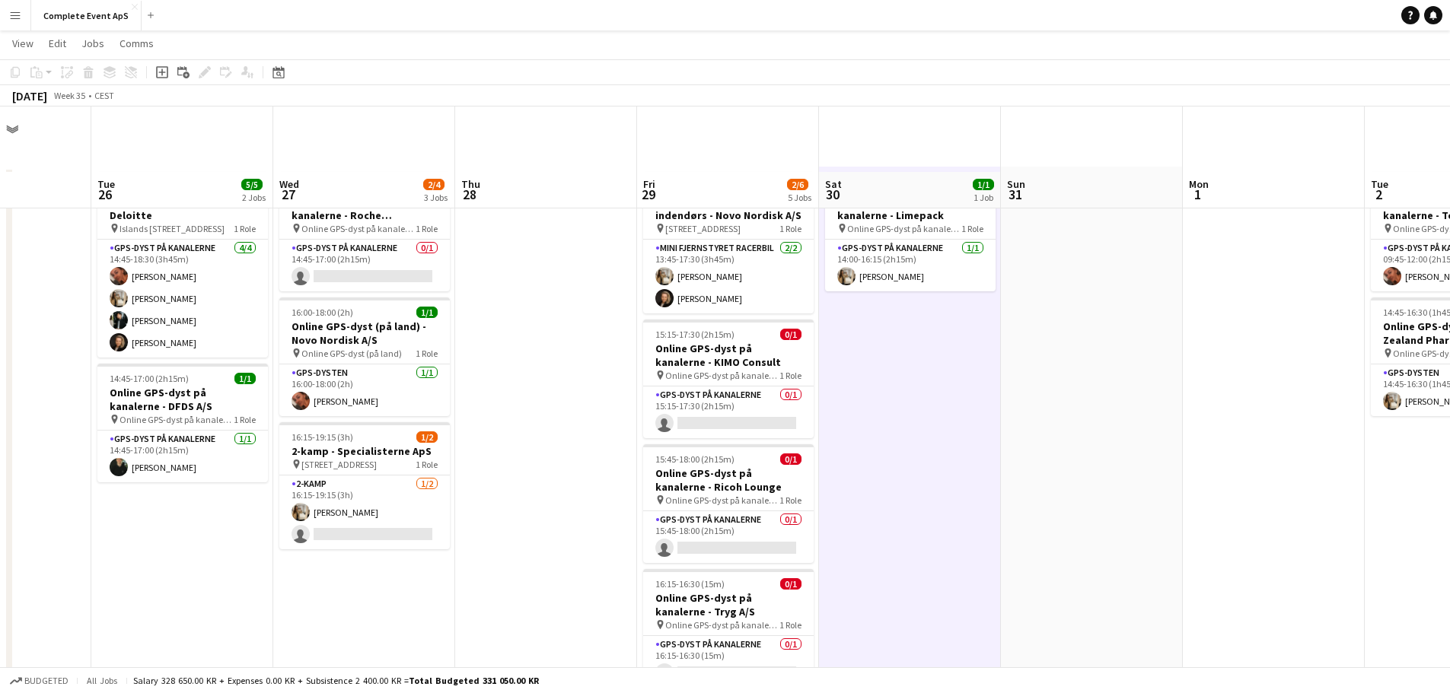
scroll to position [0, 0]
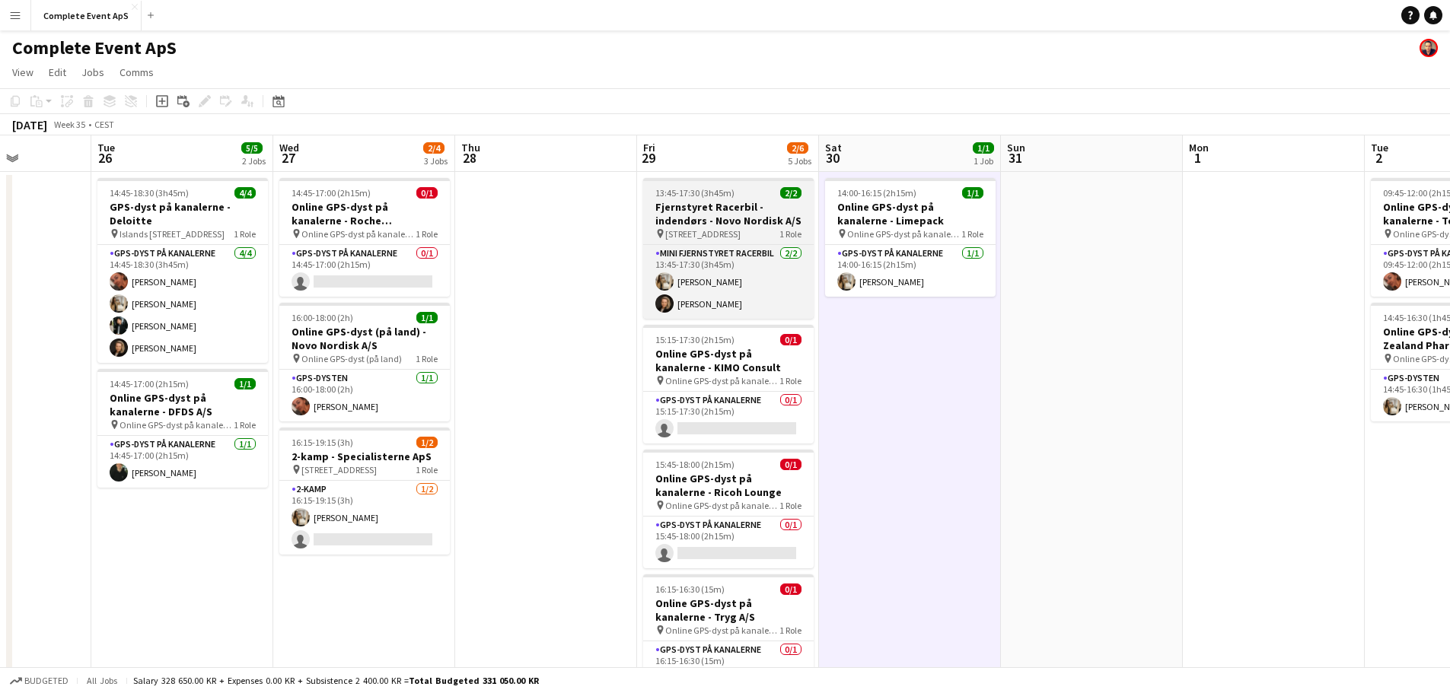
click at [735, 185] on app-job-card "13:45-17:30 (3h45m) 2/2 Fjernstyret Racerbil - indendørs - Novo Nordisk A/S pin…" at bounding box center [728, 248] width 171 height 141
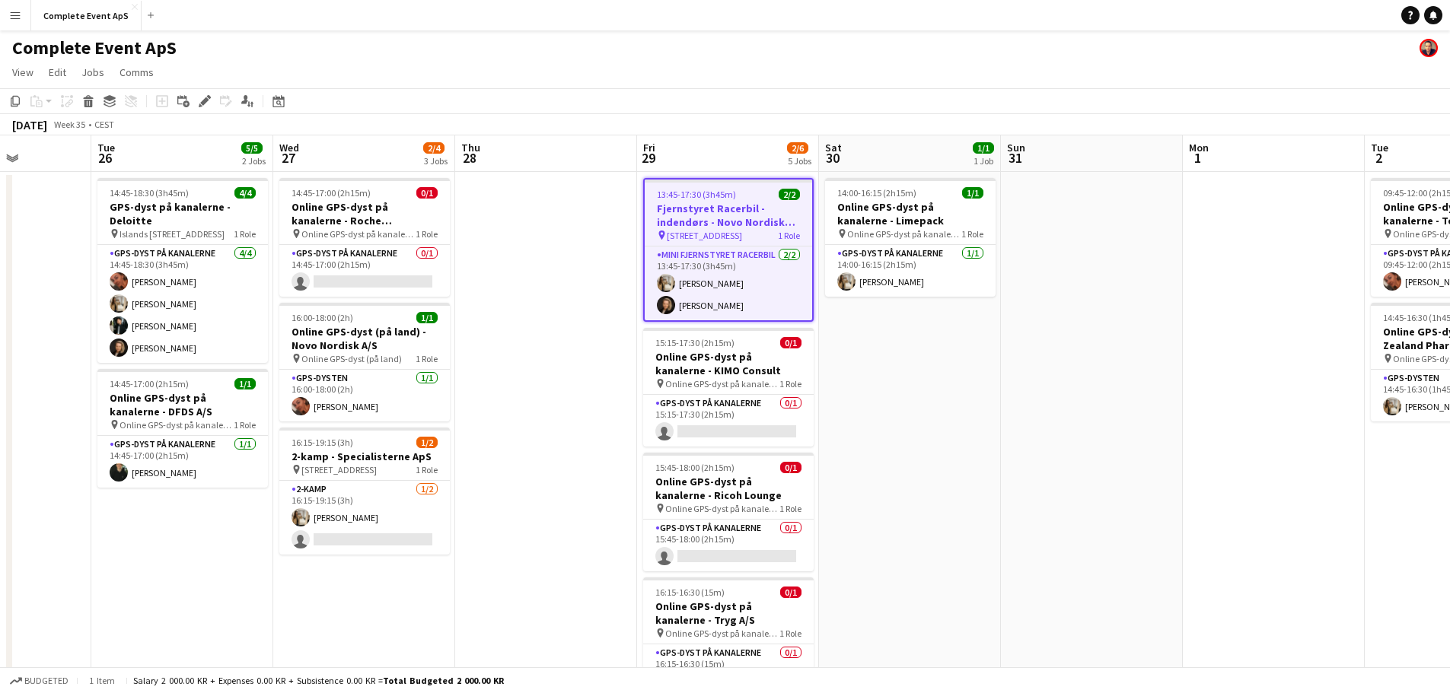
click at [744, 193] on div "13:45-17:30 (3h45m) 2/2" at bounding box center [728, 194] width 167 height 11
click at [919, 392] on app-date-cell "14:00-16:15 (2h15m) 1/1 Online GPS-dyst på kanalerne - Limepack pin Online GPS-…" at bounding box center [910, 609] width 182 height 875
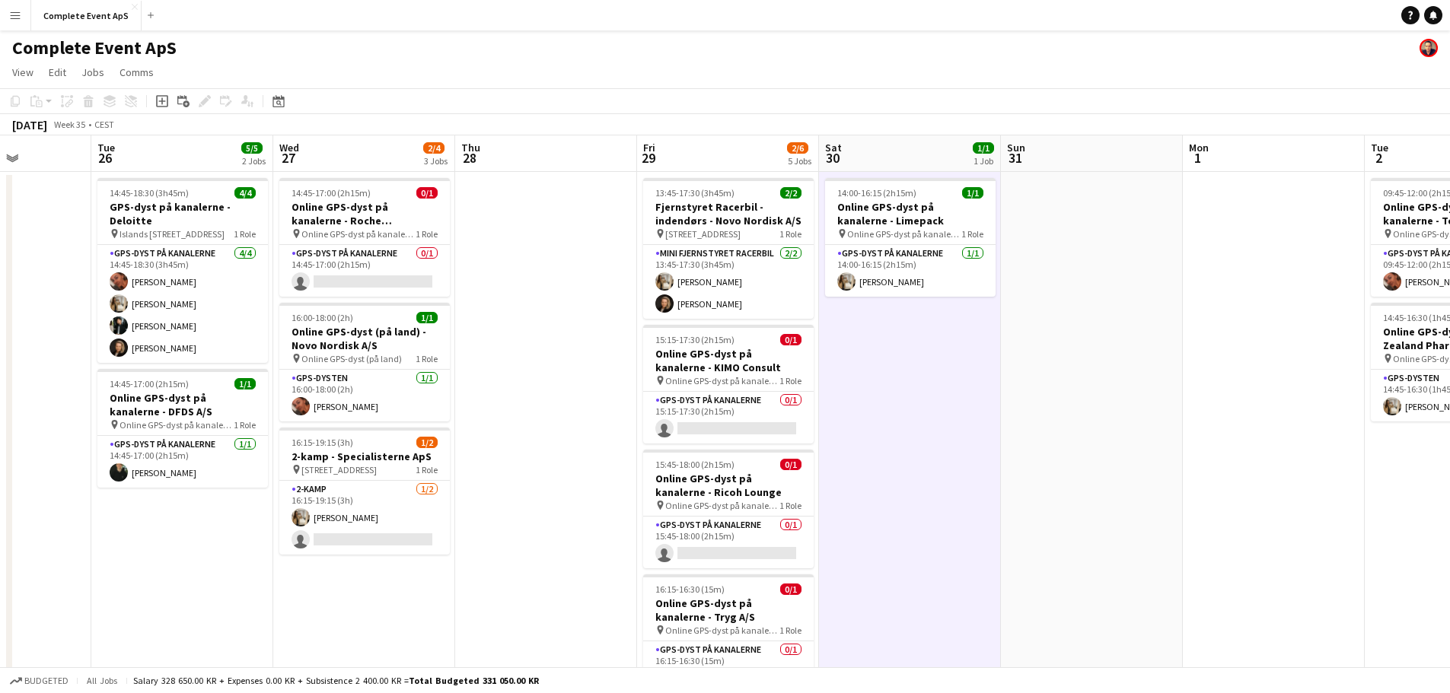
click at [759, 168] on app-board-header-date "Fri 29 2/6 5 Jobs" at bounding box center [728, 153] width 182 height 37
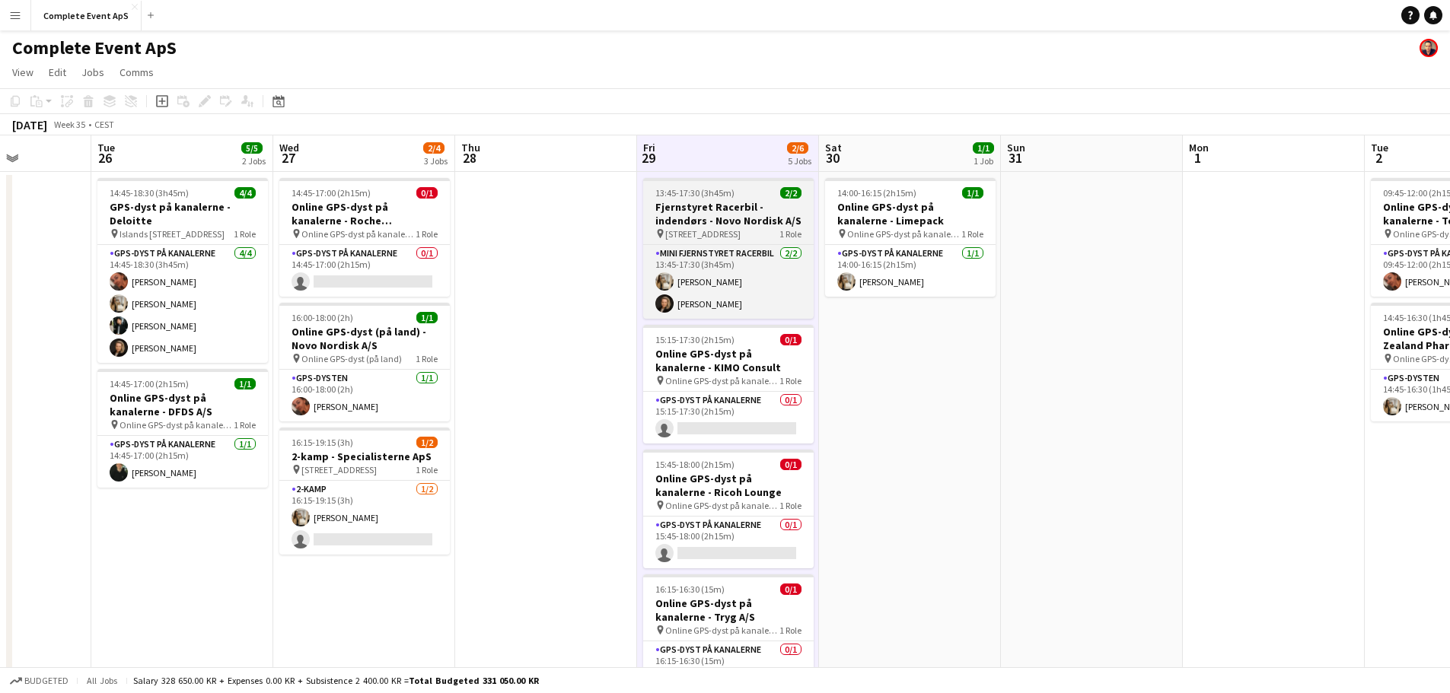
click at [754, 196] on div "13:45-17:30 (3h45m) 2/2" at bounding box center [728, 192] width 171 height 11
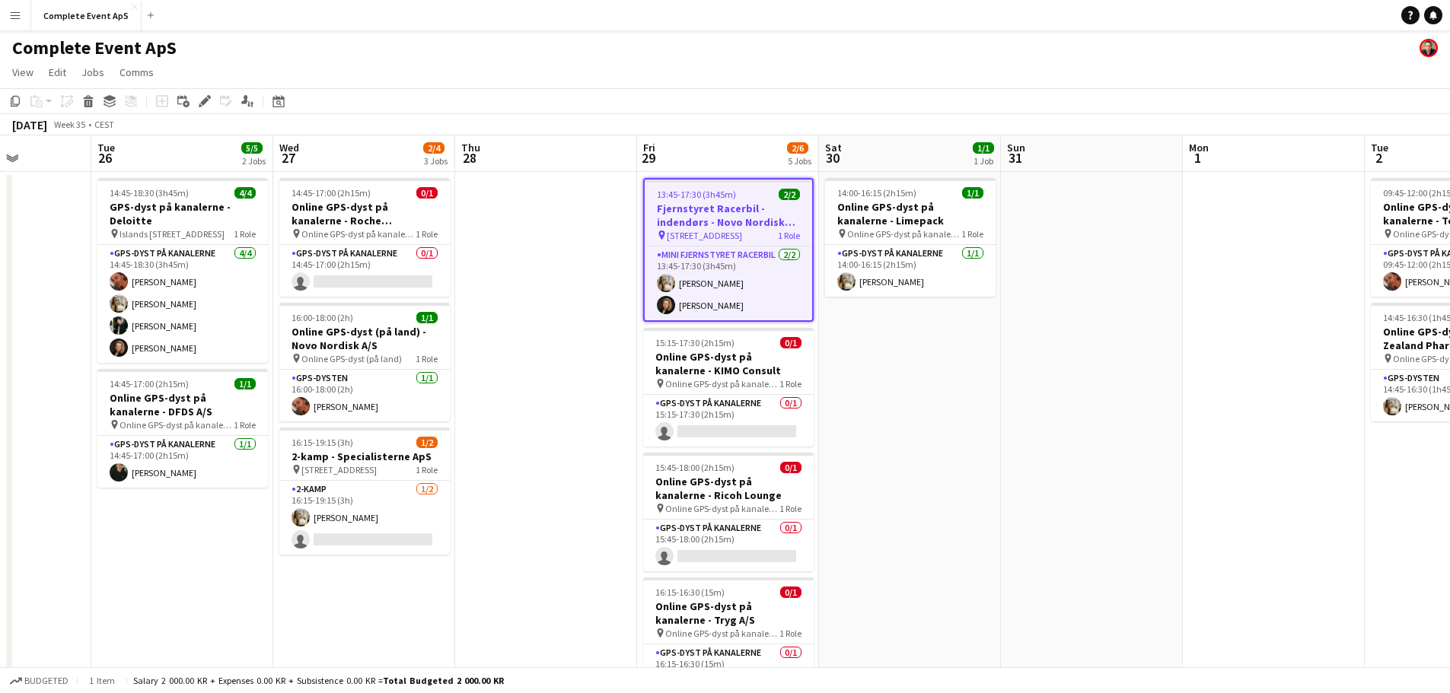
click at [754, 196] on div "13:45-17:30 (3h45m) 2/2" at bounding box center [728, 194] width 167 height 11
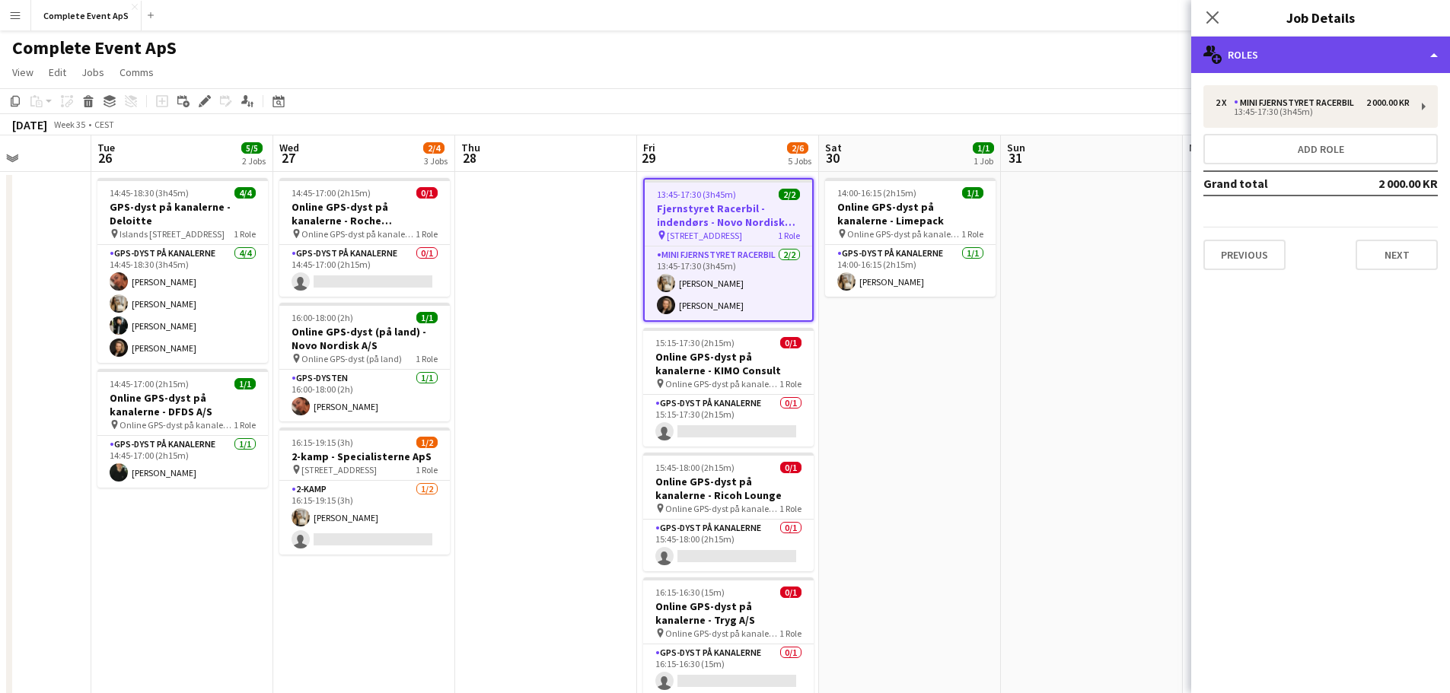
click at [1328, 59] on div "multiple-users-add Roles" at bounding box center [1320, 55] width 259 height 37
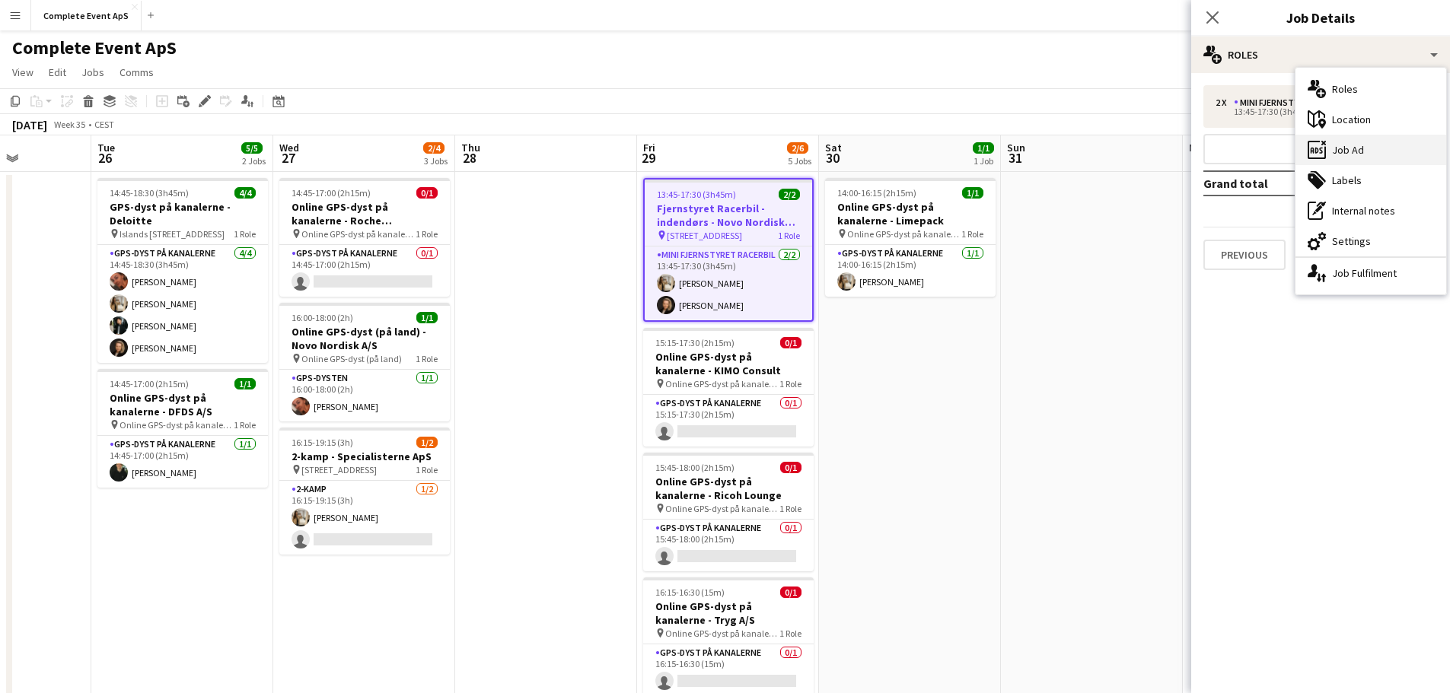
click at [1361, 150] on div "ads-window Job Ad" at bounding box center [1371, 150] width 151 height 30
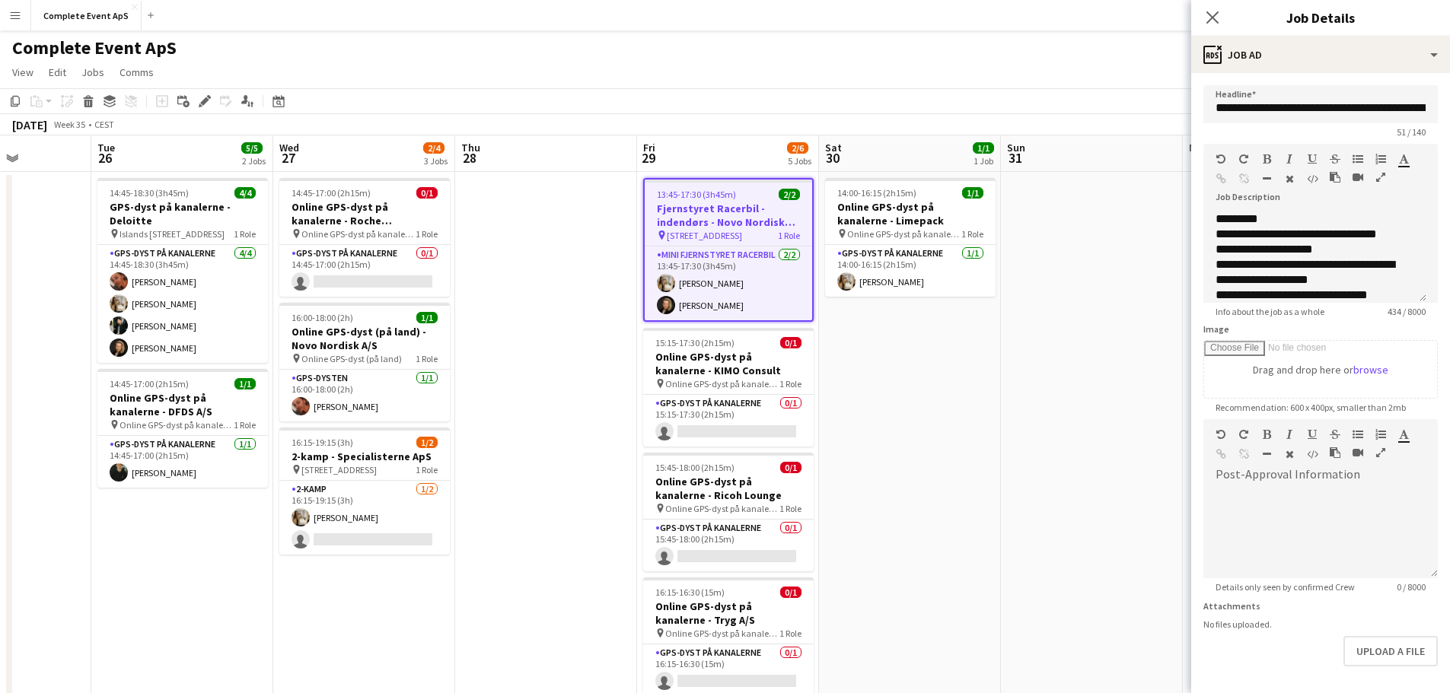
scroll to position [152, 0]
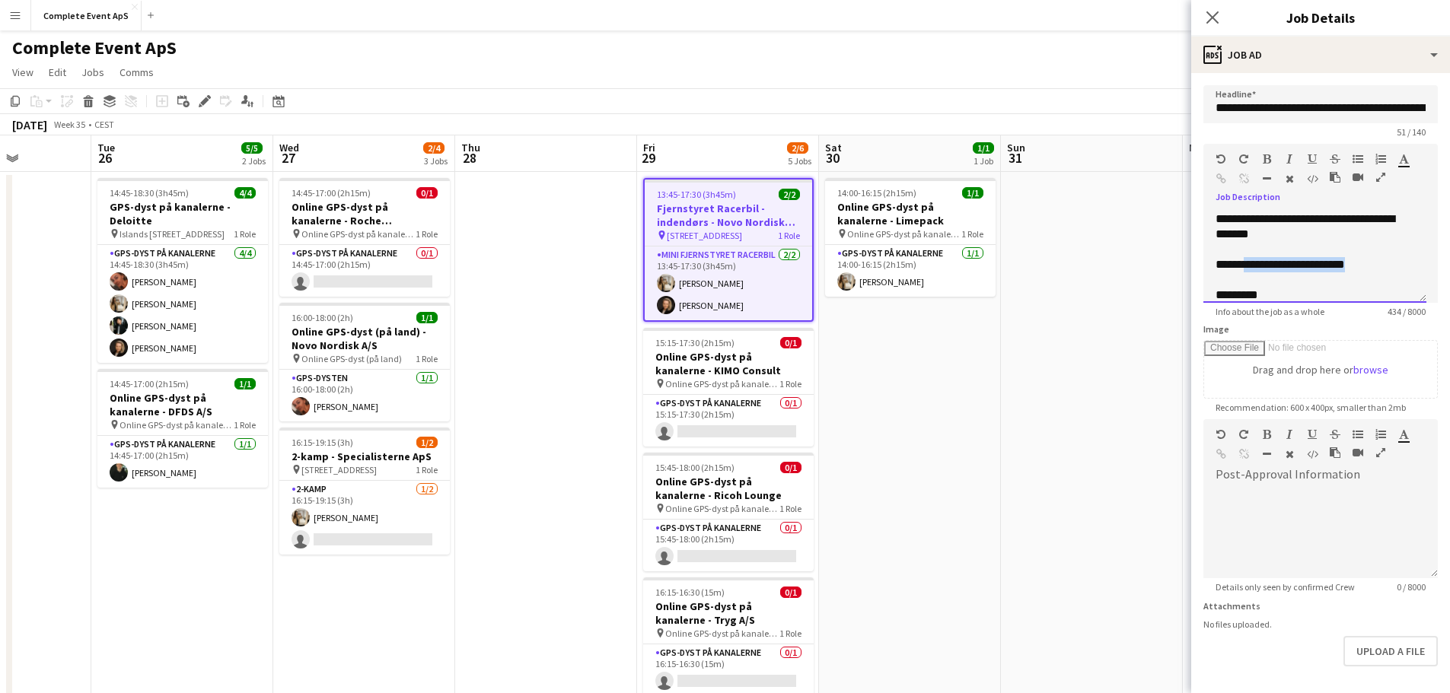
drag, startPoint x: 1379, startPoint y: 263, endPoint x: 1245, endPoint y: 263, distance: 133.2
click at [1245, 263] on div "**********" at bounding box center [1309, 264] width 187 height 15
copy div "**********"
click at [953, 455] on app-date-cell "14:00-16:15 (2h15m) 1/1 Online GPS-dyst på kanalerne - Limepack pin Online GPS-…" at bounding box center [910, 609] width 182 height 875
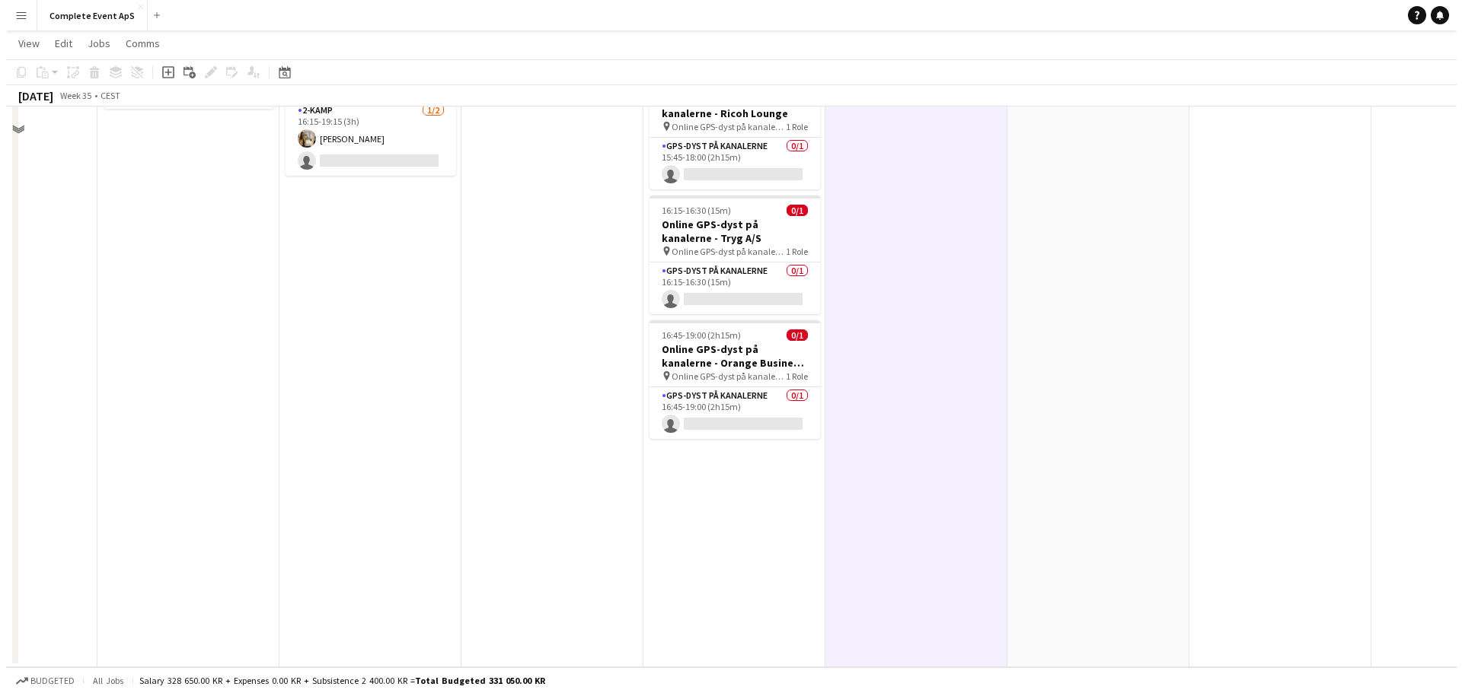
scroll to position [0, 0]
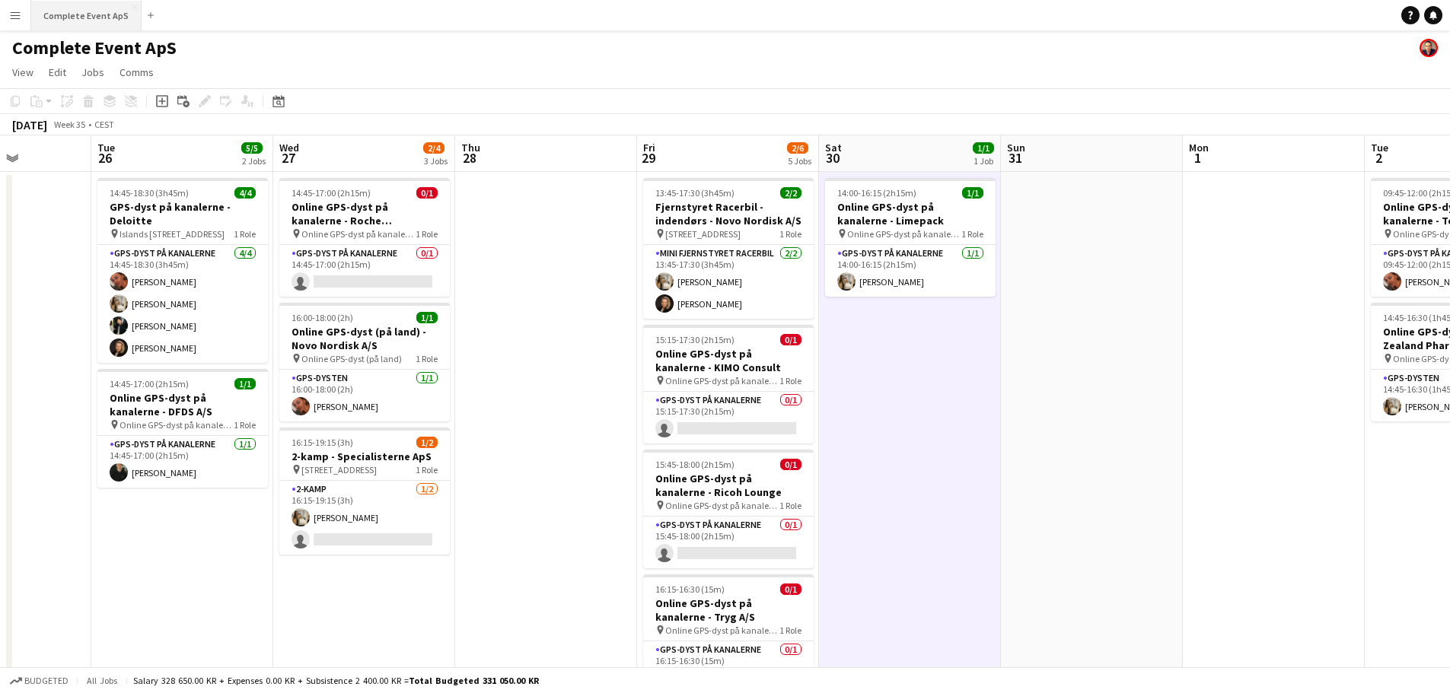
click at [82, 18] on button "Complete Event ApS Close" at bounding box center [86, 16] width 110 height 30
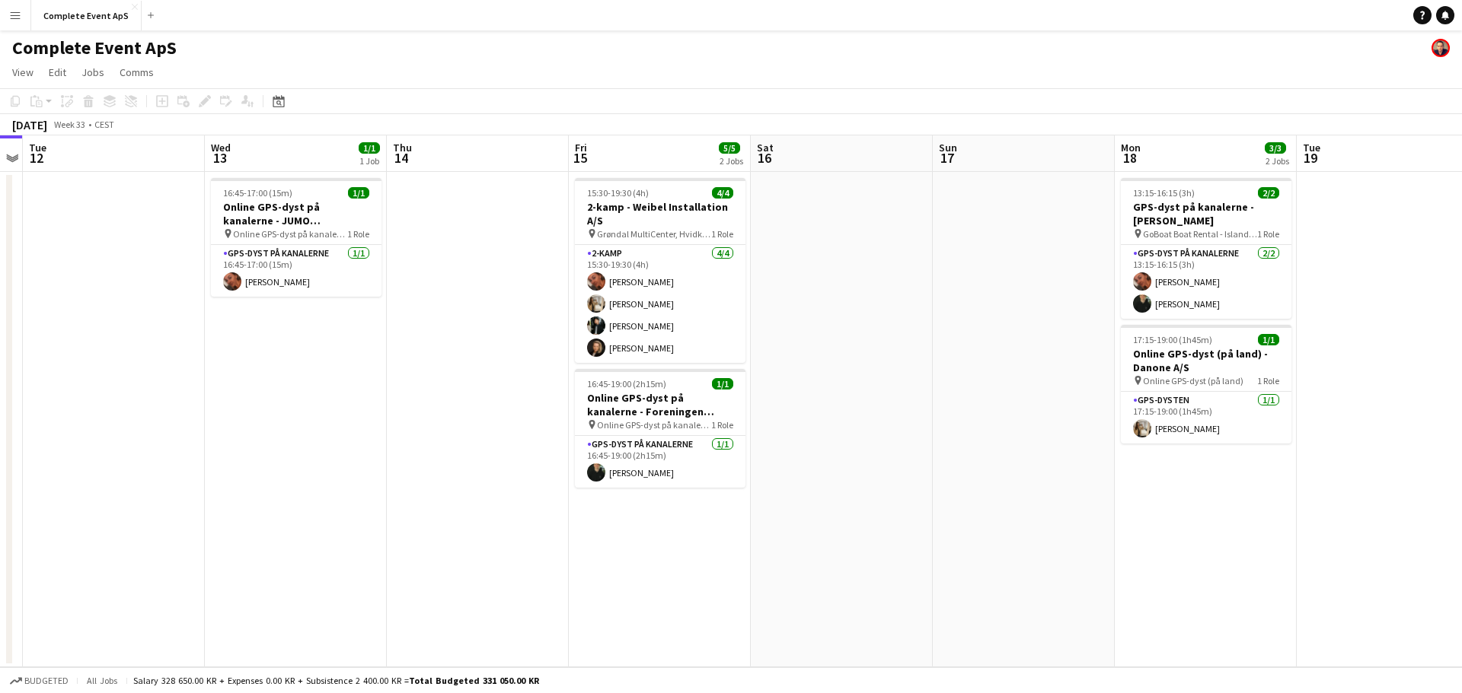
scroll to position [0, 554]
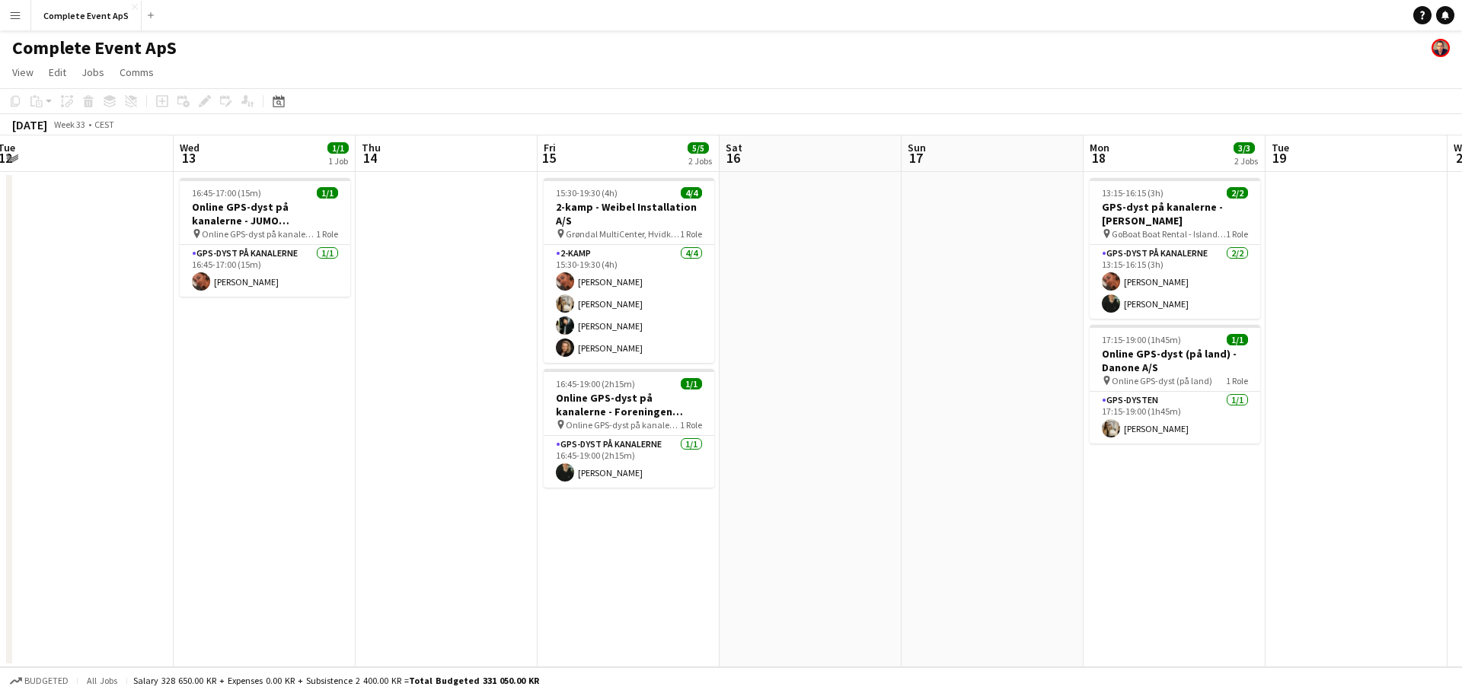
drag, startPoint x: 853, startPoint y: 456, endPoint x: 480, endPoint y: 406, distance: 375.6
click at [480, 406] on app-calendar-viewport "Sat 9 6/6 3 Jobs Sun 10 2/2 1 Job Mon 11 Tue 12 Wed 13 1/1 1 Job Thu 14 Fri 15 …" at bounding box center [731, 401] width 1462 height 532
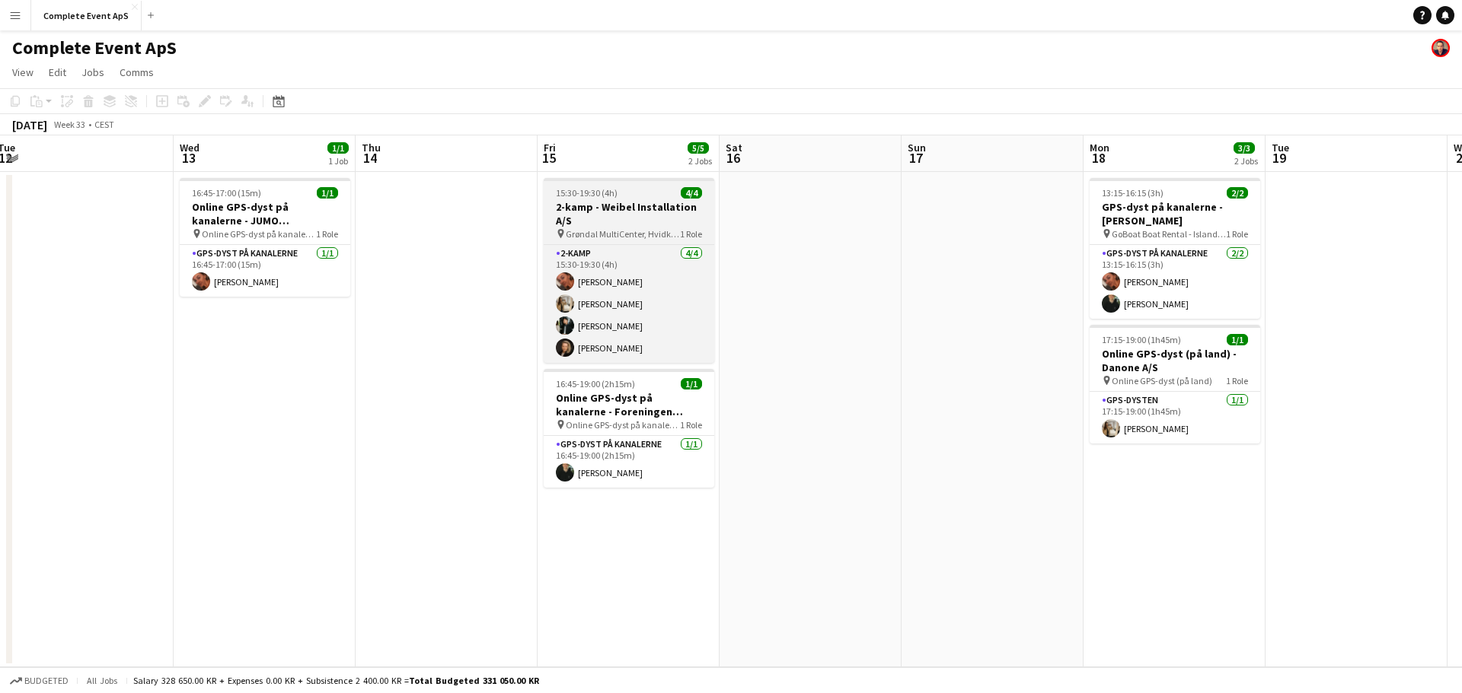
click at [658, 197] on div "15:30-19:30 (4h) 4/4" at bounding box center [629, 192] width 171 height 11
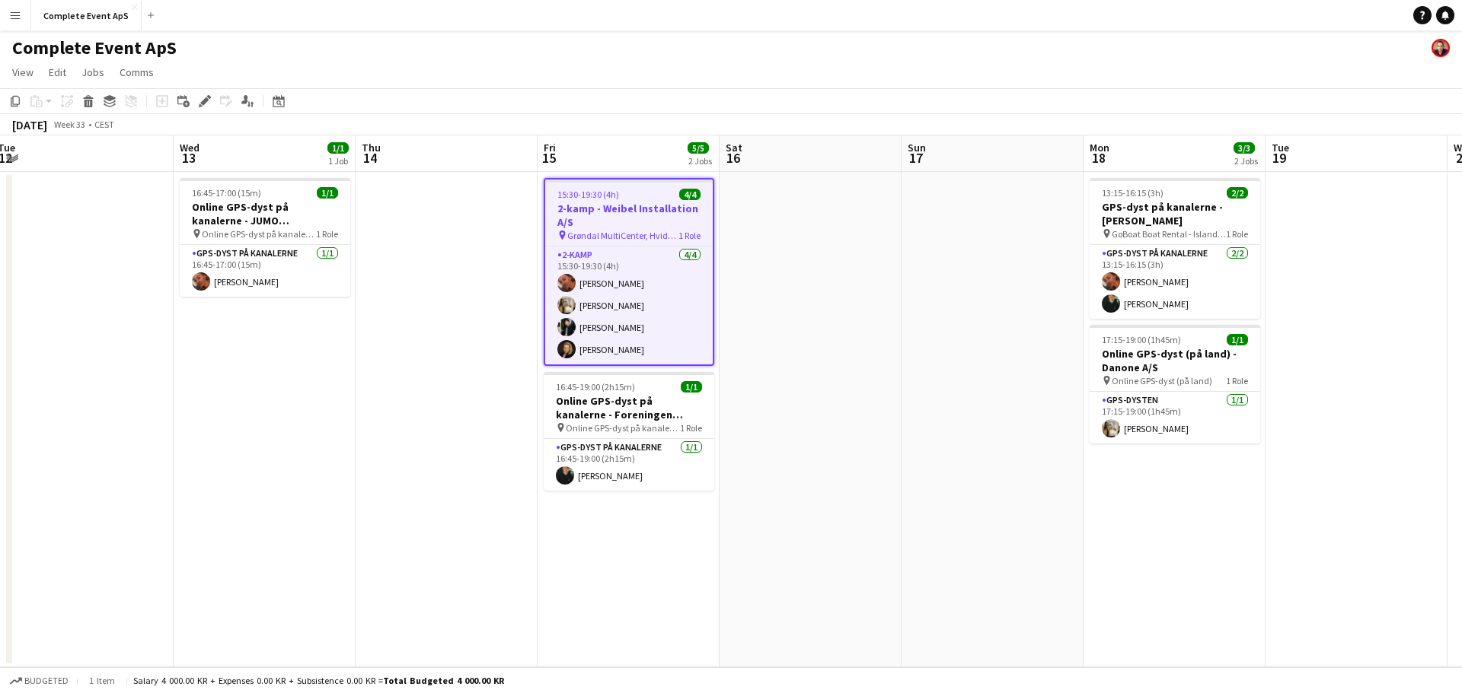
drag, startPoint x: 658, startPoint y: 197, endPoint x: 764, endPoint y: 252, distance: 119.8
click at [658, 197] on div "15:30-19:30 (4h) 4/4" at bounding box center [628, 194] width 167 height 11
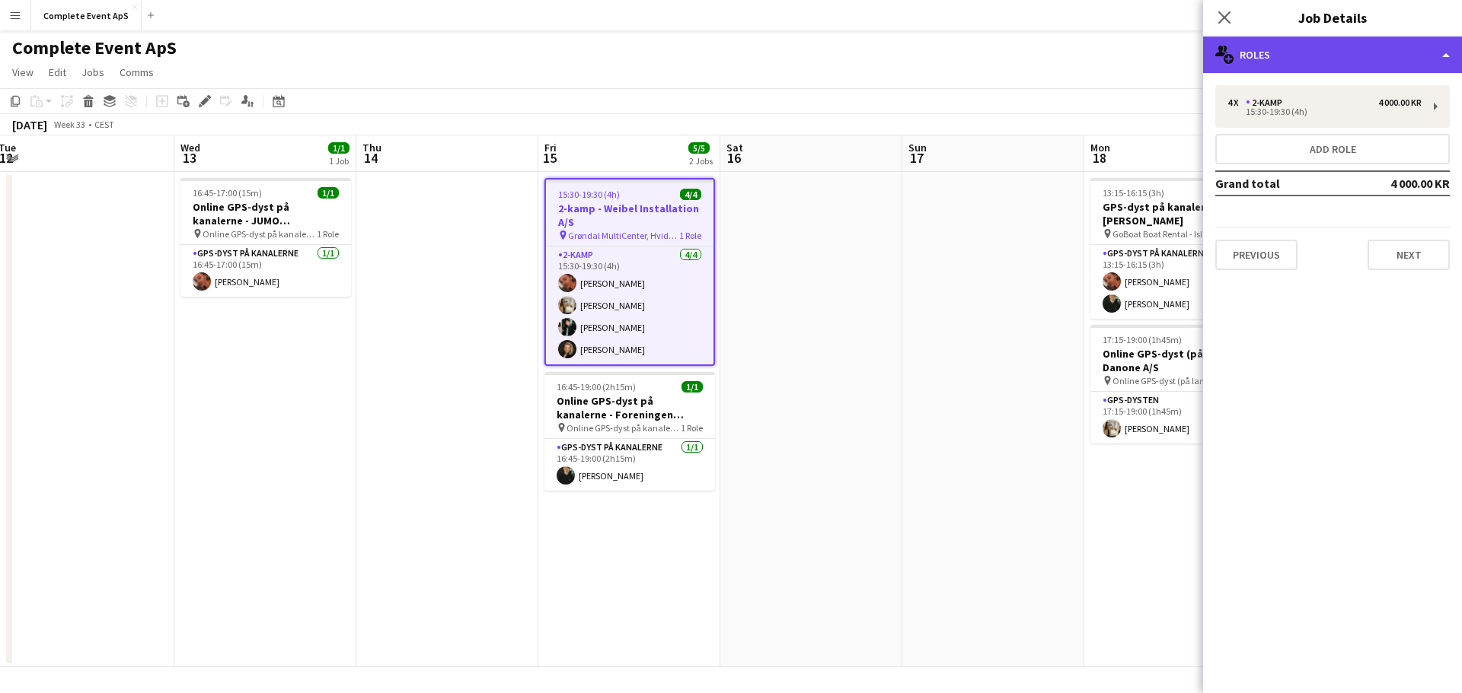
click at [1303, 49] on div "multiple-users-add Roles" at bounding box center [1332, 55] width 259 height 37
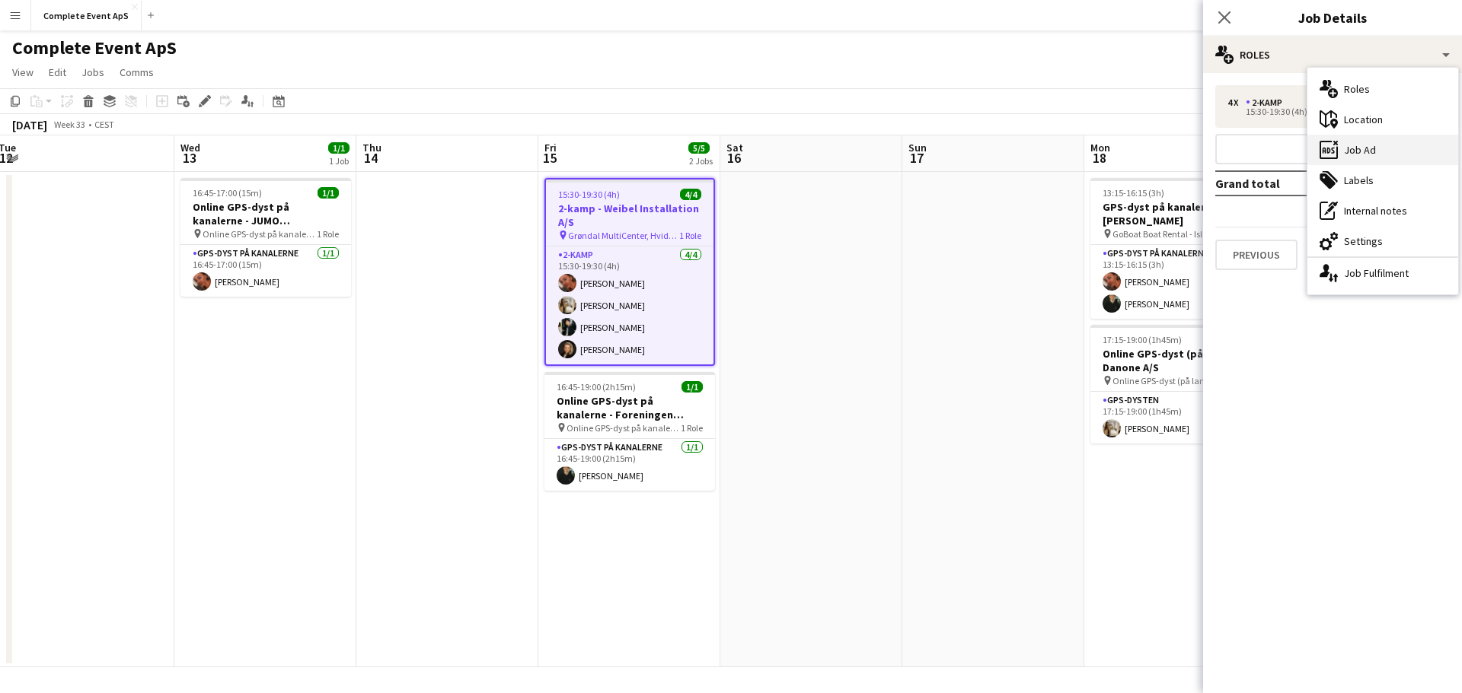
click at [1379, 152] on div "ads-window Job Ad" at bounding box center [1382, 150] width 151 height 30
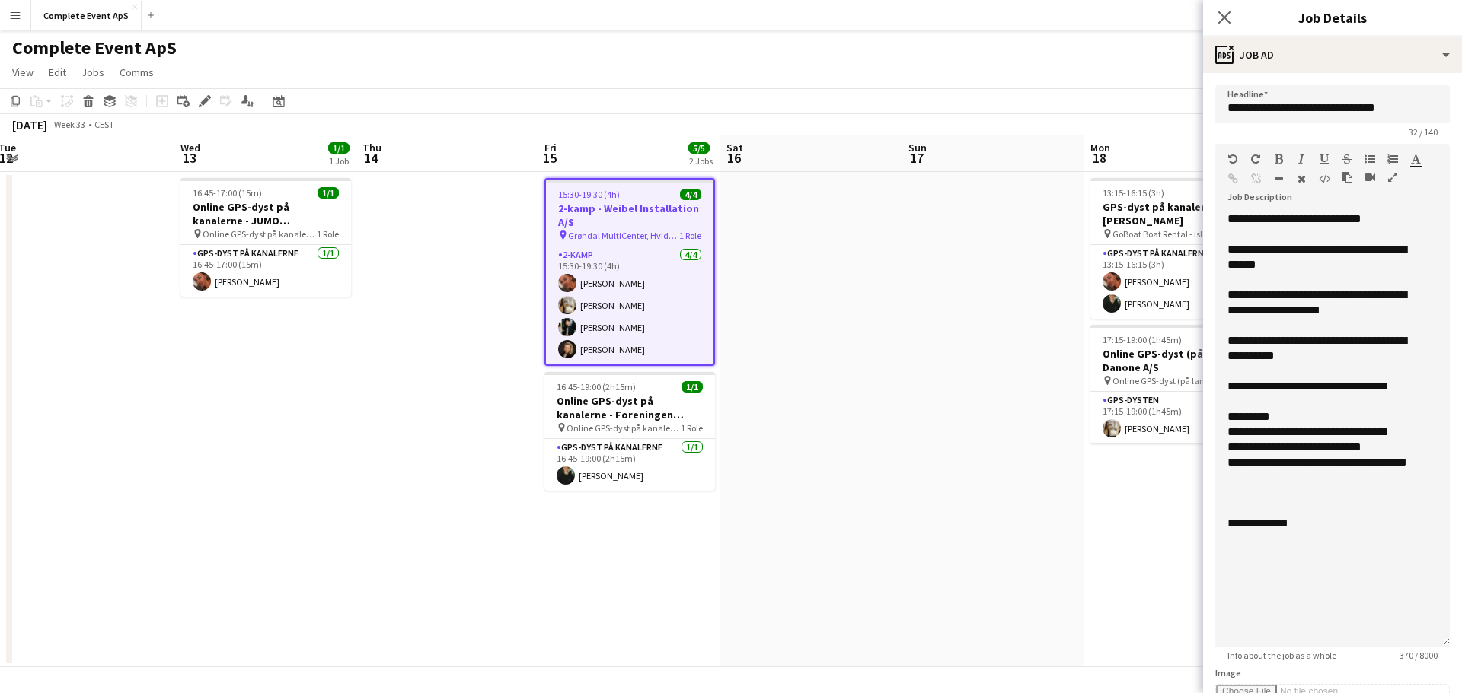
drag, startPoint x: 1433, startPoint y: 295, endPoint x: 1445, endPoint y: 639, distance: 344.3
click at [1445, 639] on form "**********" at bounding box center [1332, 585] width 259 height 1000
click at [975, 297] on app-date-cell at bounding box center [993, 420] width 182 height 496
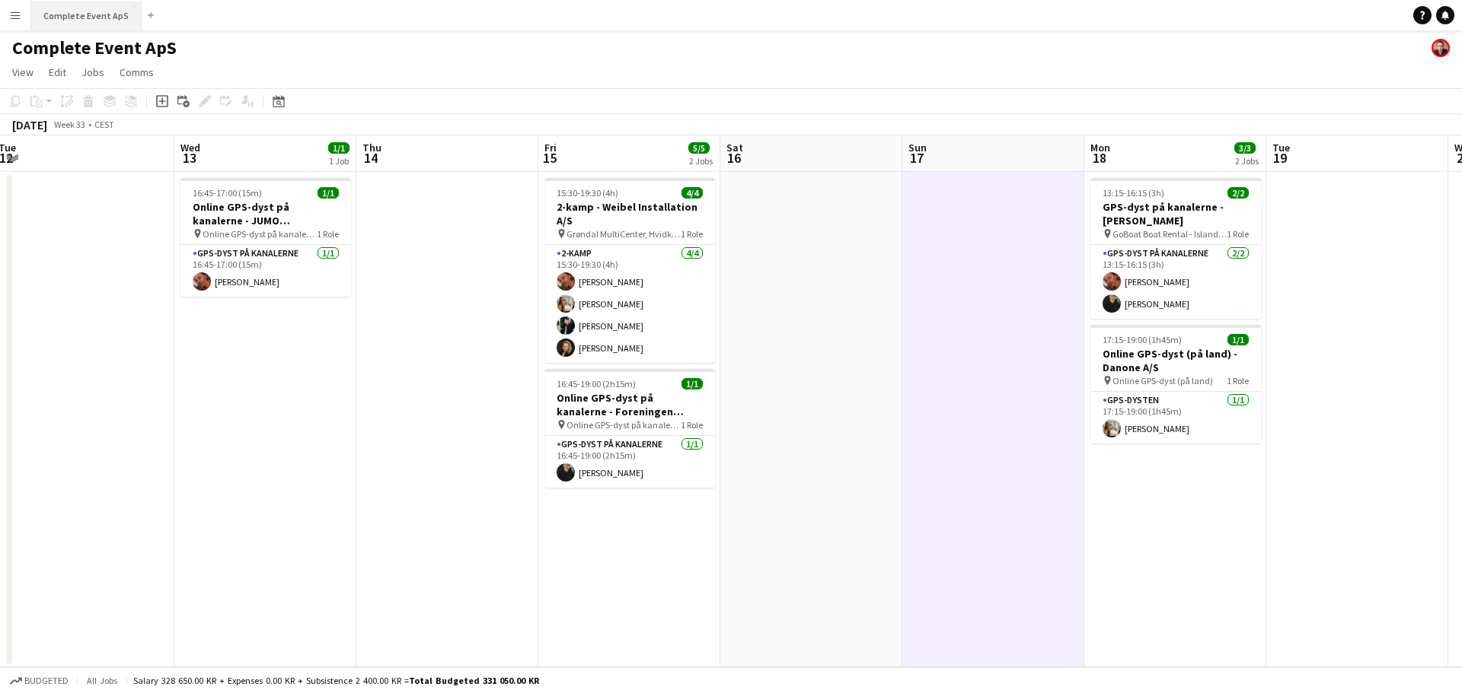
click at [76, 3] on button "Complete Event ApS Close" at bounding box center [86, 16] width 110 height 30
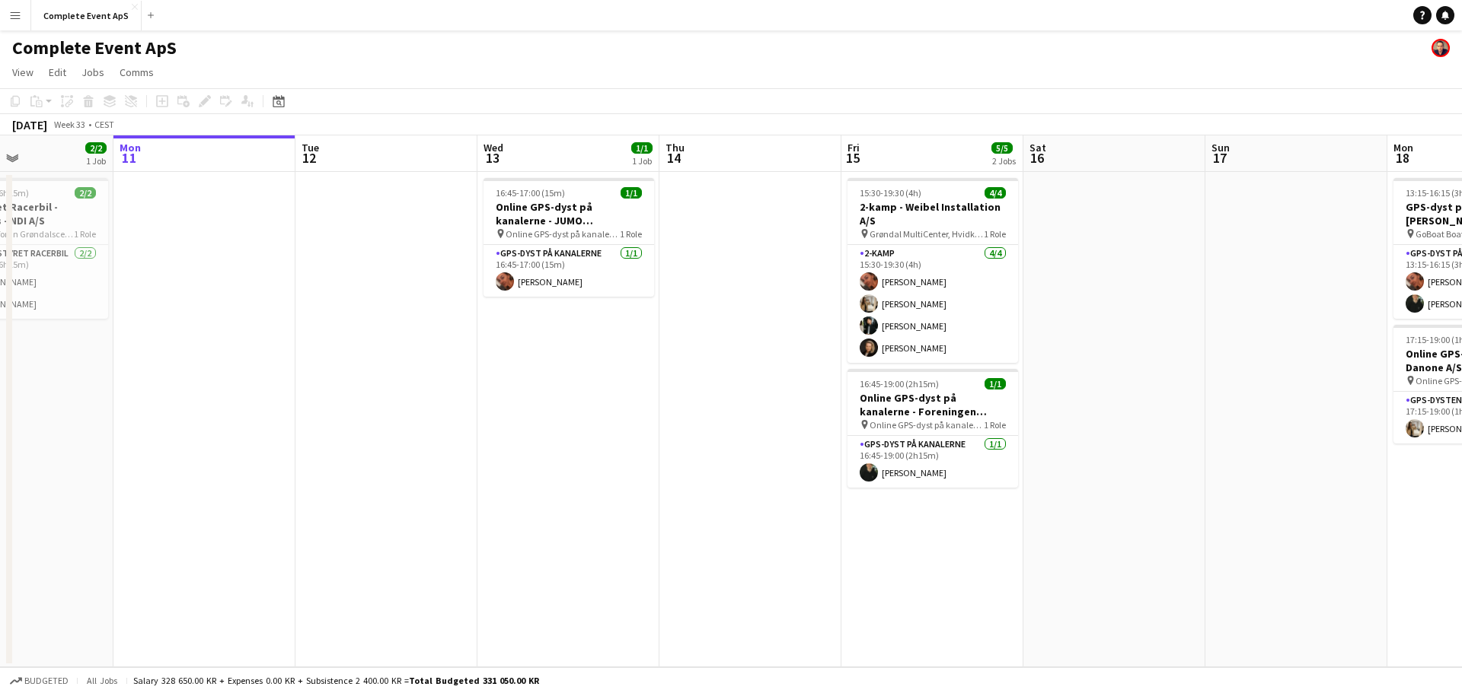
scroll to position [0, 435]
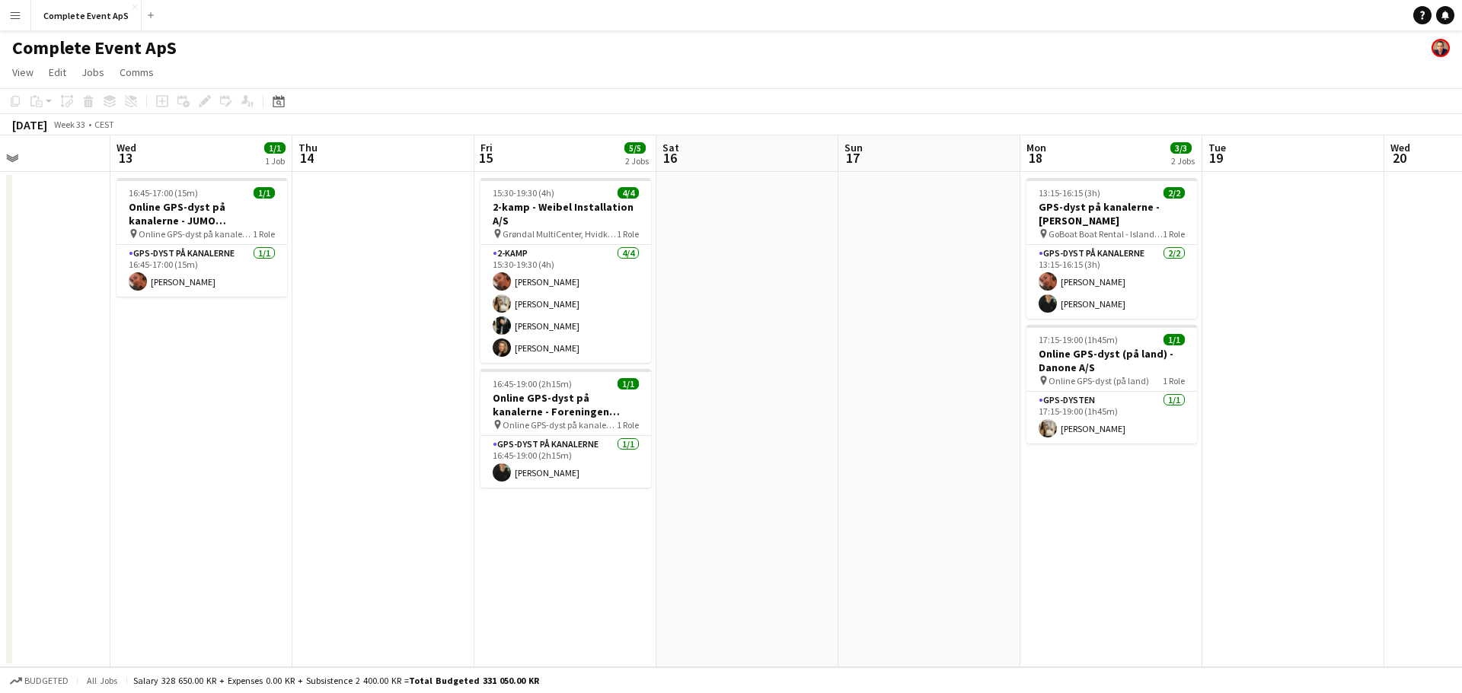
drag, startPoint x: 792, startPoint y: 332, endPoint x: 356, endPoint y: 303, distance: 436.4
click at [356, 303] on app-calendar-viewport "Sun 10 2/2 1 Job Mon 11 Tue 12 Wed 13 1/1 1 Job Thu 14 Fri 15 5/5 2 Jobs Sat 16…" at bounding box center [731, 401] width 1462 height 532
